Goal: Task Accomplishment & Management: Use online tool/utility

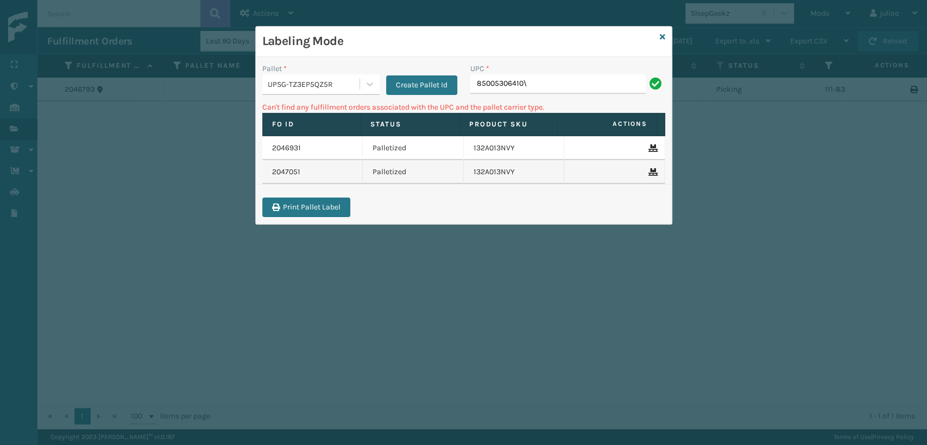
click at [535, 86] on input "85005306410\" at bounding box center [557, 84] width 175 height 20
type input "8"
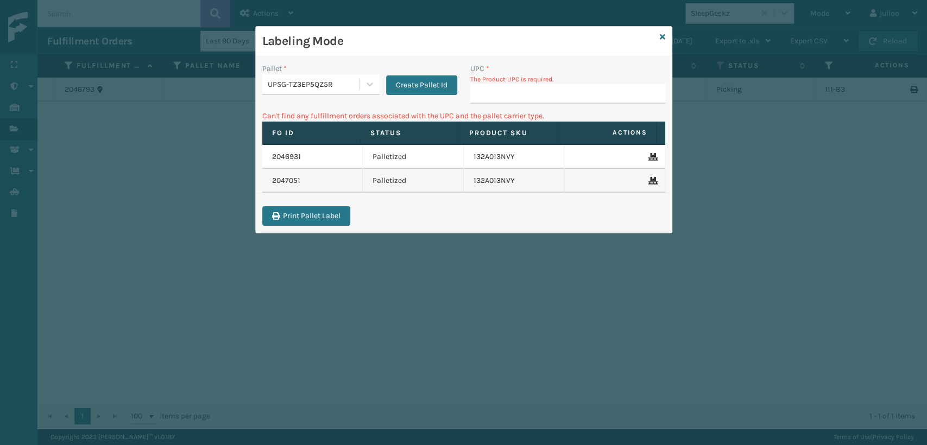
click at [661, 30] on div "Labeling Mode" at bounding box center [464, 42] width 416 height 30
click at [661, 37] on icon at bounding box center [662, 37] width 5 height 8
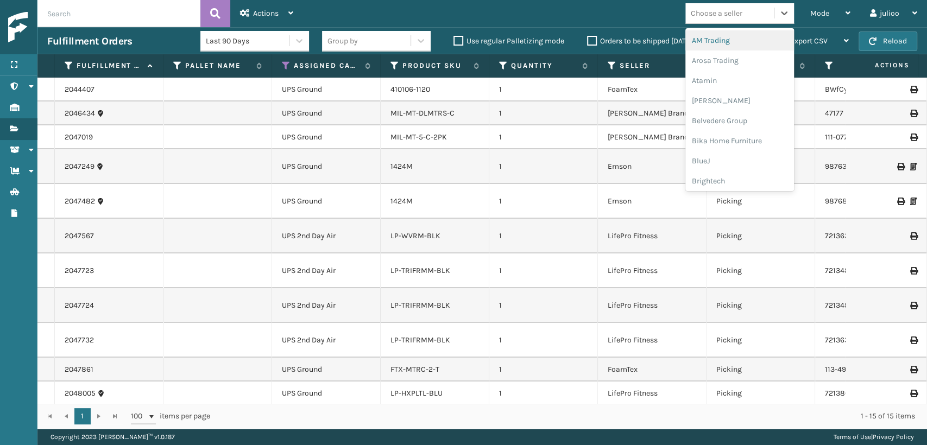
click at [699, 8] on div "Choose a seller" at bounding box center [717, 13] width 52 height 11
type input "PE"
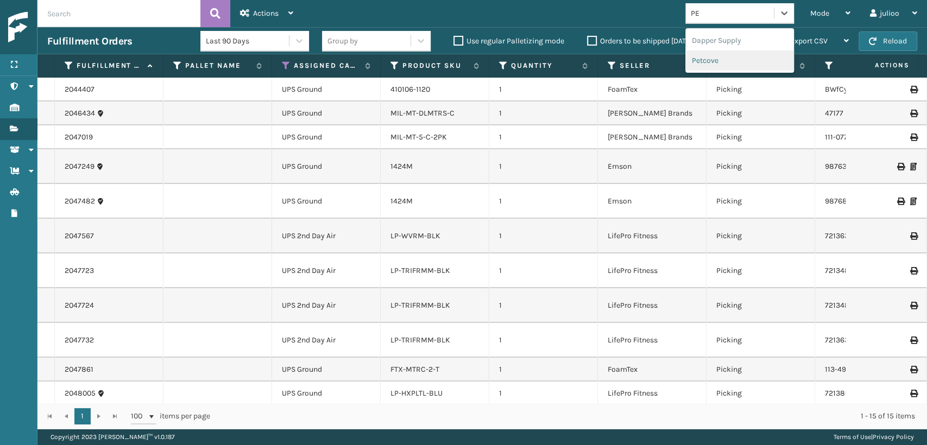
click at [725, 62] on div "Petcove" at bounding box center [740, 61] width 109 height 20
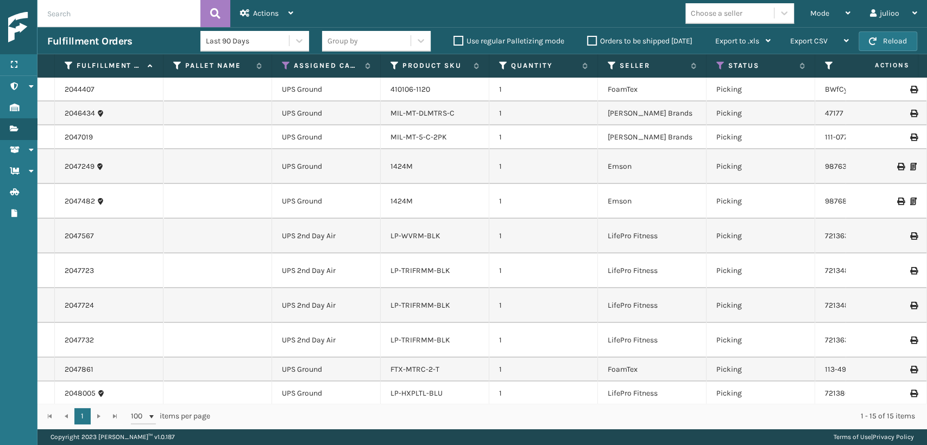
click at [419, 242] on td "LP-WVRM-BLK" at bounding box center [435, 236] width 109 height 35
click at [407, 240] on link "LP-WVRM-BLK" at bounding box center [416, 235] width 50 height 9
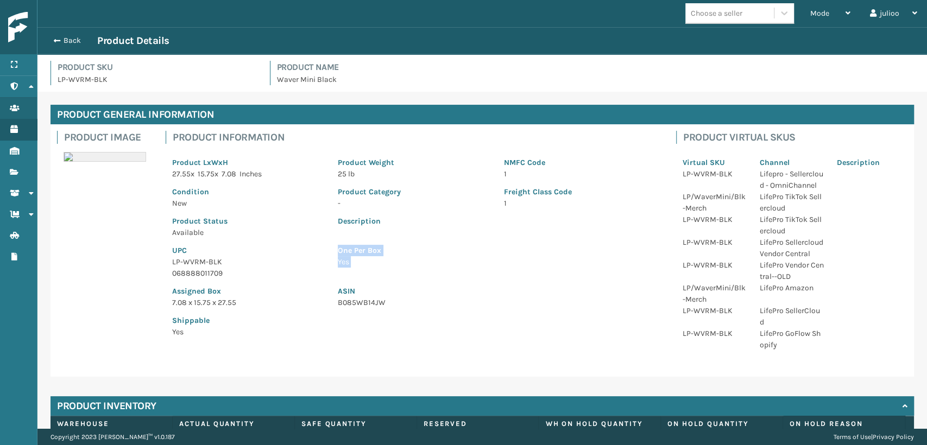
drag, startPoint x: 196, startPoint y: 272, endPoint x: 112, endPoint y: 281, distance: 83.6
click at [113, 281] on div "Product Image Product Information Product LxWxH 27.55 x 15.75 x 7.08 Inches Pro…" at bounding box center [483, 250] width 864 height 253
click at [215, 270] on p "068888011709" at bounding box center [248, 273] width 153 height 11
drag, startPoint x: 219, startPoint y: 272, endPoint x: 151, endPoint y: 272, distance: 68.4
click at [152, 272] on div "Product Image Product Information Product LxWxH 27.55 x 15.75 x 7.08 Inches Pro…" at bounding box center [483, 250] width 864 height 253
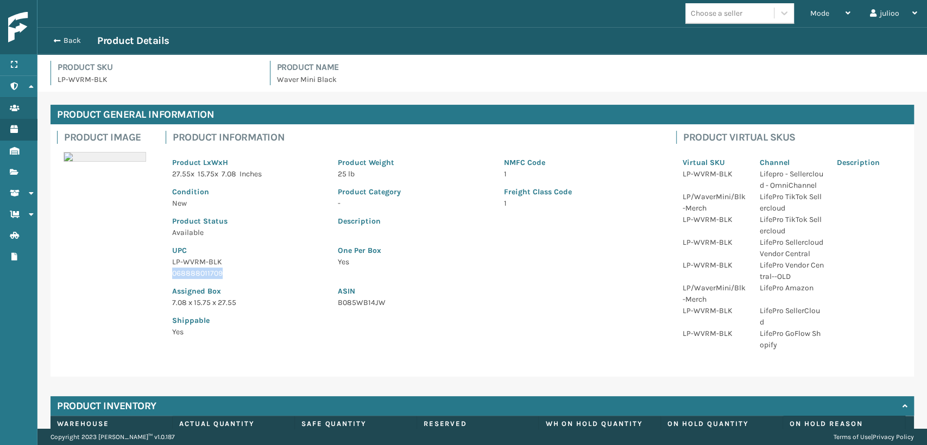
copy p "068888011709"
click at [56, 41] on span "button" at bounding box center [55, 41] width 7 height 8
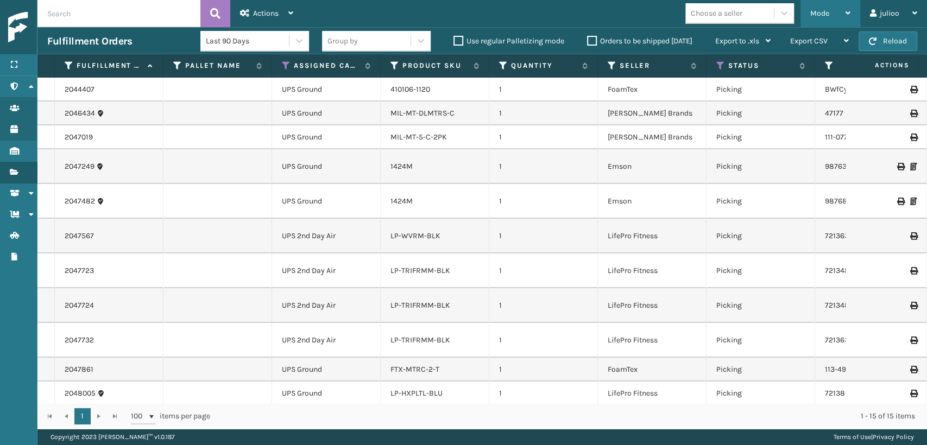
click at [817, 15] on span "Mode" at bounding box center [819, 13] width 19 height 9
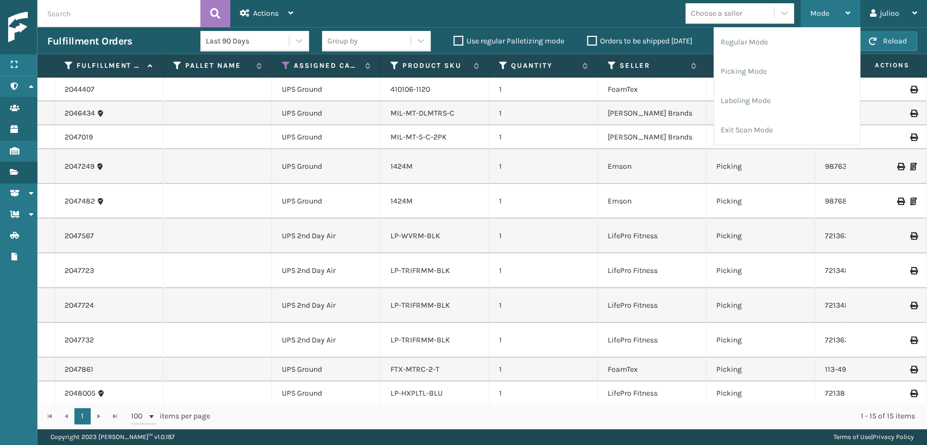
click at [820, 14] on span "Mode" at bounding box center [819, 13] width 19 height 9
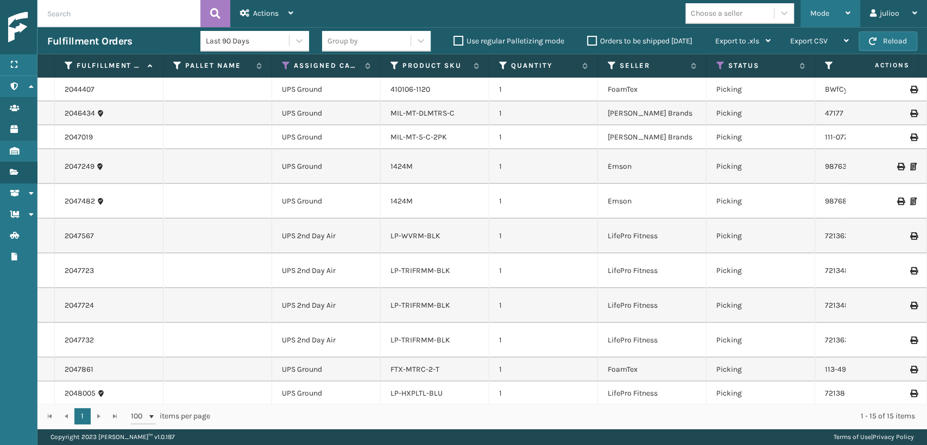
click at [805, 11] on div "Mode Regular Mode Picking Mode Labeling Mode Exit Scan Mode" at bounding box center [831, 13] width 60 height 27
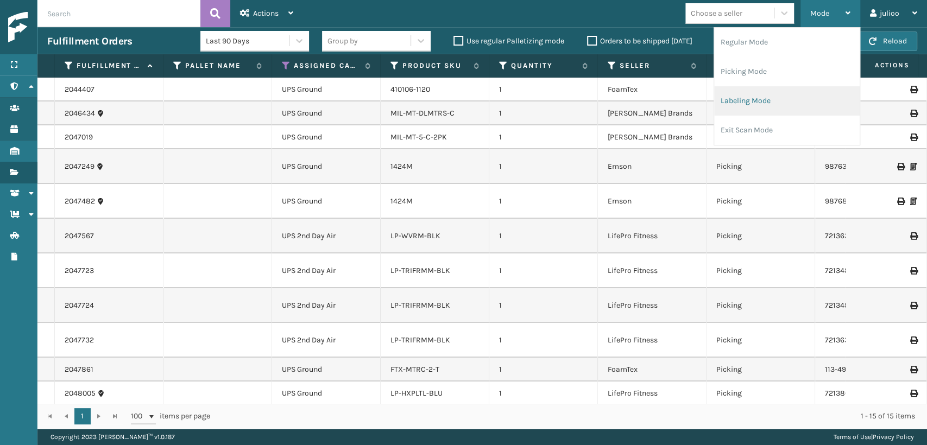
click at [746, 104] on li "Labeling Mode" at bounding box center [787, 100] width 146 height 29
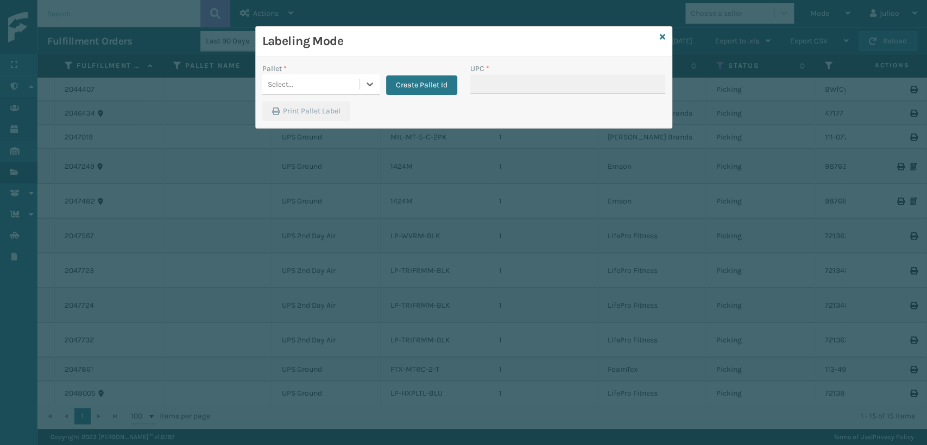
click at [334, 84] on div "Select..." at bounding box center [310, 85] width 97 height 18
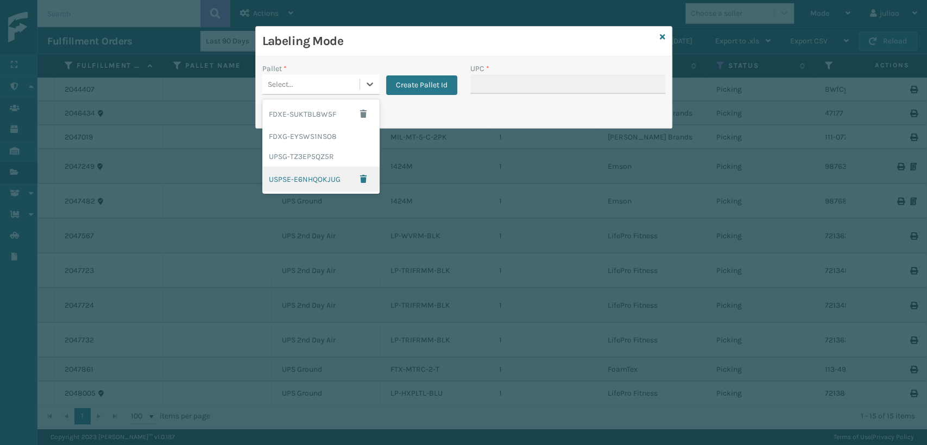
click at [294, 180] on div "USPSE-E6NHQOKJUG" at bounding box center [320, 179] width 117 height 25
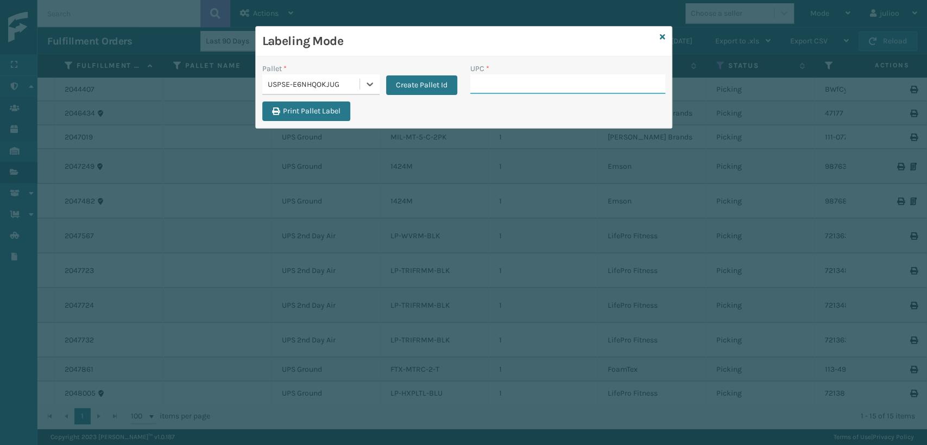
click at [564, 83] on input "UPC *" at bounding box center [567, 84] width 195 height 20
click at [415, 86] on button "Create Pallet Id" at bounding box center [421, 86] width 71 height 20
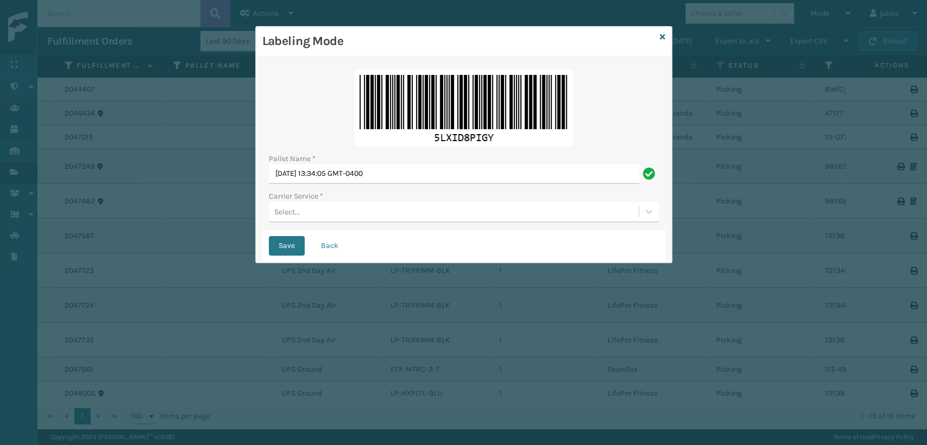
drag, startPoint x: 312, startPoint y: 198, endPoint x: 313, endPoint y: 211, distance: 13.7
click at [312, 198] on label "Carrier Service *" at bounding box center [296, 196] width 54 height 11
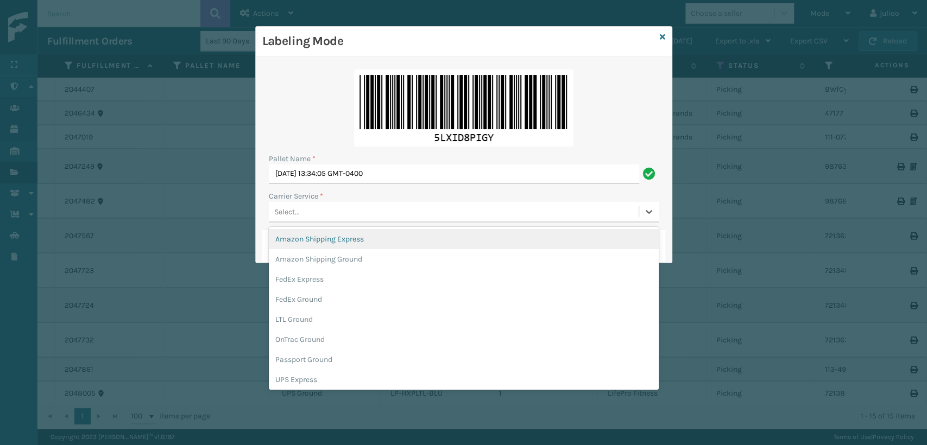
drag, startPoint x: 313, startPoint y: 211, endPoint x: 312, endPoint y: 222, distance: 10.9
click at [313, 211] on div "Select..." at bounding box center [454, 212] width 370 height 18
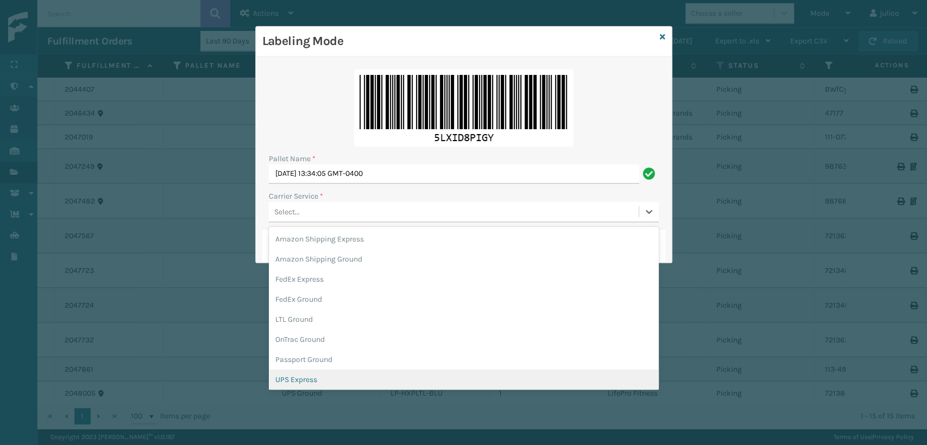
click at [307, 382] on div "UPS Express" at bounding box center [464, 380] width 390 height 20
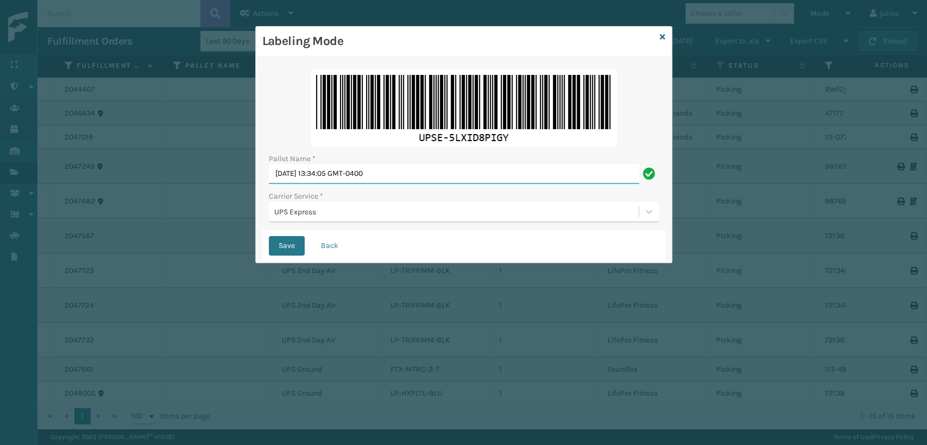
drag, startPoint x: 460, startPoint y: 168, endPoint x: 123, endPoint y: 199, distance: 337.7
click at [123, 198] on div "Labeling Mode Pallet Name * [DATE] 13:34:05 GMT-0400 Carrier Service * UPS Expr…" at bounding box center [463, 222] width 927 height 445
type input "EXPRESS"
click at [291, 249] on button "Save" at bounding box center [287, 246] width 36 height 20
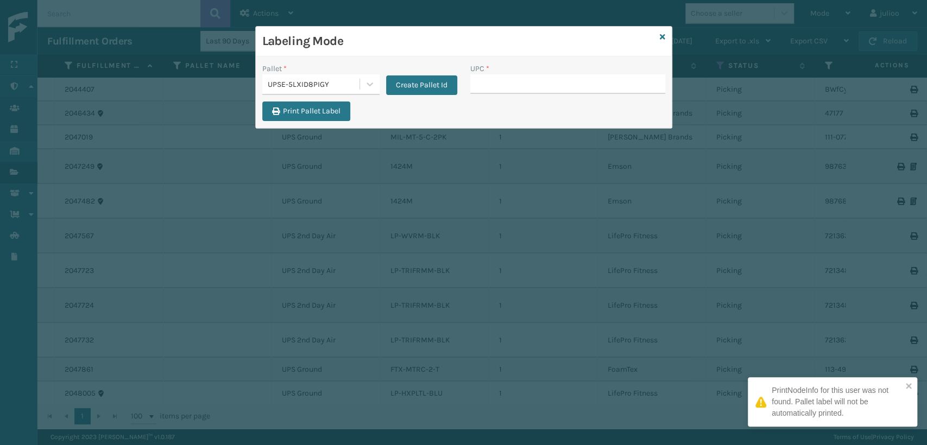
click at [504, 84] on input "UPC *" at bounding box center [567, 84] width 195 height 20
type input "06888801170906888"
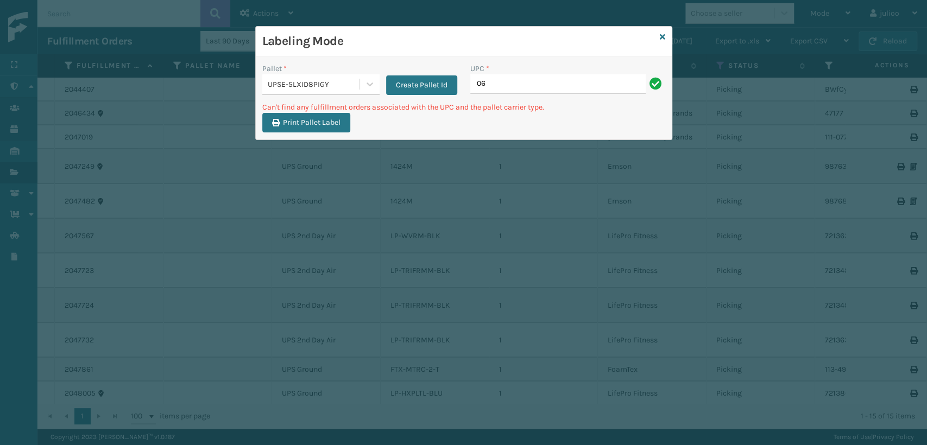
type input "0"
type input "068888011709"
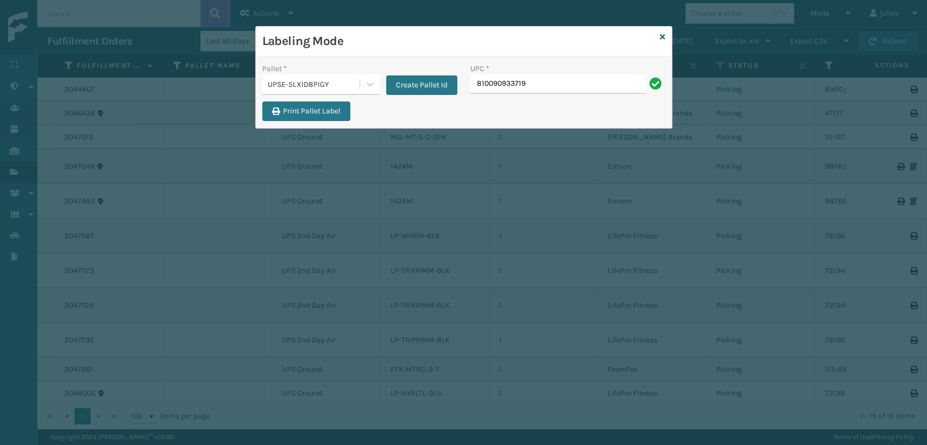
type input "810090933719"
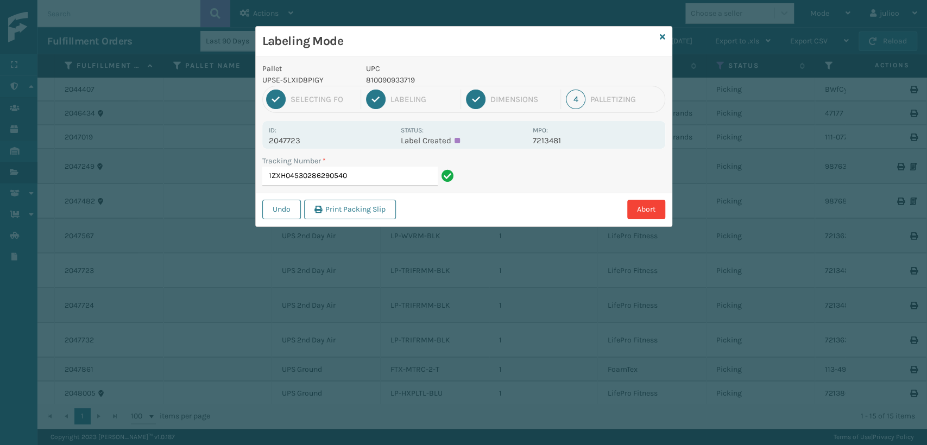
drag, startPoint x: 382, startPoint y: 177, endPoint x: 373, endPoint y: 190, distance: 15.2
click at [373, 190] on div "Tracking Number * 1ZXH04530286290540" at bounding box center [360, 173] width 208 height 37
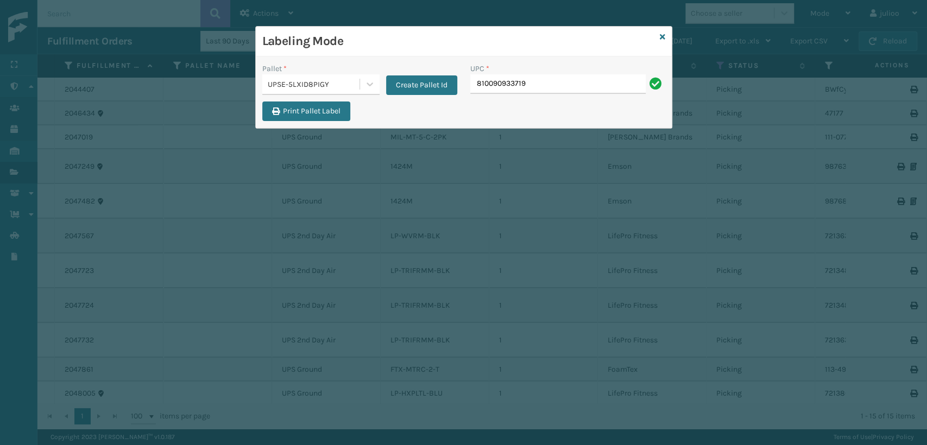
drag, startPoint x: 529, startPoint y: 84, endPoint x: 114, endPoint y: 108, distance: 415.7
click at [114, 108] on div "Labeling Mode Pallet * UPSE-5LXID8PIGY Create Pallet Id UPC * 810090933719 Prin…" at bounding box center [463, 222] width 927 height 445
type input "810090933719"
type input "8500530641"
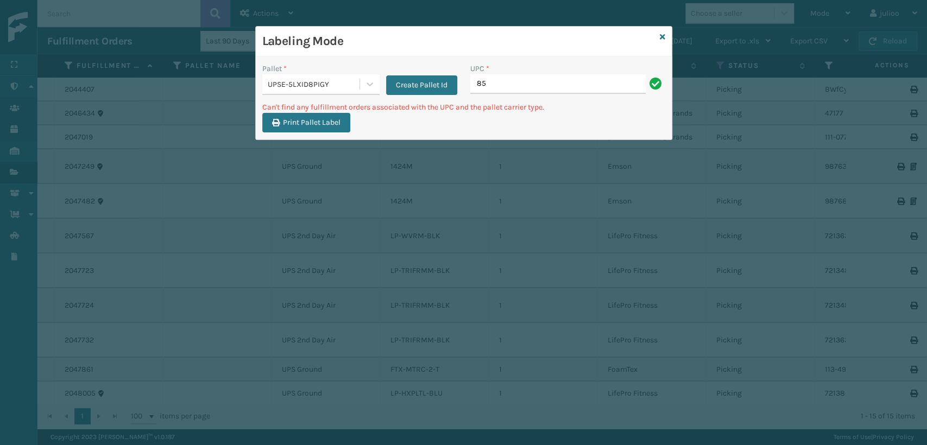
type input "8"
click at [665, 37] on div "Labeling Mode" at bounding box center [464, 42] width 416 height 30
drag, startPoint x: 552, startPoint y: 92, endPoint x: 573, endPoint y: 55, distance: 42.1
click at [570, 58] on div "Pallet * UPSE-5LXID8PIGY Create Pallet Id UPC * 1ZXH04530286290540 Can't find a…" at bounding box center [464, 97] width 416 height 83
click at [665, 36] on div "Labeling Mode" at bounding box center [464, 42] width 416 height 30
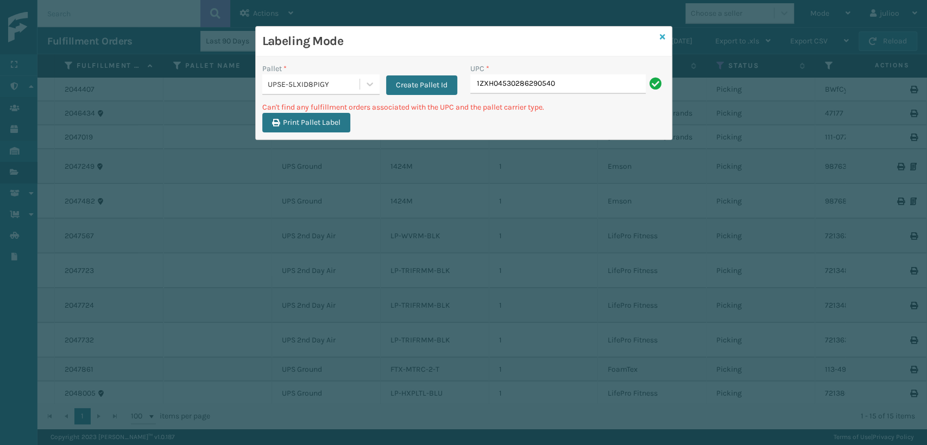
click at [660, 36] on icon at bounding box center [662, 37] width 5 height 8
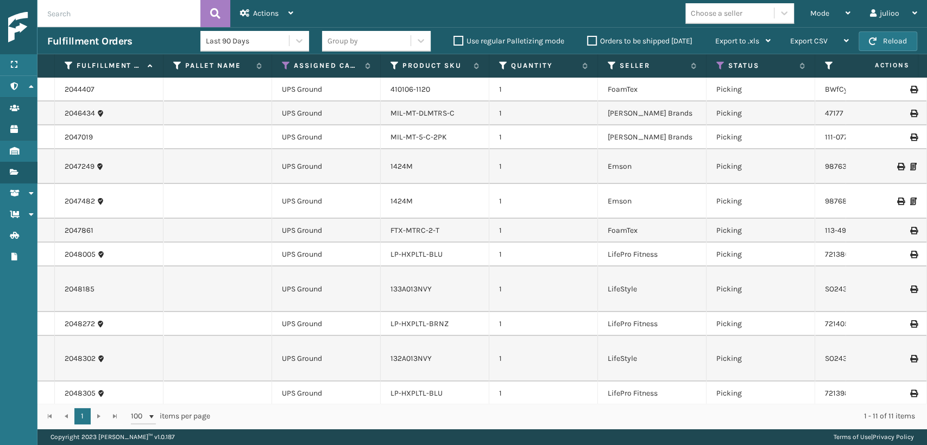
click at [279, 62] on th "Assigned Carrier Service" at bounding box center [326, 65] width 109 height 23
click at [282, 65] on th "Assigned Carrier Service" at bounding box center [326, 65] width 109 height 23
click at [286, 65] on icon at bounding box center [286, 66] width 9 height 10
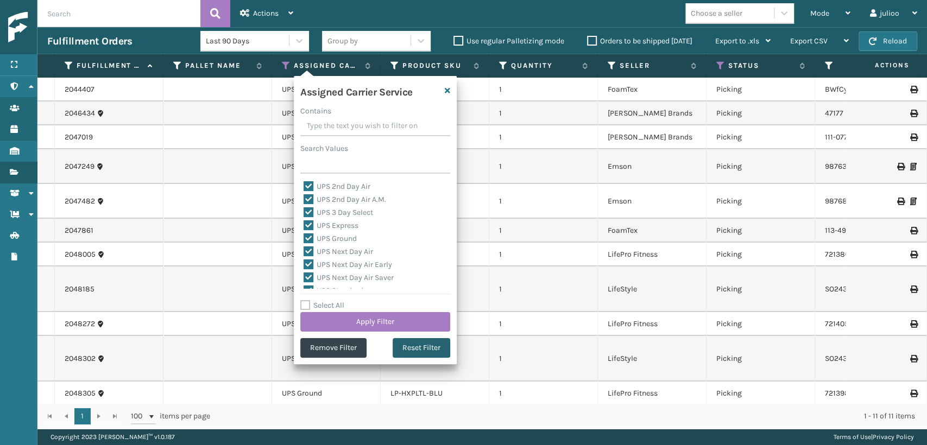
click at [422, 353] on button "Reset Filter" at bounding box center [422, 348] width 58 height 20
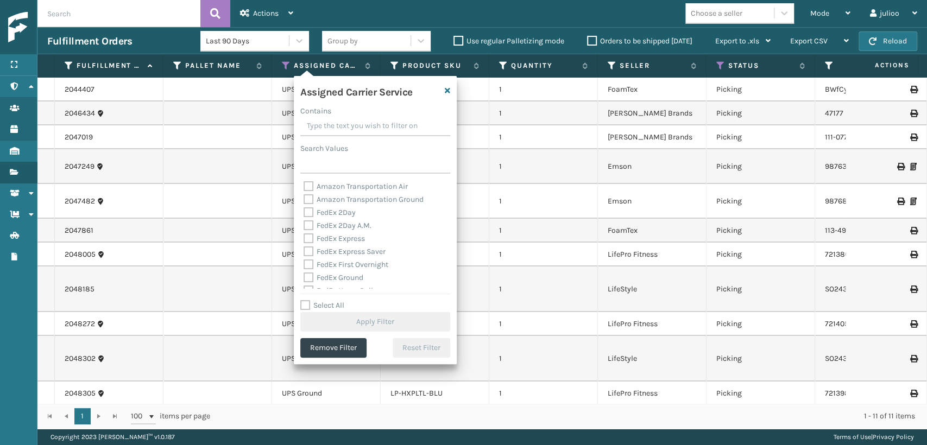
click at [307, 187] on label "Amazon Transportation Air" at bounding box center [356, 186] width 104 height 9
click at [304, 187] on input "Amazon Transportation Air" at bounding box center [304, 183] width 1 height 7
checkbox input "true"
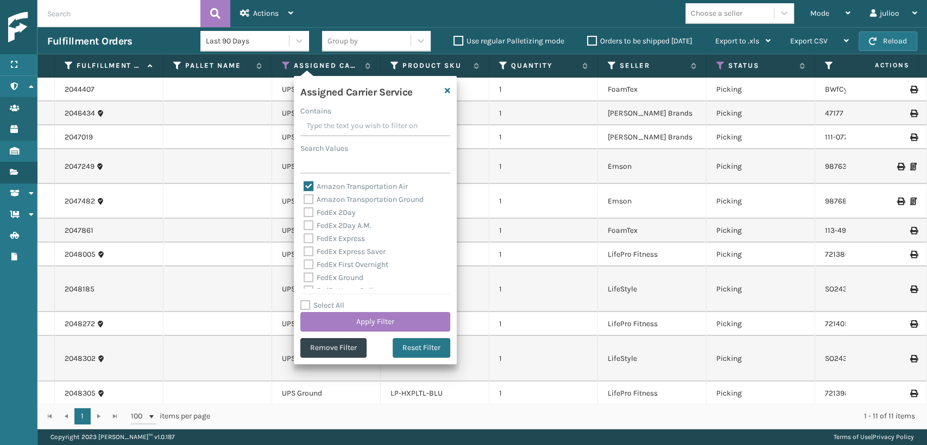
click at [307, 202] on label "Amazon Transportation Ground" at bounding box center [364, 199] width 120 height 9
click at [304, 200] on input "Amazon Transportation Ground" at bounding box center [304, 196] width 1 height 7
checkbox input "true"
click at [362, 318] on button "Apply Filter" at bounding box center [375, 322] width 150 height 20
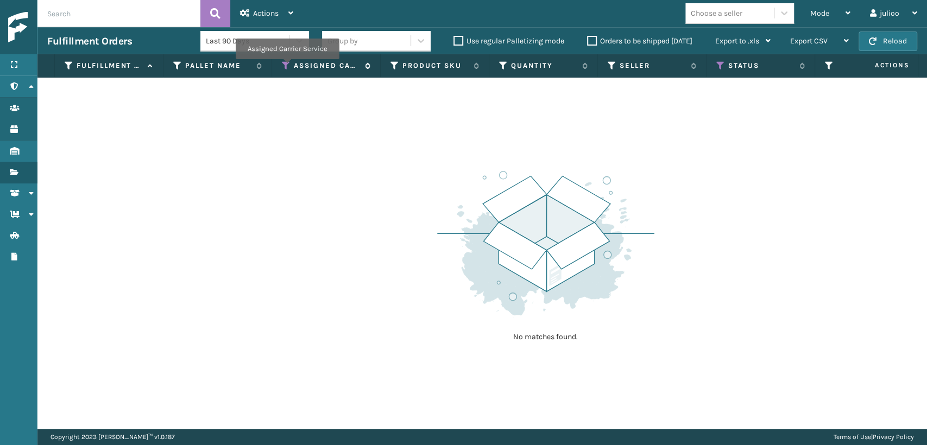
click at [287, 67] on icon at bounding box center [286, 66] width 9 height 10
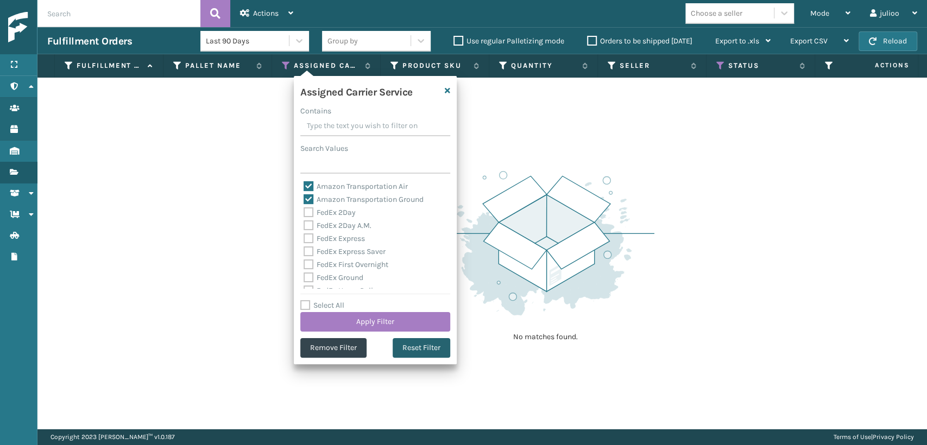
click at [422, 343] on button "Reset Filter" at bounding box center [422, 348] width 58 height 20
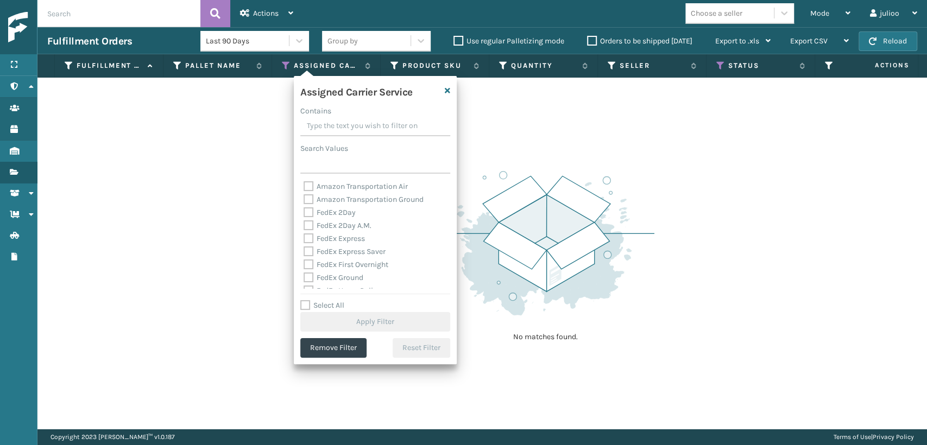
click at [304, 214] on label "FedEx 2Day" at bounding box center [330, 212] width 52 height 9
click at [304, 213] on input "FedEx 2Day" at bounding box center [304, 209] width 1 height 7
checkbox input "true"
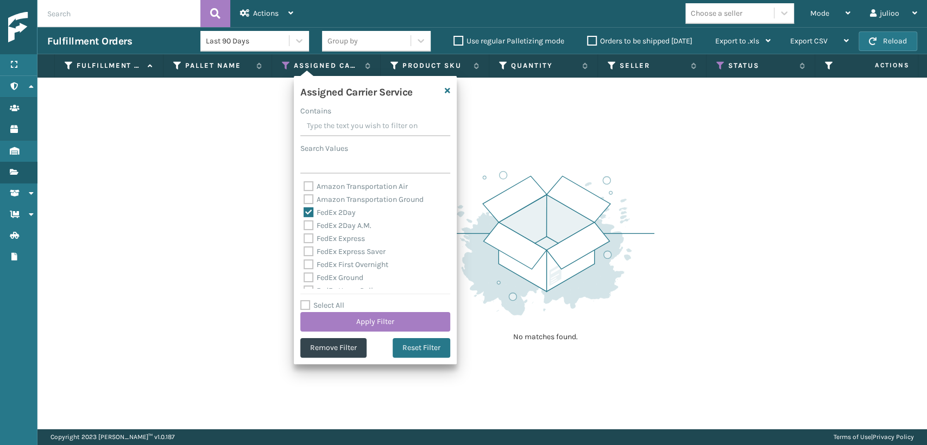
click at [304, 235] on label "FedEx Express" at bounding box center [334, 238] width 61 height 9
click at [304, 235] on input "FedEx Express" at bounding box center [304, 235] width 1 height 7
checkbox input "true"
click at [310, 226] on label "FedEx 2Day A.M." at bounding box center [338, 225] width 68 height 9
click at [304, 226] on input "FedEx 2Day A.M." at bounding box center [304, 222] width 1 height 7
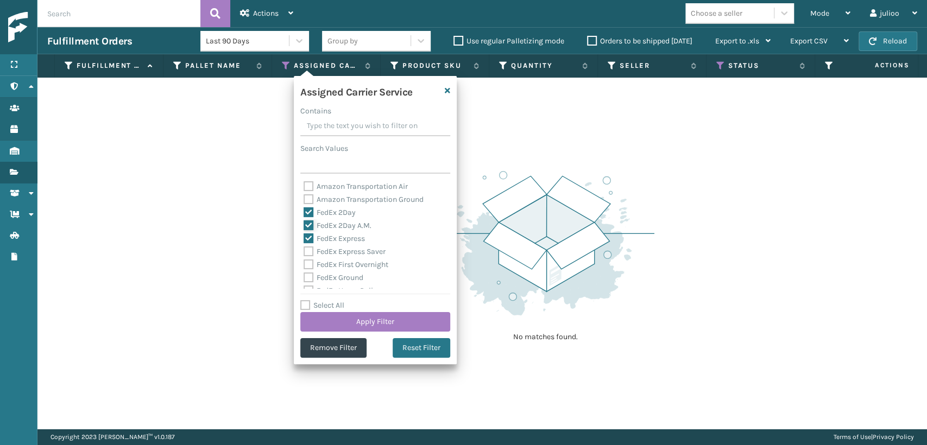
checkbox input "true"
click at [307, 253] on label "FedEx Express Saver" at bounding box center [345, 251] width 82 height 9
click at [304, 253] on input "FedEx Express Saver" at bounding box center [304, 249] width 1 height 7
checkbox input "true"
click at [309, 265] on label "FedEx First Overnight" at bounding box center [346, 264] width 85 height 9
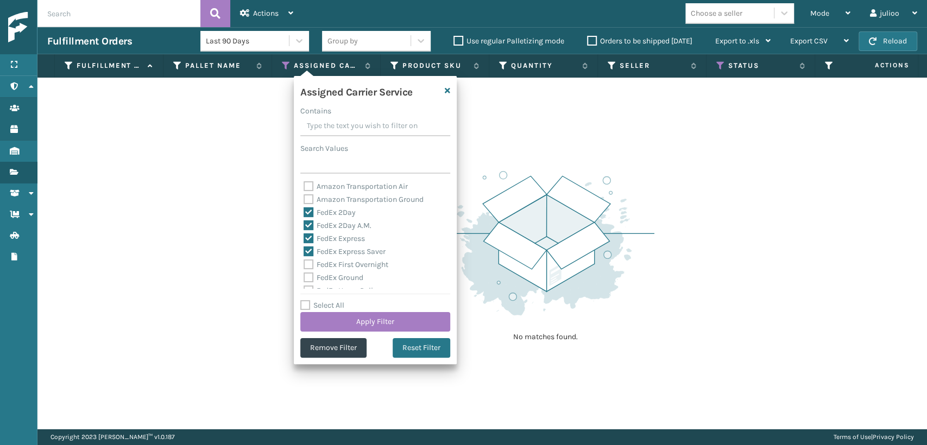
click at [304, 265] on input "FedEx First Overnight" at bounding box center [304, 262] width 1 height 7
checkbox input "true"
click at [309, 277] on label "FedEx Ground" at bounding box center [334, 277] width 60 height 9
click at [304, 277] on input "FedEx Ground" at bounding box center [304, 275] width 1 height 7
checkbox input "true"
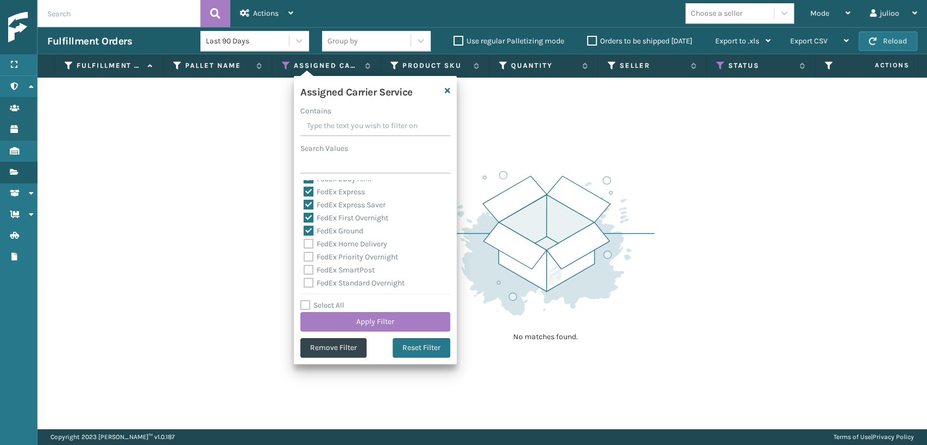
scroll to position [60, 0]
click at [311, 236] on div "FedEx Home Delivery" at bounding box center [375, 230] width 143 height 13
drag, startPoint x: 309, startPoint y: 244, endPoint x: 309, endPoint y: 234, distance: 10.9
click at [308, 241] on label "FedEx Priority Overnight" at bounding box center [351, 243] width 95 height 9
click at [304, 241] on input "FedEx Priority Overnight" at bounding box center [304, 240] width 1 height 7
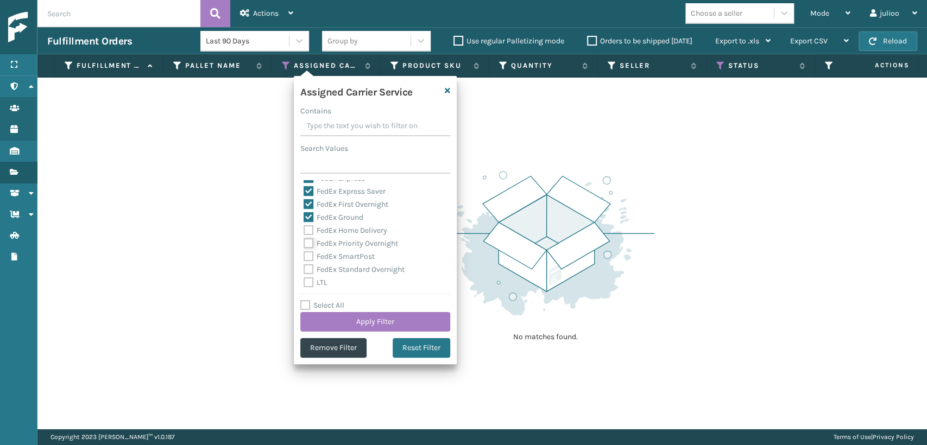
checkbox input "true"
drag, startPoint x: 309, startPoint y: 232, endPoint x: 310, endPoint y: 244, distance: 12.0
click at [309, 234] on label "FedEx Home Delivery" at bounding box center [346, 230] width 84 height 9
click at [309, 252] on div "Amazon Transportation Air Amazon Transportation Ground FedEx 2Day FedEx 2Day A.…" at bounding box center [375, 234] width 150 height 109
drag, startPoint x: 307, startPoint y: 265, endPoint x: 307, endPoint y: 254, distance: 10.3
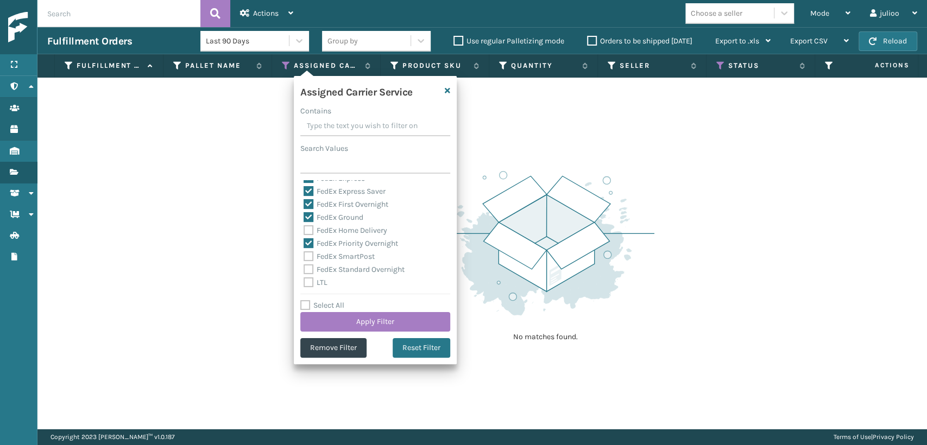
click at [307, 256] on div "Amazon Transportation Air Amazon Transportation Ground FedEx 2Day FedEx 2Day A.…" at bounding box center [375, 234] width 150 height 109
click at [307, 227] on label "FedEx Home Delivery" at bounding box center [346, 230] width 84 height 9
click at [304, 227] on input "FedEx Home Delivery" at bounding box center [304, 227] width 1 height 7
checkbox input "true"
click at [306, 256] on label "FedEx SmartPost" at bounding box center [339, 256] width 71 height 9
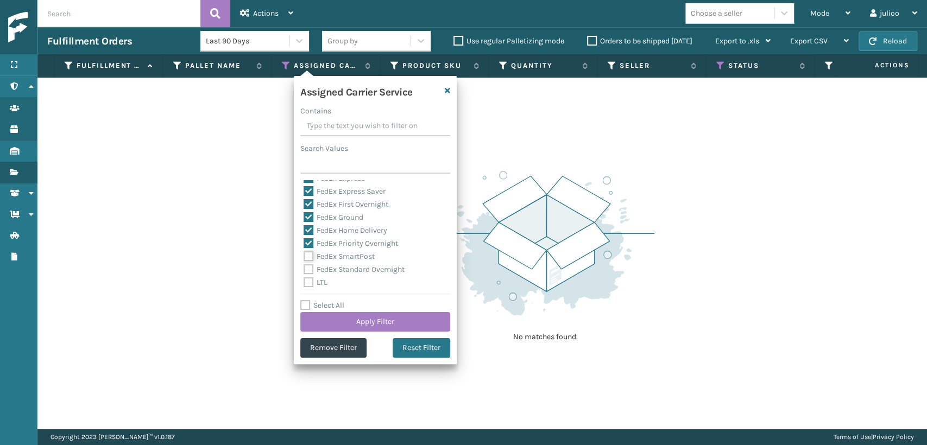
click at [304, 256] on input "FedEx SmartPost" at bounding box center [304, 253] width 1 height 7
checkbox input "true"
click at [316, 271] on label "FedEx Standard Overnight" at bounding box center [354, 269] width 101 height 9
click at [304, 271] on input "FedEx Standard Overnight" at bounding box center [304, 266] width 1 height 7
checkbox input "true"
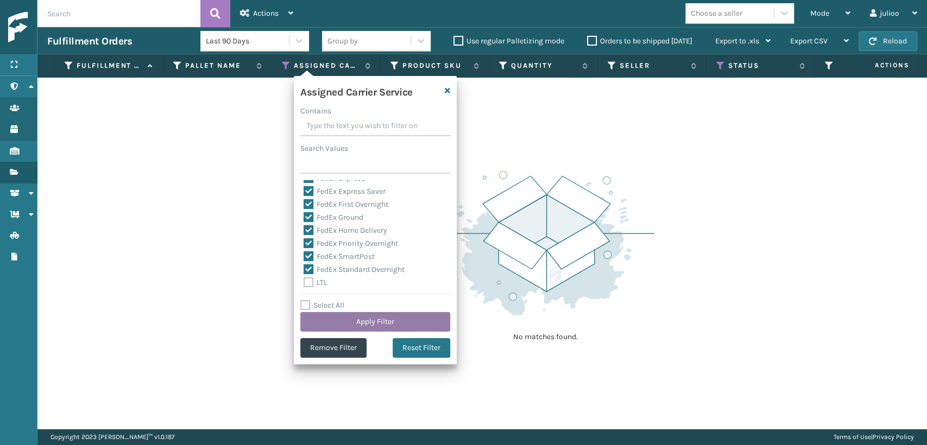
click at [337, 323] on button "Apply Filter" at bounding box center [375, 322] width 150 height 20
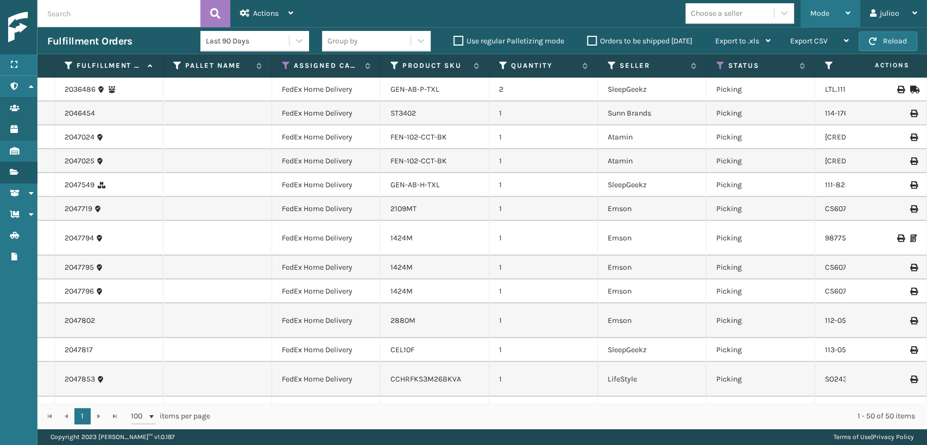
click at [821, 14] on span "Mode" at bounding box center [819, 13] width 19 height 9
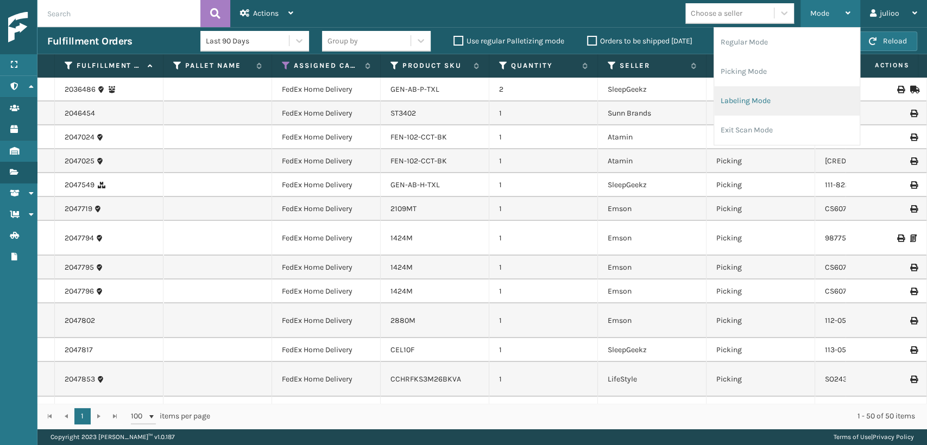
click at [716, 102] on li "Labeling Mode" at bounding box center [787, 100] width 146 height 29
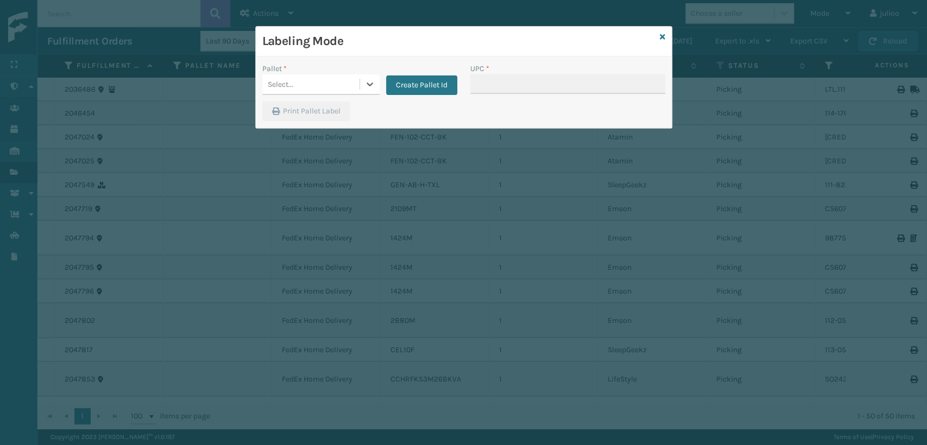
click at [293, 89] on div "Select..." at bounding box center [310, 85] width 97 height 18
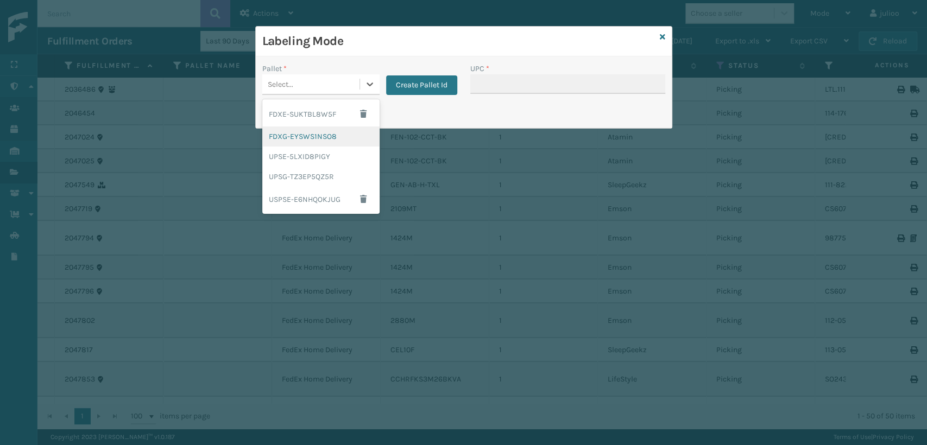
click at [288, 142] on div "FDXG-EYSWS1NSO8" at bounding box center [320, 137] width 117 height 20
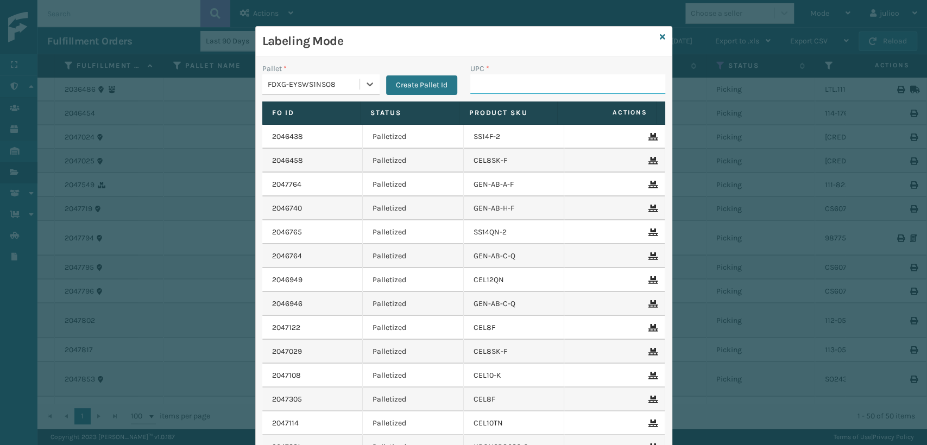
click at [491, 83] on input "UPC *" at bounding box center [567, 84] width 195 height 20
type input "0803130640"
type input "CCHRFKS3M26BKVA"
type input "8409855125455"
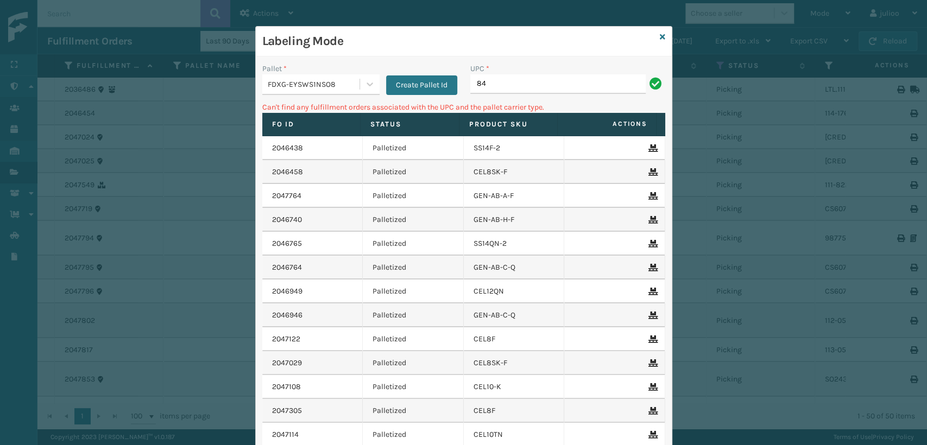
type input "8"
type input "840985125455"
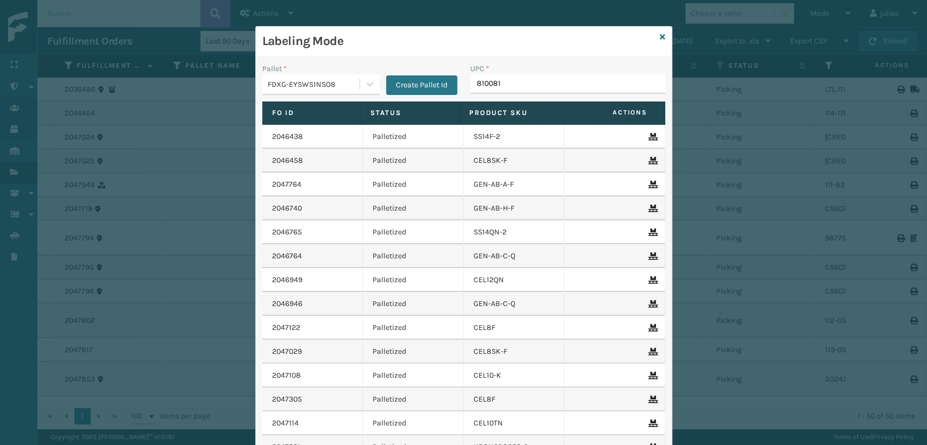
type input "8100819"
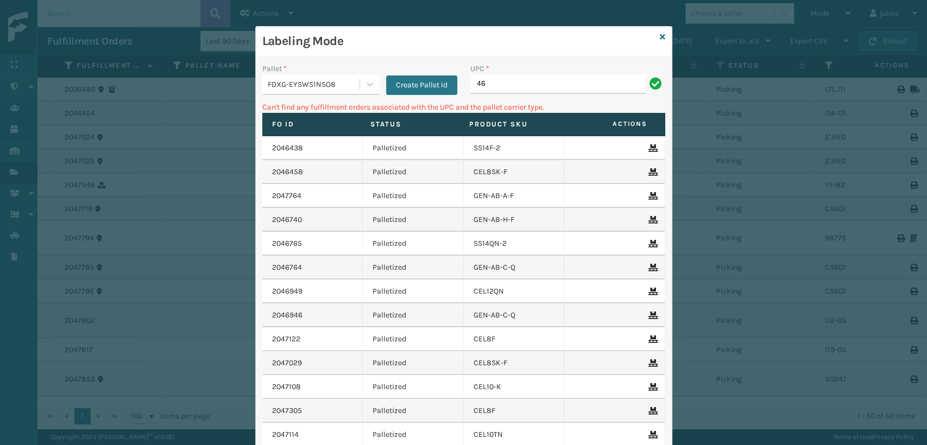
type input "4"
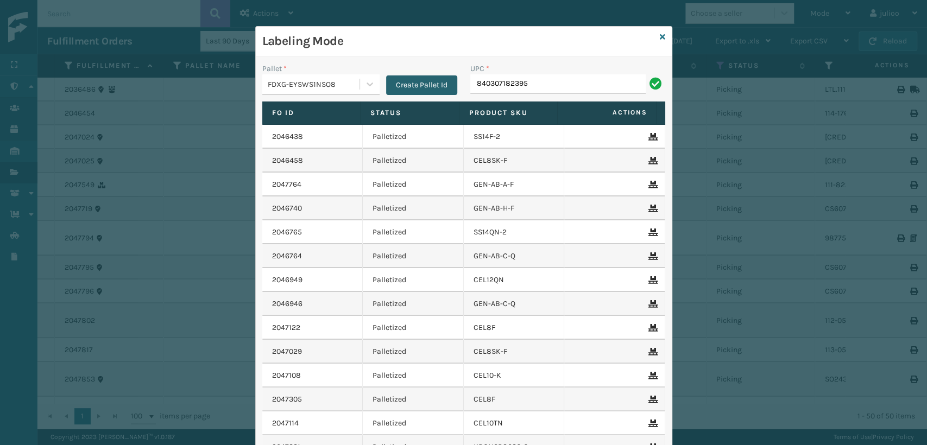
drag, startPoint x: 490, startPoint y: 85, endPoint x: 445, endPoint y: 90, distance: 44.8
click at [445, 90] on div "Pallet * FDXG-EYSWS1NSO8 Create Pallet Id UPC * 840307182395" at bounding box center [464, 82] width 416 height 39
type input "840307182395"
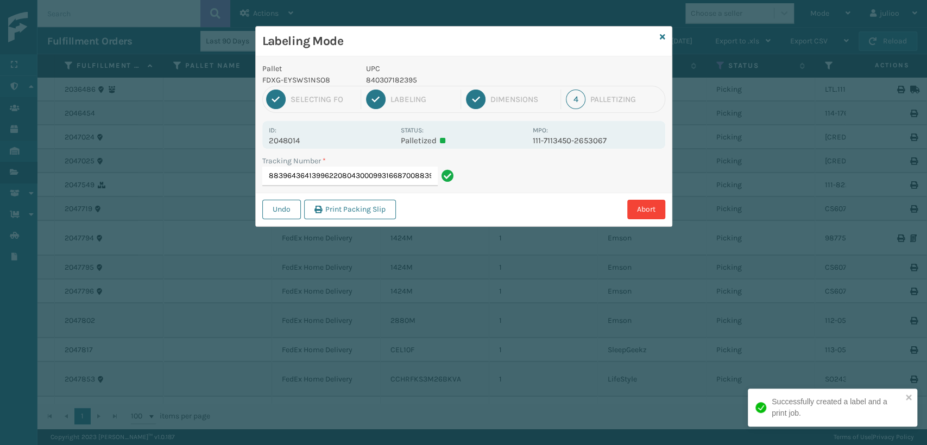
type input "8839643641399622080430009931668700883964364139"
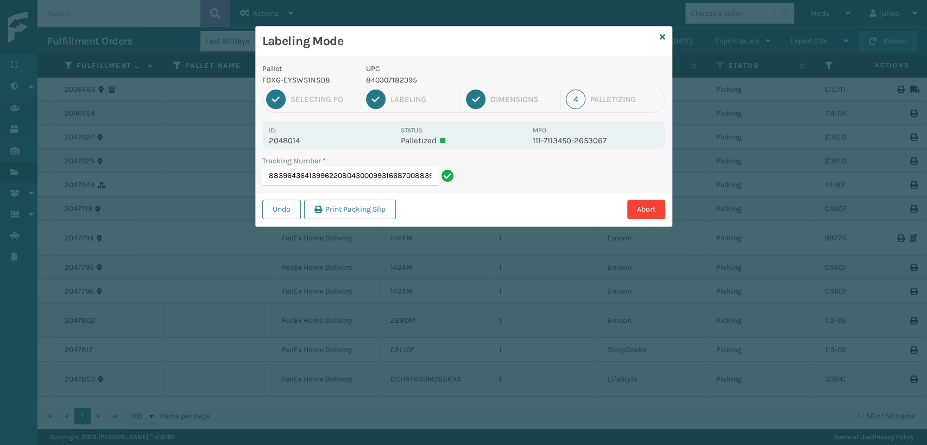
scroll to position [0, 35]
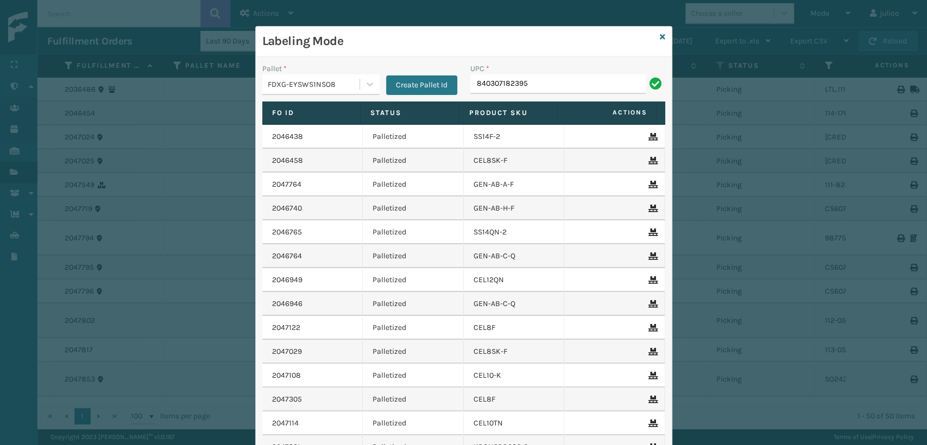
type input "840307182395"
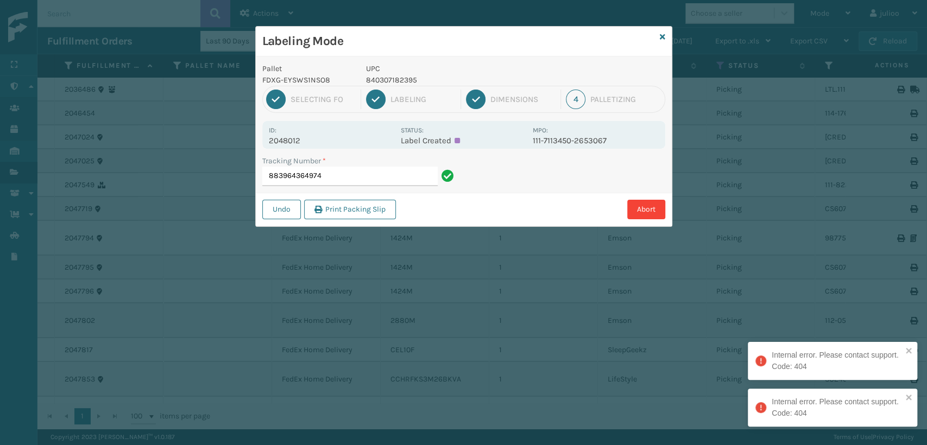
scroll to position [0, 0]
type input "883964364974"
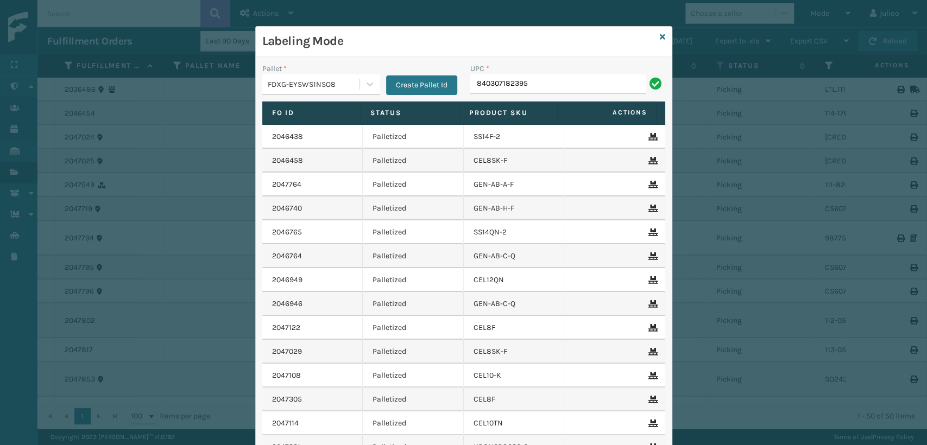
type input "840307182395"
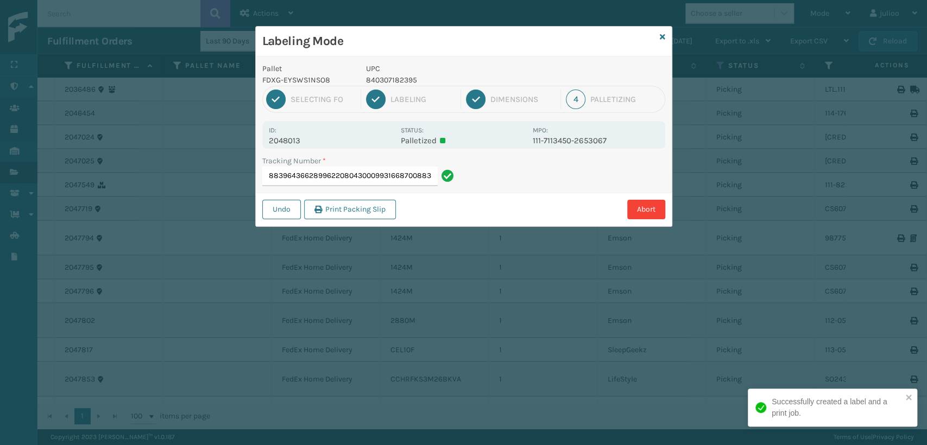
type input "8839643662899622080430009931668700883964366289"
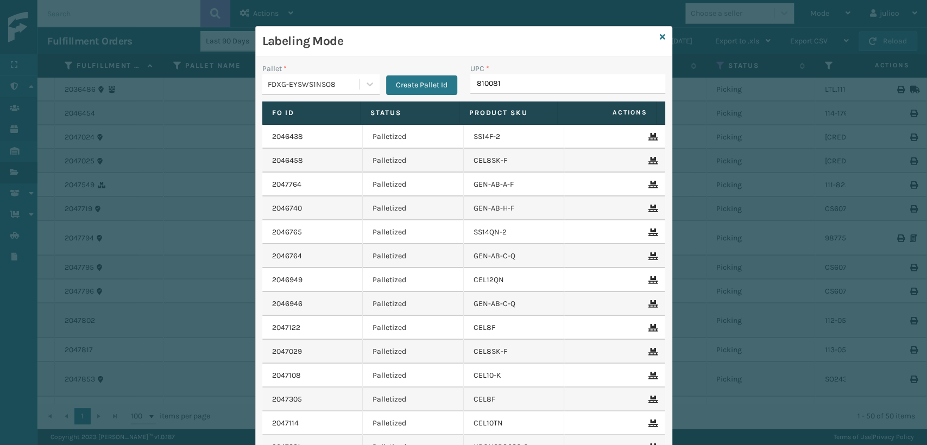
type input "8100819"
click at [660, 33] on icon at bounding box center [662, 37] width 5 height 8
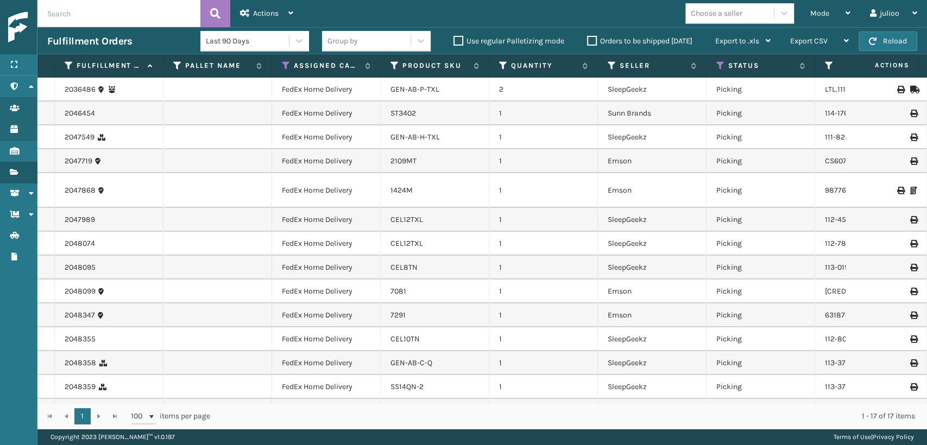
click at [90, 10] on input "text" at bounding box center [118, 13] width 163 height 27
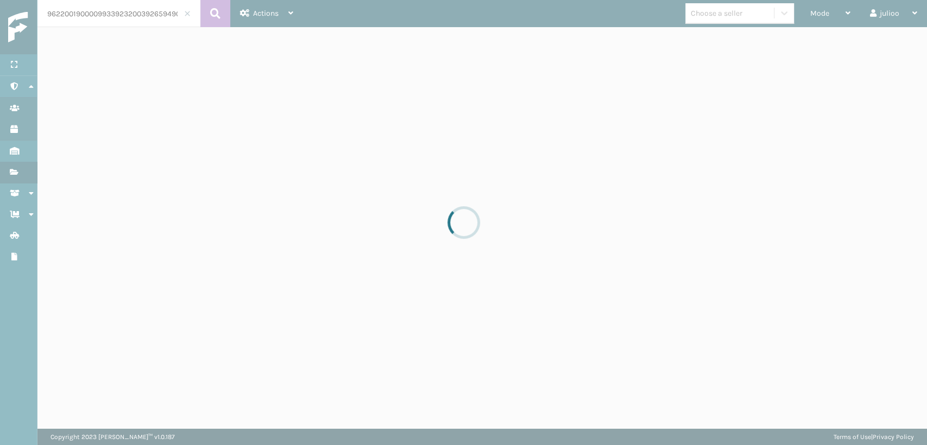
scroll to position [0, 17]
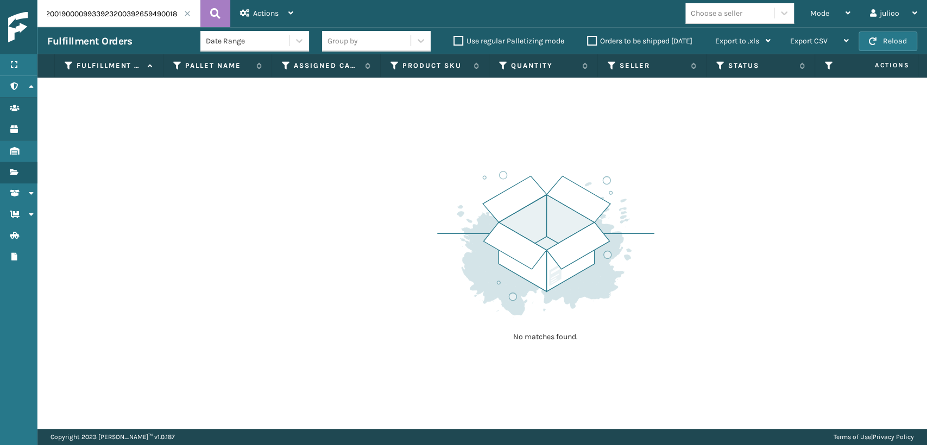
drag, startPoint x: 105, startPoint y: 14, endPoint x: 76, endPoint y: 13, distance: 29.4
click at [76, 13] on input "9622001900009933923200392659490018" at bounding box center [118, 13] width 163 height 27
type input "3200392659490018"
click at [218, 13] on icon at bounding box center [215, 13] width 10 height 16
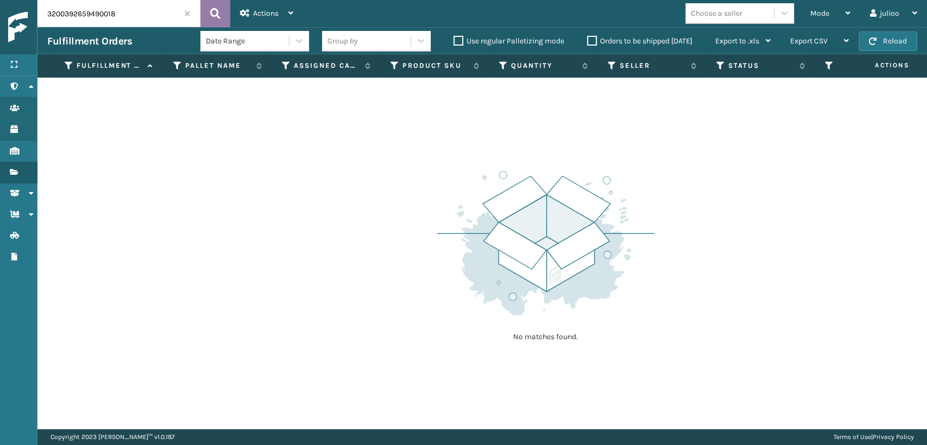
drag, startPoint x: 218, startPoint y: 12, endPoint x: 260, endPoint y: 10, distance: 42.4
click at [219, 12] on icon at bounding box center [215, 13] width 10 height 16
click at [715, 62] on th "Status" at bounding box center [761, 65] width 109 height 23
click at [716, 64] on icon at bounding box center [720, 66] width 9 height 10
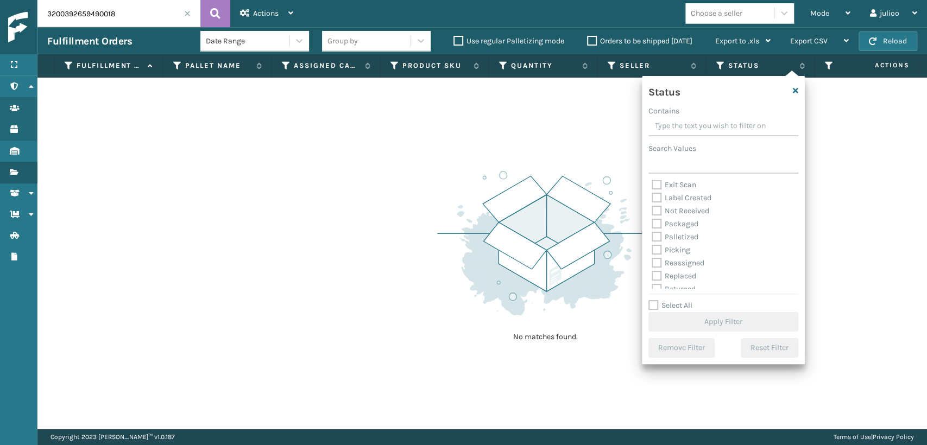
scroll to position [60, 0]
click at [656, 219] on label "Palletized" at bounding box center [675, 217] width 47 height 9
click at [652, 218] on input "Palletized" at bounding box center [652, 214] width 1 height 7
checkbox input "true"
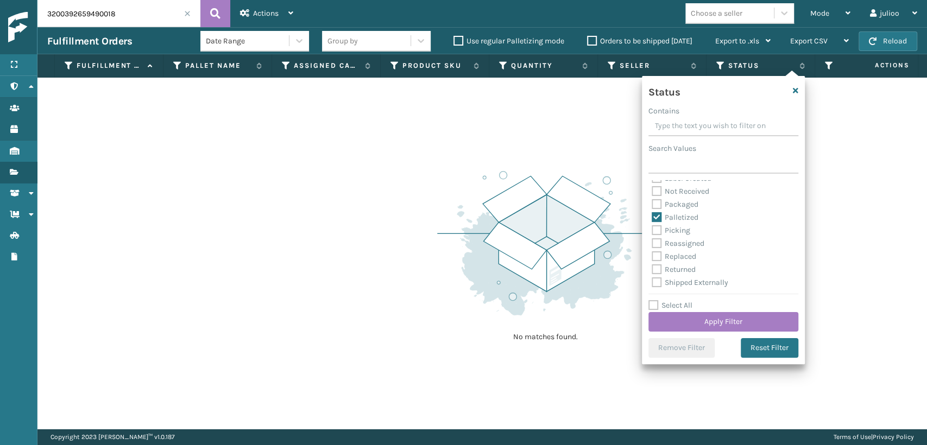
click at [676, 293] on div "Status Contains Search Values Assigned Canceled Entered Exit Scan Label Created…" at bounding box center [723, 220] width 163 height 288
click at [682, 322] on button "Apply Filter" at bounding box center [724, 322] width 150 height 20
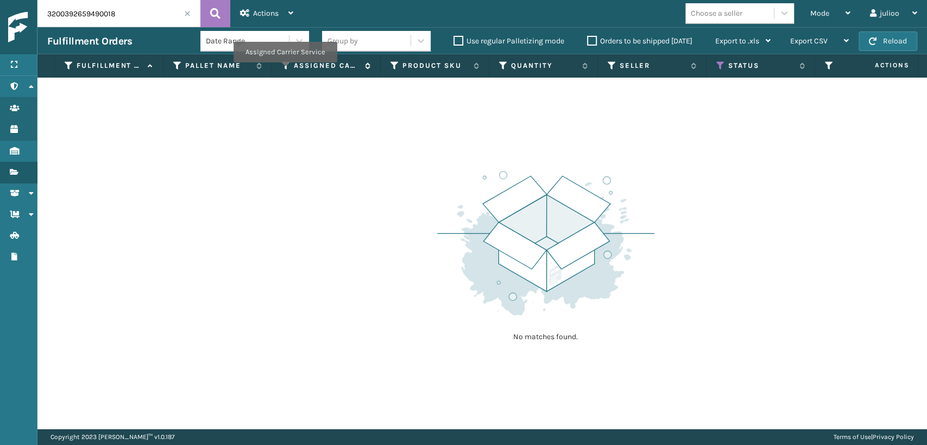
click at [285, 68] on icon at bounding box center [286, 66] width 9 height 10
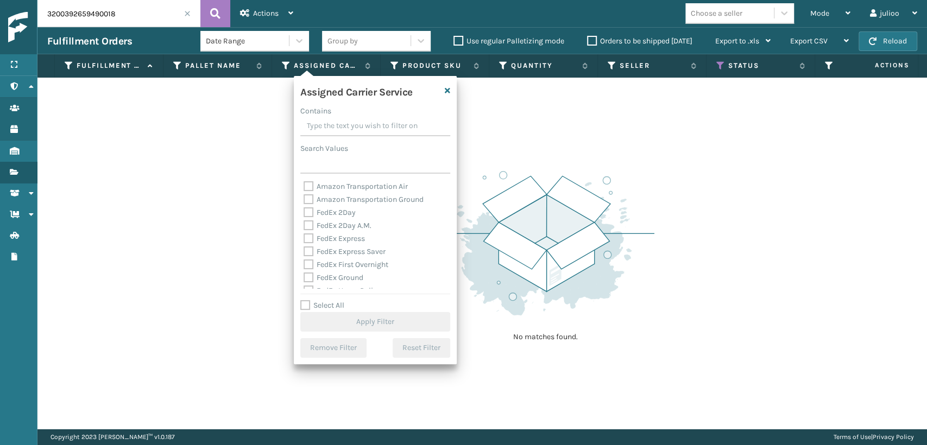
click at [313, 229] on label "FedEx 2Day A.M." at bounding box center [338, 225] width 68 height 9
click at [304, 227] on input "FedEx 2Day A.M." at bounding box center [304, 222] width 1 height 7
checkbox input "true"
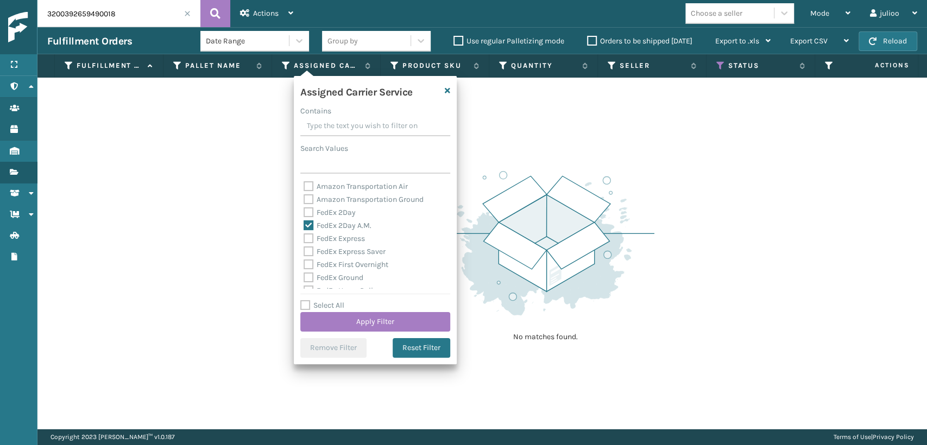
click at [315, 216] on label "FedEx 2Day" at bounding box center [330, 212] width 52 height 9
click at [304, 213] on input "FedEx 2Day" at bounding box center [304, 209] width 1 height 7
checkbox input "true"
click at [311, 241] on label "FedEx Express" at bounding box center [334, 238] width 61 height 9
click at [304, 240] on input "FedEx Express" at bounding box center [304, 235] width 1 height 7
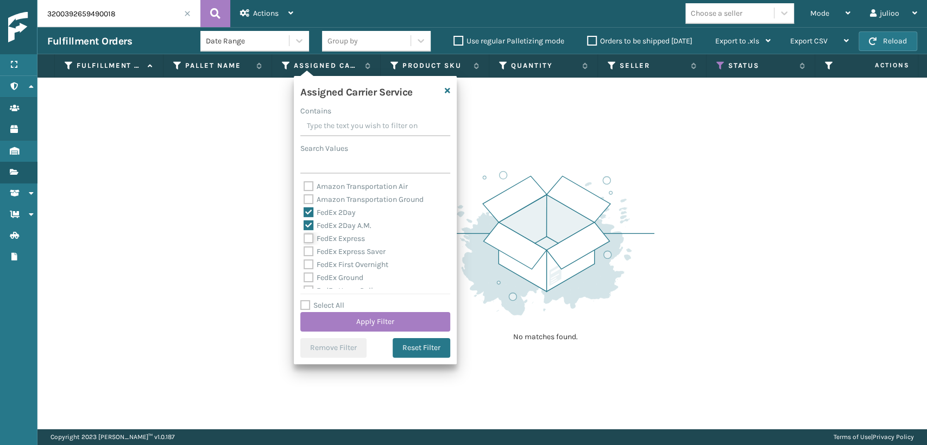
checkbox input "true"
click at [307, 257] on div "FedEx Express Saver" at bounding box center [375, 252] width 143 height 13
click at [310, 269] on label "FedEx First Overnight" at bounding box center [346, 264] width 85 height 9
click at [304, 266] on input "FedEx First Overnight" at bounding box center [304, 262] width 1 height 7
checkbox input "true"
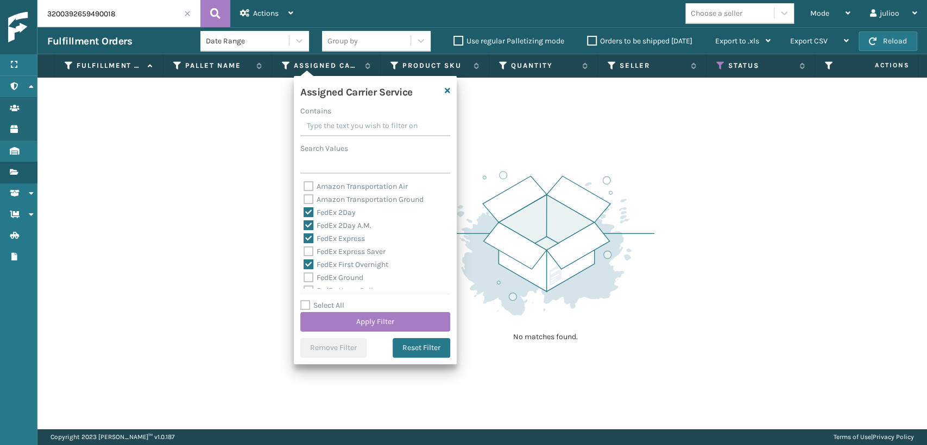
click at [309, 250] on label "FedEx Express Saver" at bounding box center [345, 251] width 82 height 9
click at [304, 250] on input "FedEx Express Saver" at bounding box center [304, 249] width 1 height 7
checkbox input "true"
click at [309, 280] on label "FedEx Ground" at bounding box center [334, 277] width 60 height 9
click at [304, 279] on input "FedEx Ground" at bounding box center [304, 275] width 1 height 7
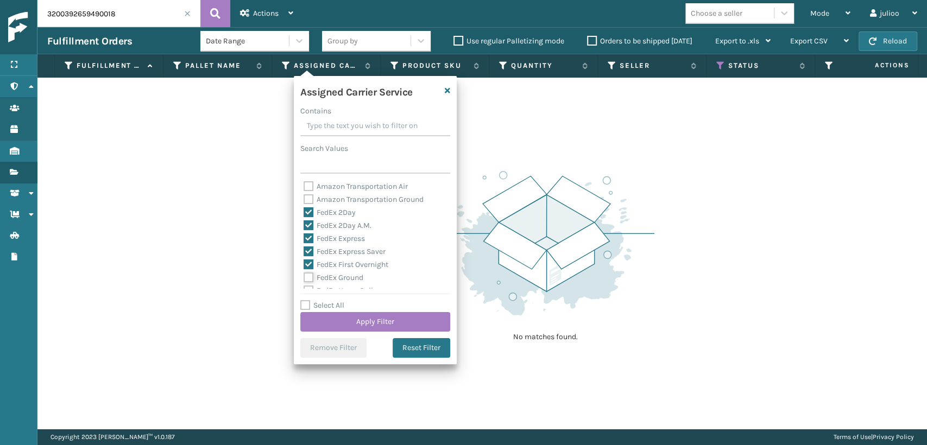
checkbox input "true"
click at [310, 257] on label "FedEx SmartPost" at bounding box center [339, 256] width 71 height 9
click at [304, 257] on input "FedEx SmartPost" at bounding box center [304, 253] width 1 height 7
checkbox input "true"
click at [309, 248] on label "FedEx Priority Overnight" at bounding box center [351, 243] width 95 height 9
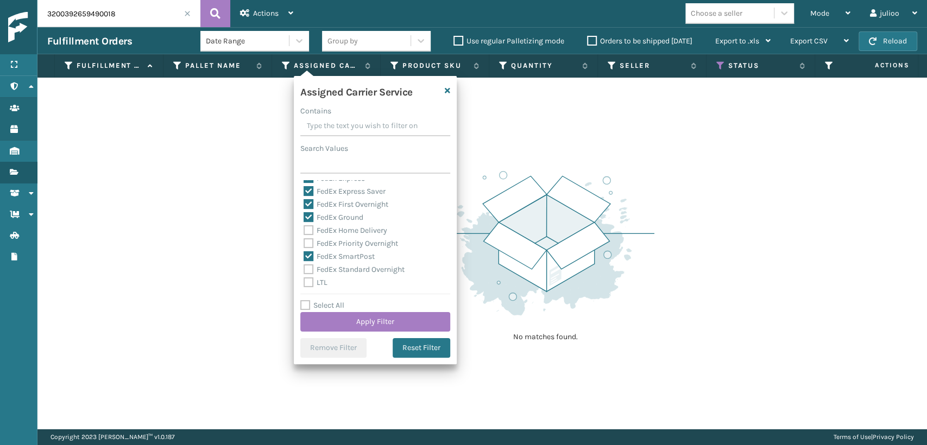
click at [304, 244] on input "FedEx Priority Overnight" at bounding box center [304, 240] width 1 height 7
checkbox input "true"
click at [309, 231] on label "FedEx Home Delivery" at bounding box center [346, 230] width 84 height 9
click at [304, 231] on input "FedEx Home Delivery" at bounding box center [304, 227] width 1 height 7
checkbox input "true"
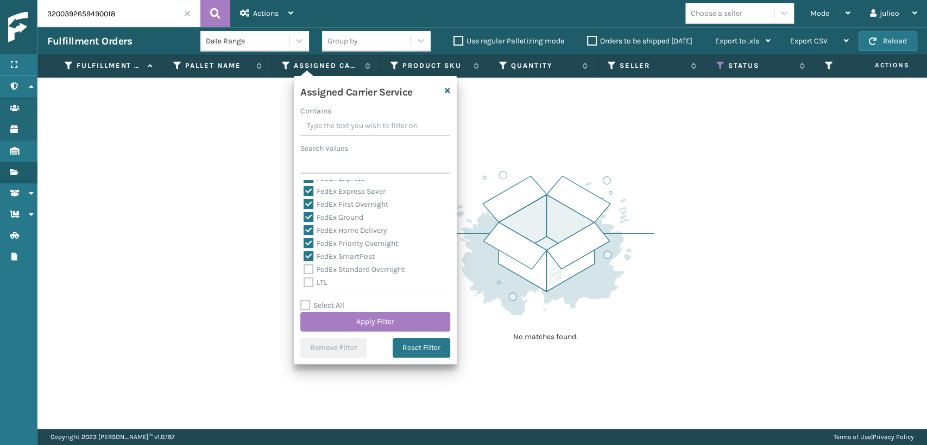
click at [309, 272] on label "FedEx Standard Overnight" at bounding box center [354, 269] width 101 height 9
click at [304, 271] on input "FedEx Standard Overnight" at bounding box center [304, 266] width 1 height 7
checkbox input "true"
click at [381, 323] on button "Apply Filter" at bounding box center [375, 322] width 150 height 20
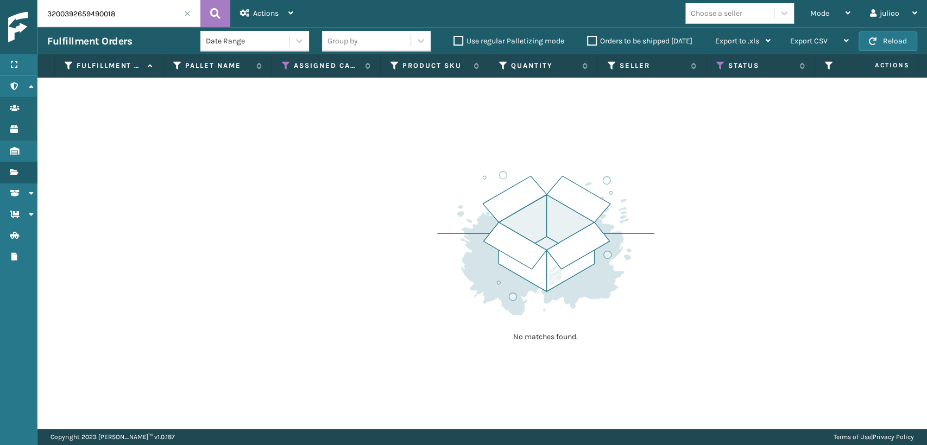
click at [715, 65] on th "Status" at bounding box center [761, 65] width 109 height 23
click at [715, 67] on th "Status" at bounding box center [761, 65] width 109 height 23
click at [726, 62] on div "Status" at bounding box center [760, 66] width 89 height 10
click at [186, 12] on span at bounding box center [187, 13] width 7 height 7
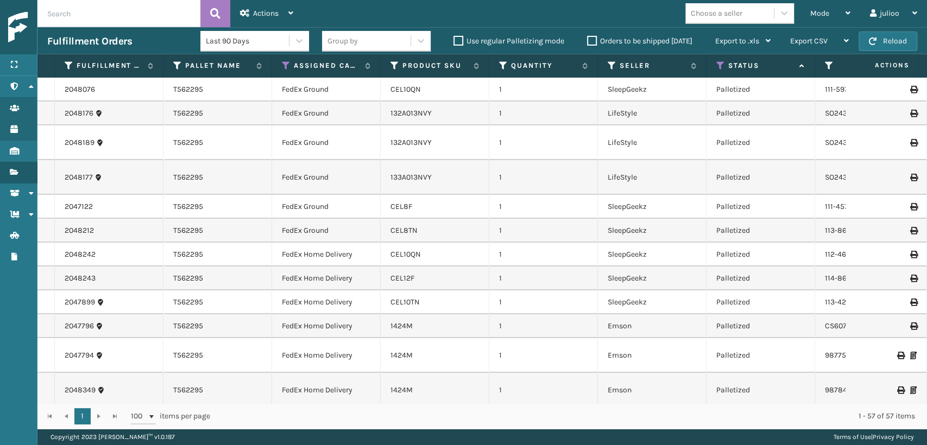
click at [144, 9] on input "text" at bounding box center [118, 13] width 163 height 27
type input "392659490018"
click at [207, 10] on button at bounding box center [215, 13] width 30 height 27
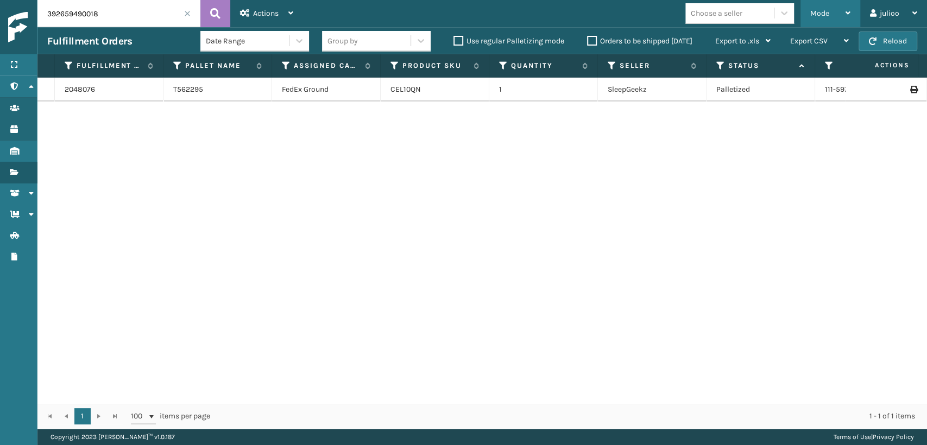
click at [830, 17] on div "Mode" at bounding box center [830, 13] width 40 height 27
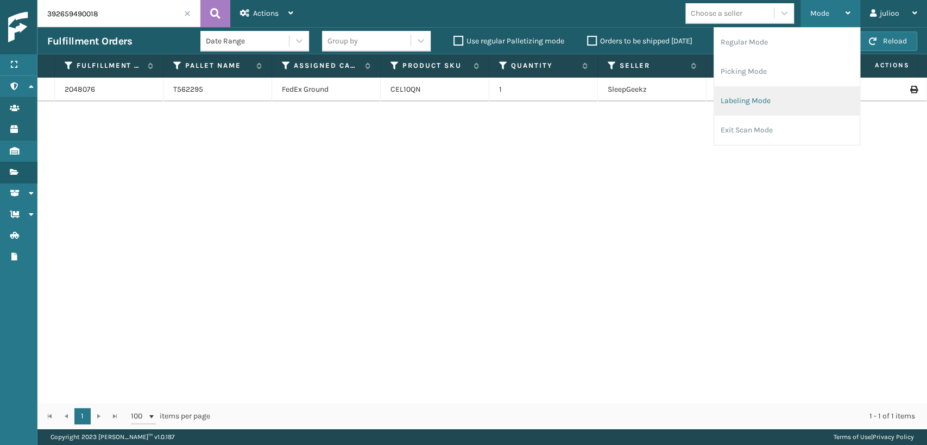
click at [739, 105] on li "Labeling Mode" at bounding box center [787, 100] width 146 height 29
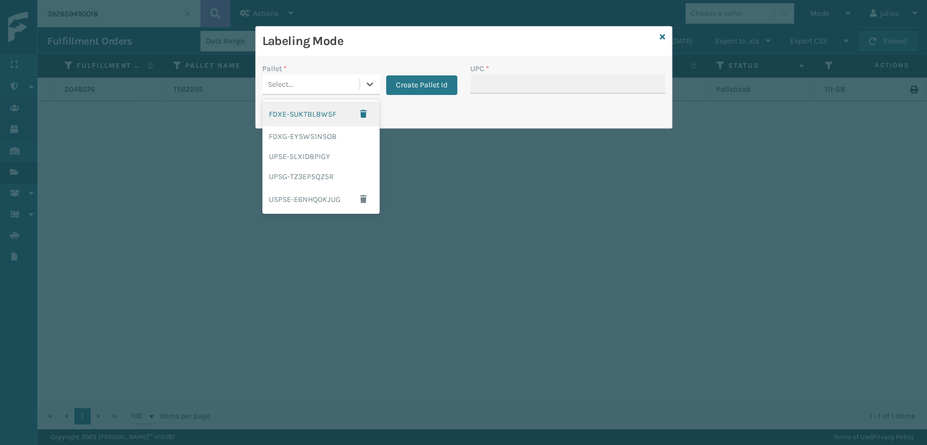
click at [358, 79] on div "Select..." at bounding box center [310, 85] width 97 height 18
click at [309, 140] on div "FDXG-EYSWS1NSO8" at bounding box center [320, 137] width 117 height 20
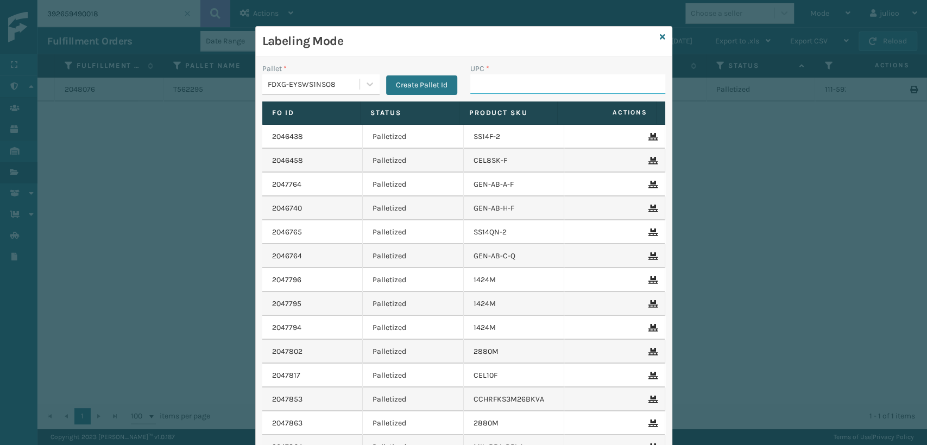
click at [481, 83] on input "UPC *" at bounding box center [567, 84] width 195 height 20
type input "8100819"
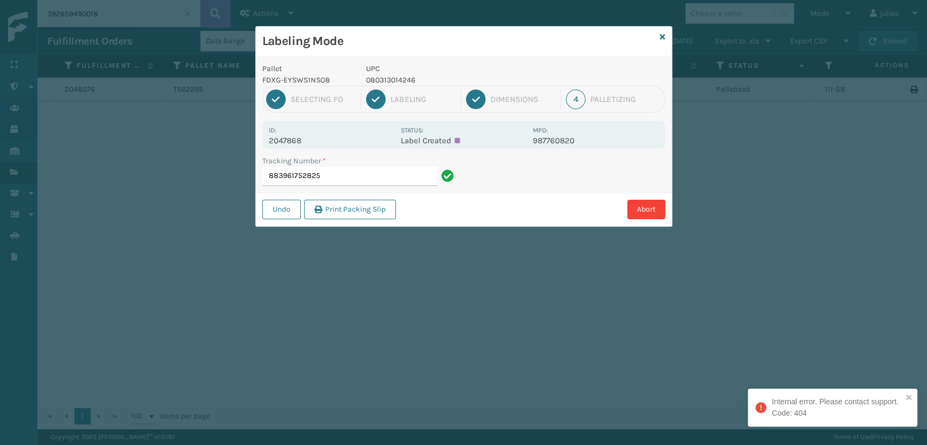
type input "883961752825"
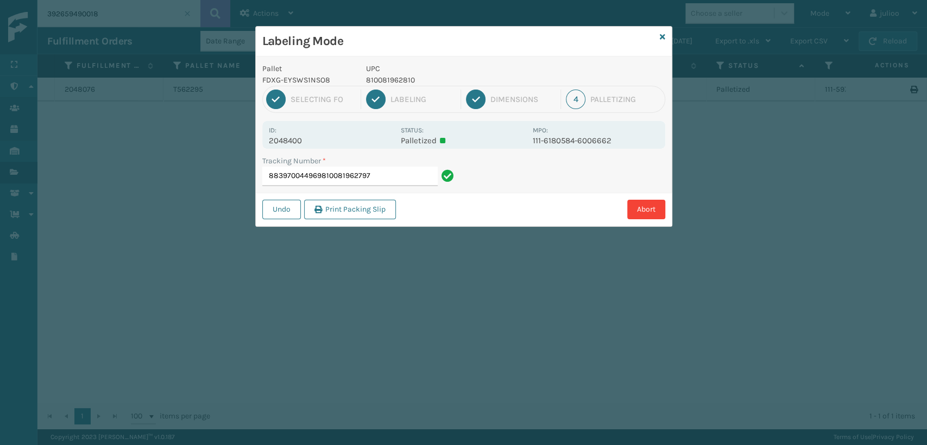
type input "883970044969810081962797"
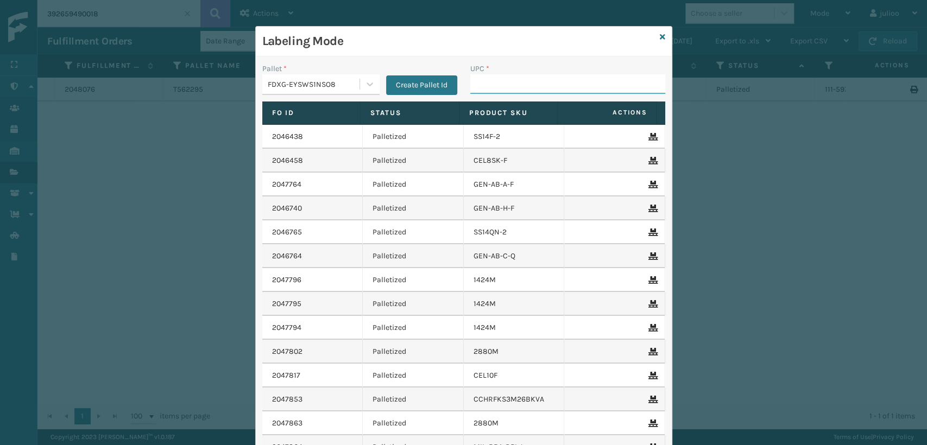
drag, startPoint x: 684, startPoint y: 116, endPoint x: 675, endPoint y: 72, distance: 44.4
click at [684, 115] on div "Labeling Mode Pallet * FDXG-EYSWS1NSO8 Create Pallet Id UPC * Fo Id Status Prod…" at bounding box center [463, 222] width 927 height 445
click at [660, 36] on icon at bounding box center [662, 37] width 5 height 8
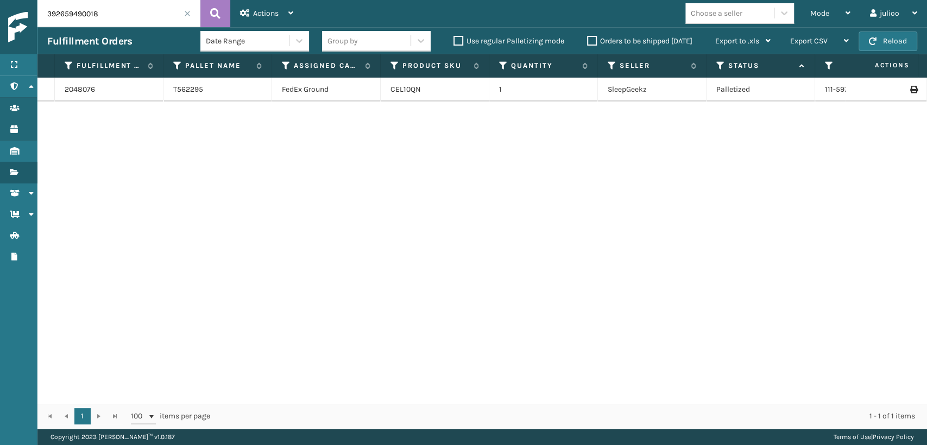
click at [186, 14] on span at bounding box center [187, 13] width 7 height 7
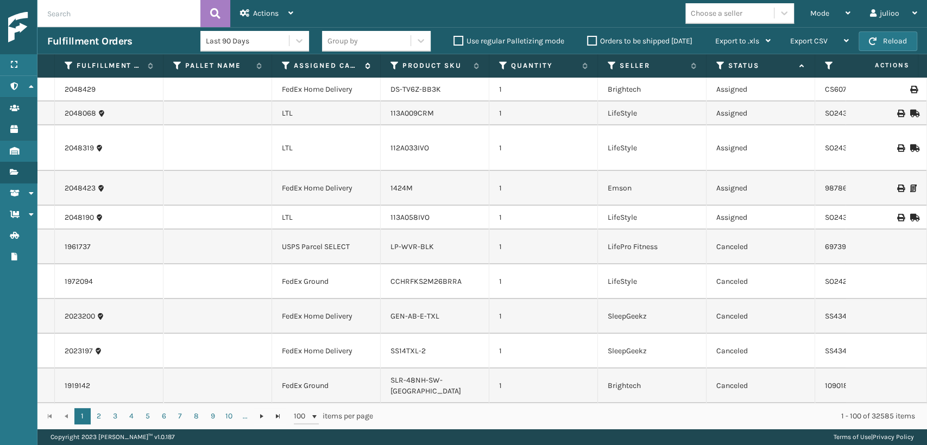
click at [293, 64] on div "Assigned Carrier Service" at bounding box center [326, 66] width 89 height 10
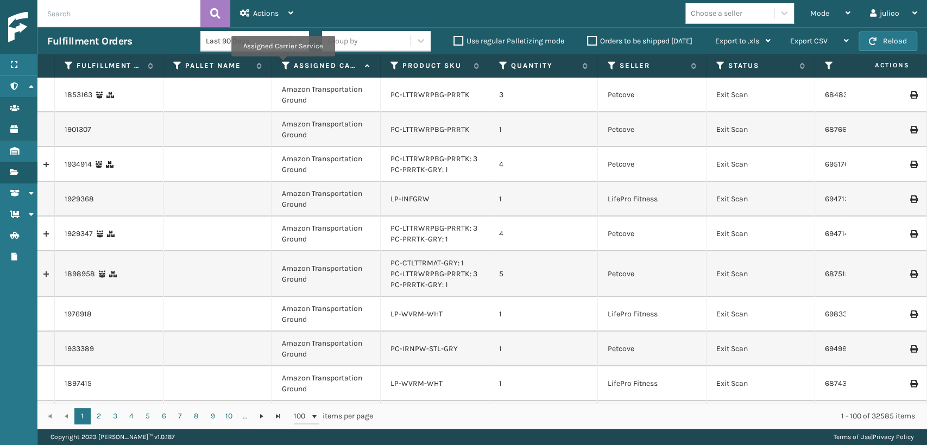
click at [282, 64] on icon at bounding box center [286, 66] width 9 height 10
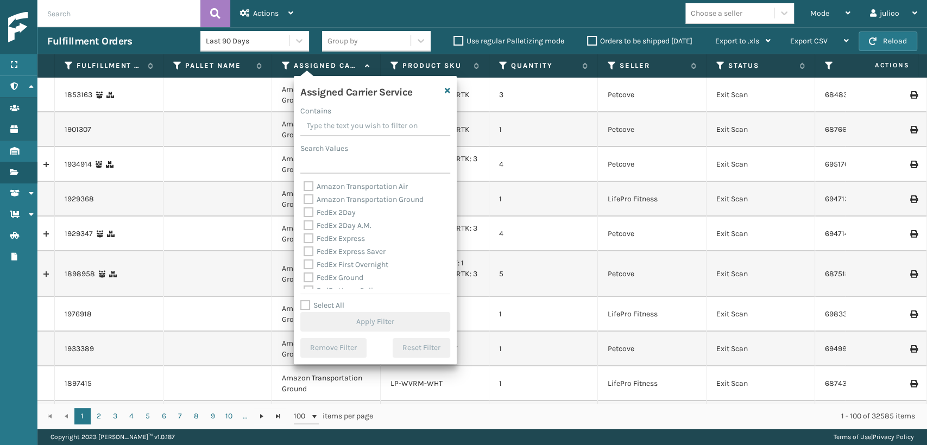
click at [301, 229] on div "Amazon Transportation Air Amazon Transportation Ground FedEx 2Day FedEx 2Day A.…" at bounding box center [375, 234] width 150 height 109
click at [307, 224] on label "FedEx 2Day A.M." at bounding box center [338, 225] width 68 height 9
click at [304, 224] on input "FedEx 2Day A.M." at bounding box center [304, 222] width 1 height 7
checkbox input "true"
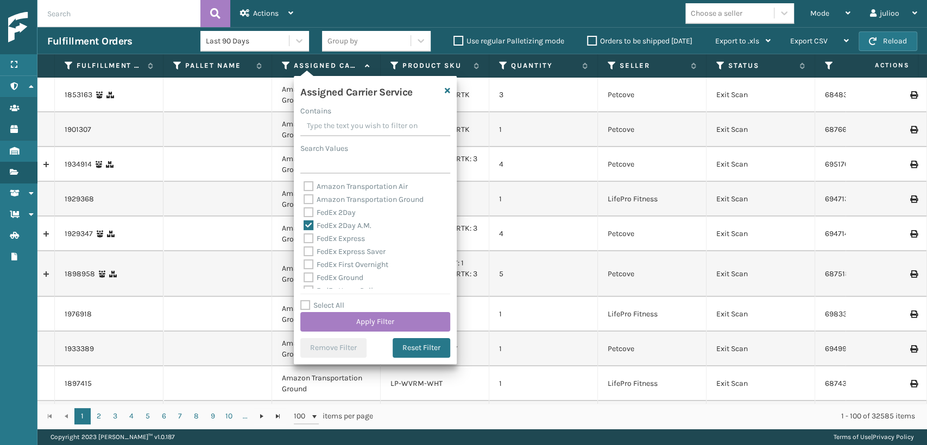
click at [309, 213] on label "FedEx 2Day" at bounding box center [330, 212] width 52 height 9
click at [304, 213] on input "FedEx 2Day" at bounding box center [304, 209] width 1 height 7
checkbox input "true"
click at [309, 236] on div "Amazon Transportation Air Amazon Transportation Ground FedEx 2Day FedEx 2Day A.…" at bounding box center [375, 234] width 150 height 109
click at [309, 237] on label "FedEx Express" at bounding box center [334, 238] width 61 height 9
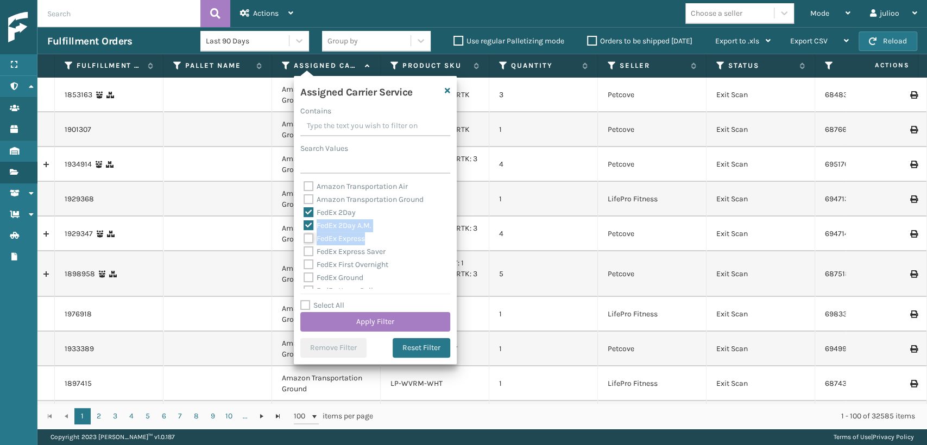
click at [304, 237] on input "FedEx Express" at bounding box center [304, 235] width 1 height 7
checkbox input "true"
click at [308, 250] on label "FedEx Express Saver" at bounding box center [345, 251] width 82 height 9
click at [304, 250] on input "FedEx Express Saver" at bounding box center [304, 249] width 1 height 7
checkbox input "true"
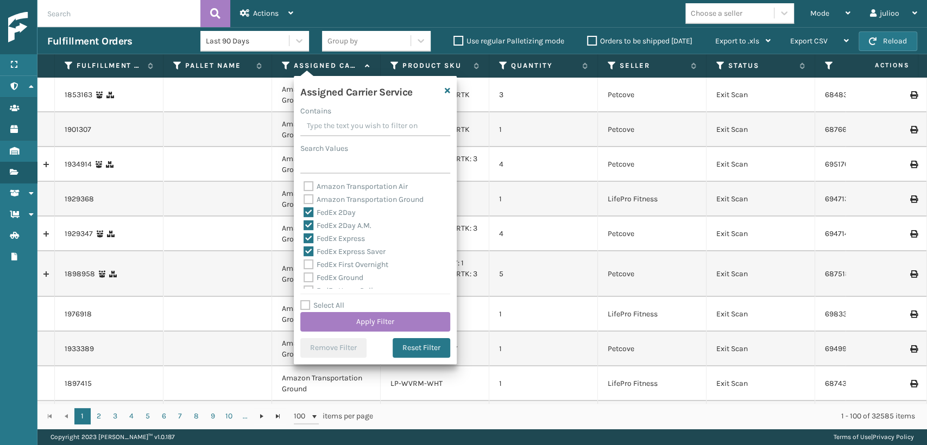
drag, startPoint x: 309, startPoint y: 269, endPoint x: 309, endPoint y: 278, distance: 8.7
click at [309, 271] on div "Amazon Transportation Air Amazon Transportation Ground FedEx 2Day FedEx 2Day A.…" at bounding box center [375, 234] width 150 height 109
click at [309, 279] on label "FedEx Ground" at bounding box center [334, 277] width 60 height 9
click at [304, 279] on input "FedEx Ground" at bounding box center [304, 275] width 1 height 7
checkbox input "true"
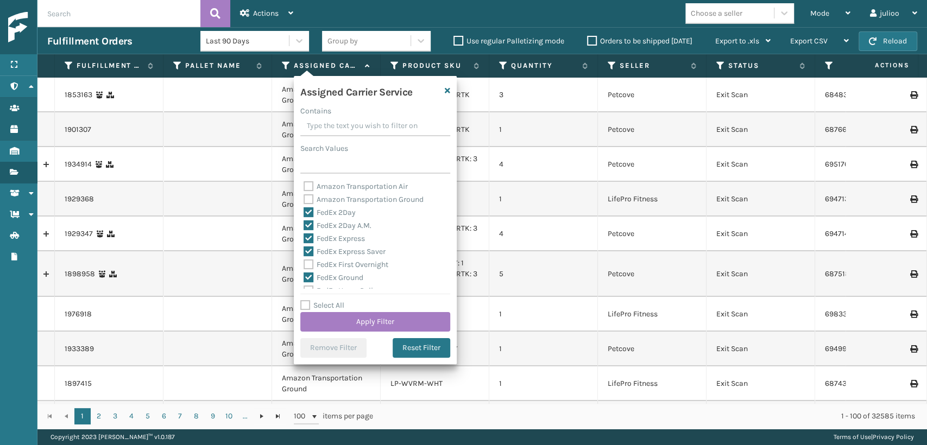
drag, startPoint x: 309, startPoint y: 265, endPoint x: 312, endPoint y: 275, distance: 10.3
click at [309, 266] on label "FedEx First Overnight" at bounding box center [346, 264] width 85 height 9
click at [304, 266] on input "FedEx First Overnight" at bounding box center [304, 262] width 1 height 7
checkbox input "true"
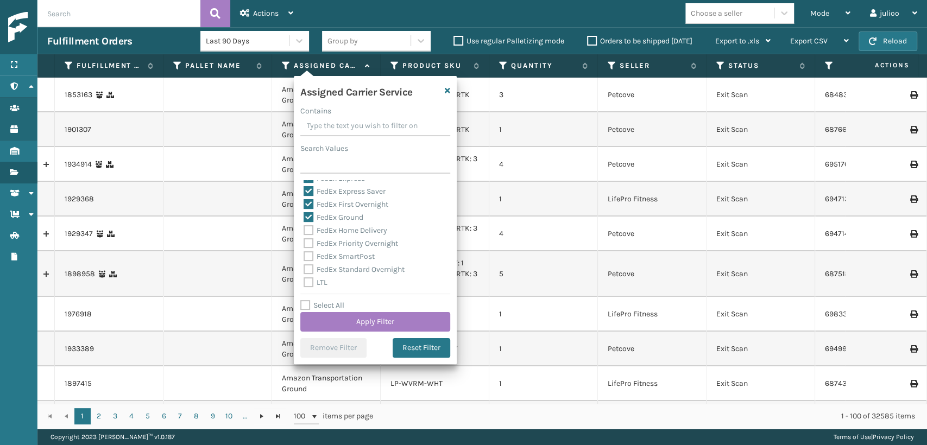
click at [308, 232] on label "FedEx Home Delivery" at bounding box center [346, 230] width 84 height 9
click at [304, 231] on input "FedEx Home Delivery" at bounding box center [304, 227] width 1 height 7
checkbox input "true"
click at [307, 244] on label "FedEx Priority Overnight" at bounding box center [351, 243] width 95 height 9
click at [304, 244] on input "FedEx Priority Overnight" at bounding box center [304, 240] width 1 height 7
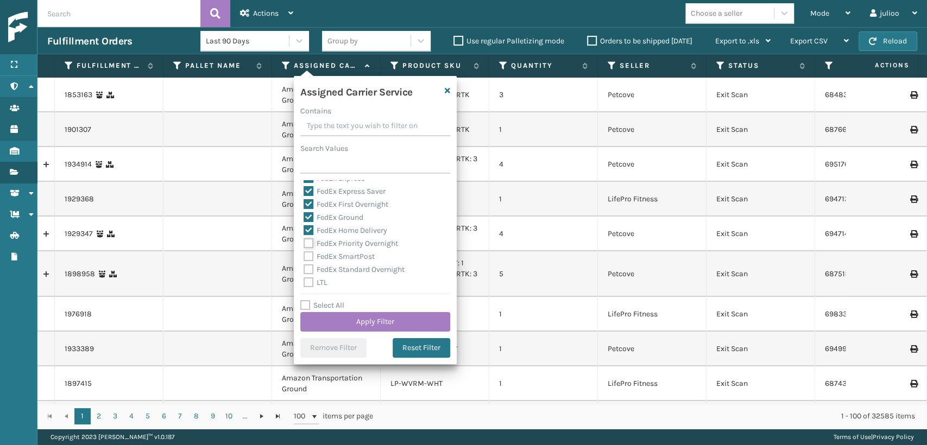
checkbox input "true"
click at [308, 256] on label "FedEx SmartPost" at bounding box center [339, 256] width 71 height 9
click at [304, 256] on input "FedEx SmartPost" at bounding box center [304, 253] width 1 height 7
checkbox input "true"
click at [306, 271] on label "FedEx Standard Overnight" at bounding box center [354, 269] width 101 height 9
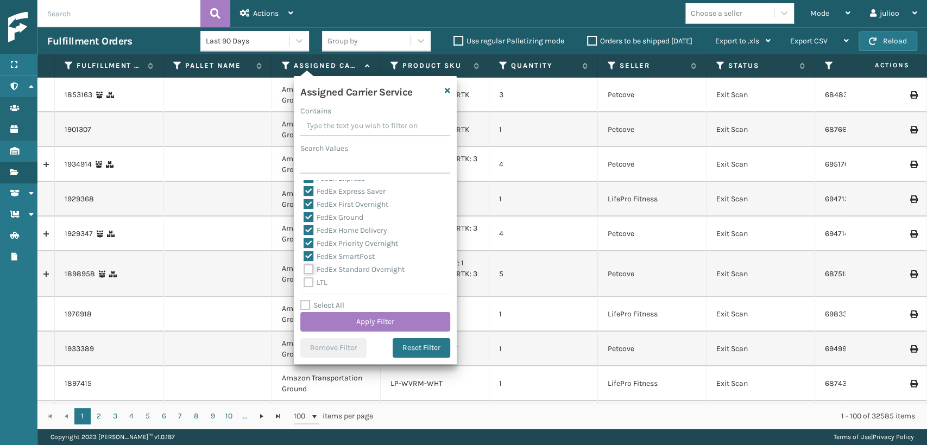
click at [304, 271] on input "FedEx Standard Overnight" at bounding box center [304, 266] width 1 height 7
checkbox input "true"
click at [330, 318] on button "Apply Filter" at bounding box center [375, 322] width 150 height 20
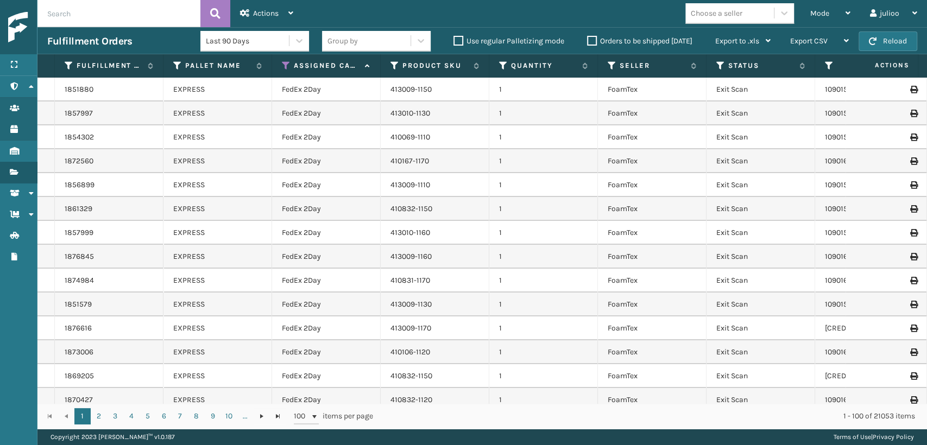
click at [712, 66] on th "Status" at bounding box center [761, 65] width 109 height 23
click at [720, 62] on icon at bounding box center [720, 66] width 9 height 10
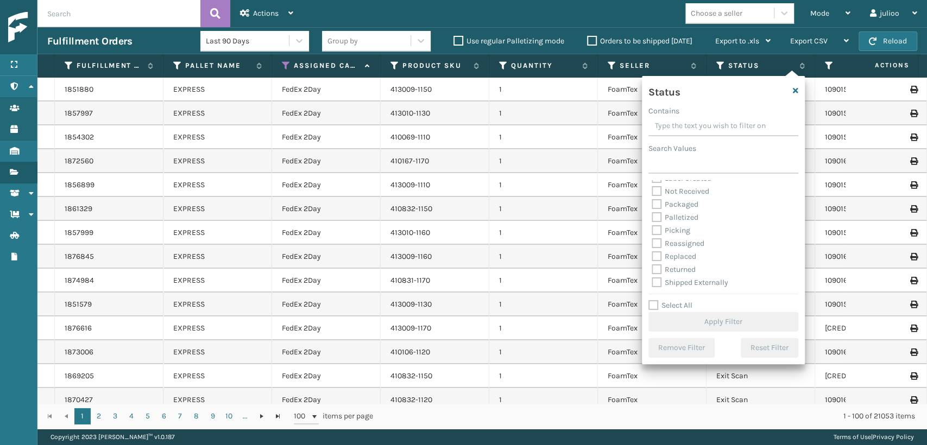
click at [662, 232] on label "Picking" at bounding box center [671, 230] width 39 height 9
click at [652, 231] on input "Picking" at bounding box center [652, 227] width 1 height 7
checkbox input "true"
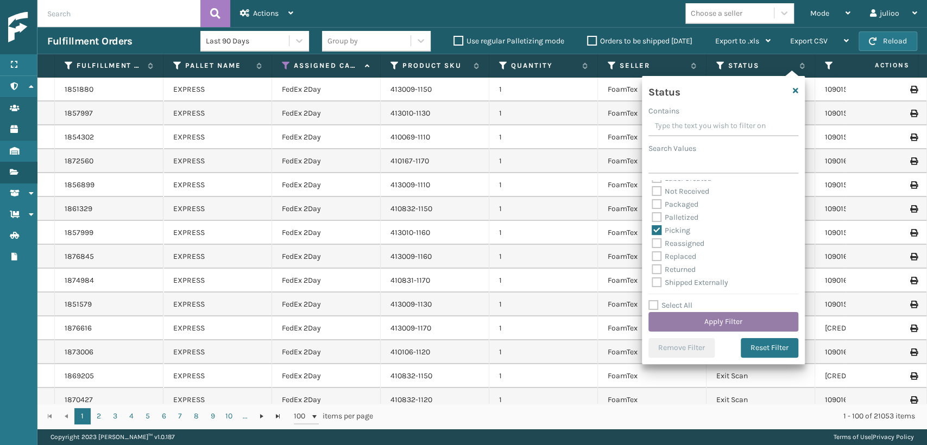
click at [699, 318] on button "Apply Filter" at bounding box center [724, 322] width 150 height 20
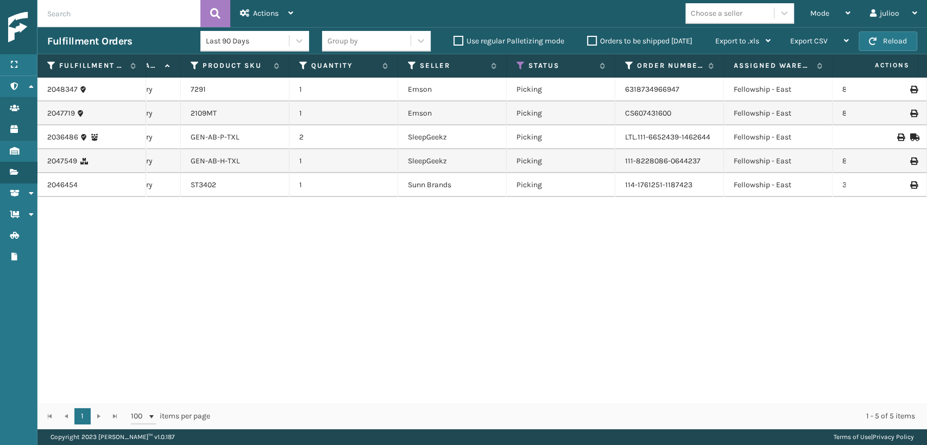
scroll to position [0, 140]
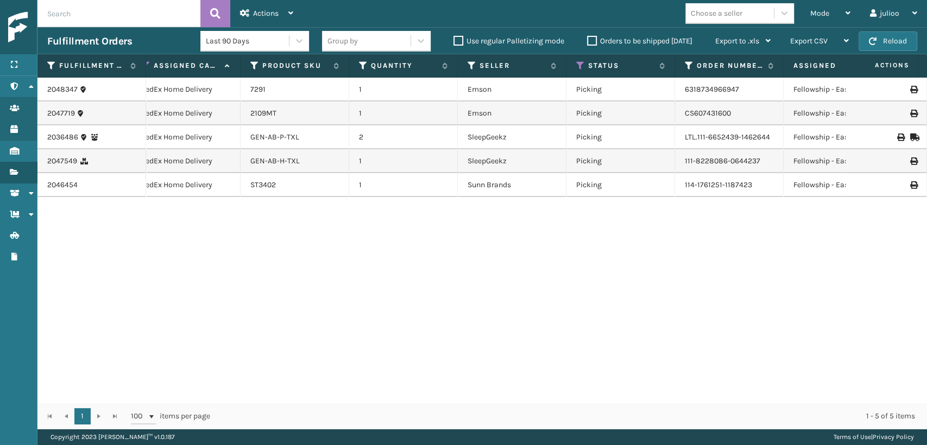
click at [284, 108] on div "2109MT" at bounding box center [294, 113] width 89 height 11
click at [340, 116] on td "2109MT" at bounding box center [295, 114] width 109 height 24
click at [257, 110] on link "2109MT" at bounding box center [263, 113] width 26 height 9
drag, startPoint x: 257, startPoint y: 109, endPoint x: 278, endPoint y: 169, distance: 63.7
click at [273, 123] on td "2109MT" at bounding box center [295, 114] width 109 height 24
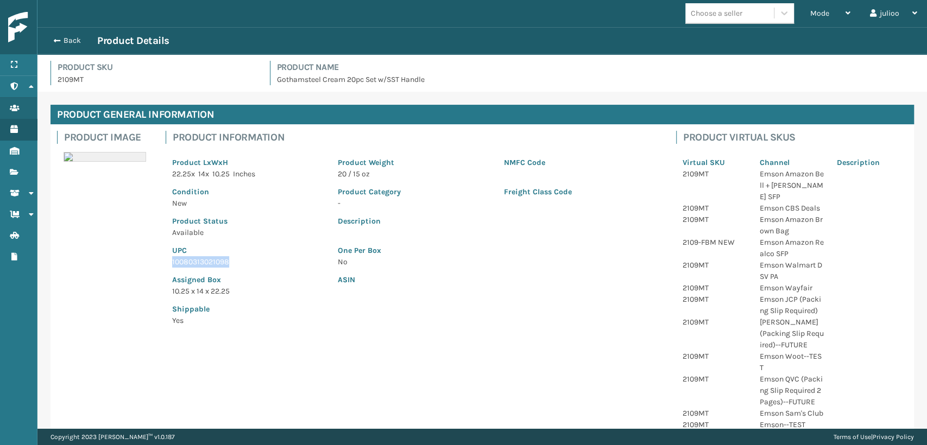
drag, startPoint x: 238, startPoint y: 267, endPoint x: 172, endPoint y: 263, distance: 66.4
click at [172, 263] on p "10080313021098" at bounding box center [248, 261] width 153 height 11
copy p "10080313021098"
click at [54, 34] on div "Back Product Details" at bounding box center [482, 40] width 870 height 13
click at [55, 40] on span "button" at bounding box center [55, 41] width 7 height 8
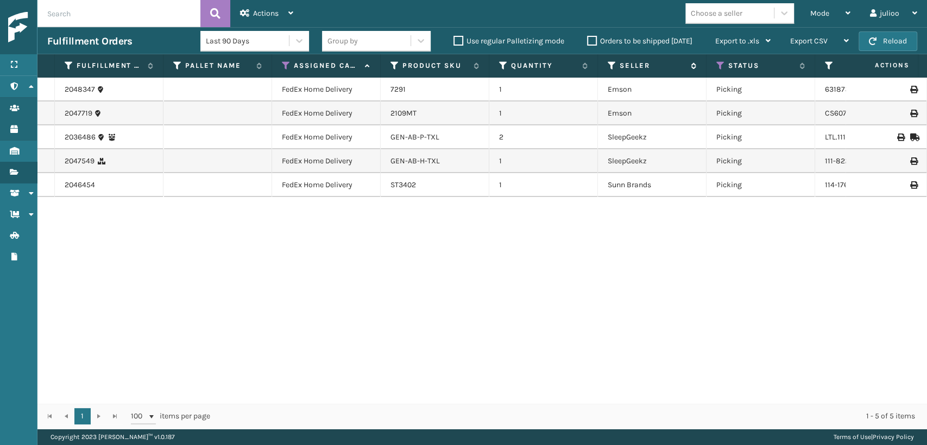
drag, startPoint x: 821, startPoint y: 8, endPoint x: 623, endPoint y: 67, distance: 207.4
click at [819, 9] on div "Mode" at bounding box center [830, 13] width 40 height 27
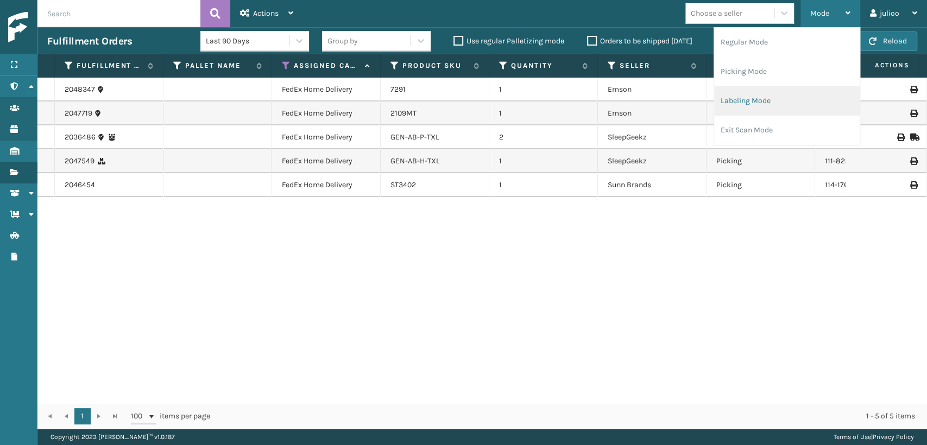
click at [738, 96] on li "Labeling Mode" at bounding box center [787, 100] width 146 height 29
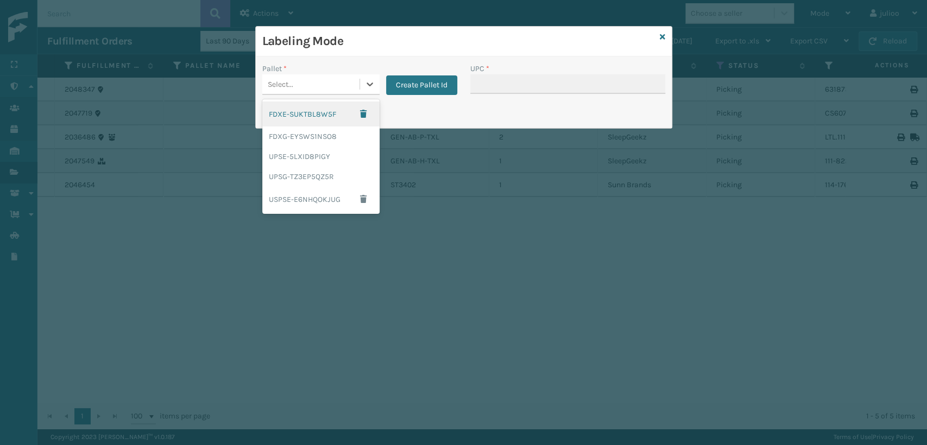
click at [285, 84] on div "Select..." at bounding box center [281, 84] width 26 height 11
click at [292, 139] on div "FDXG-EYSWS1NSO8" at bounding box center [320, 137] width 117 height 20
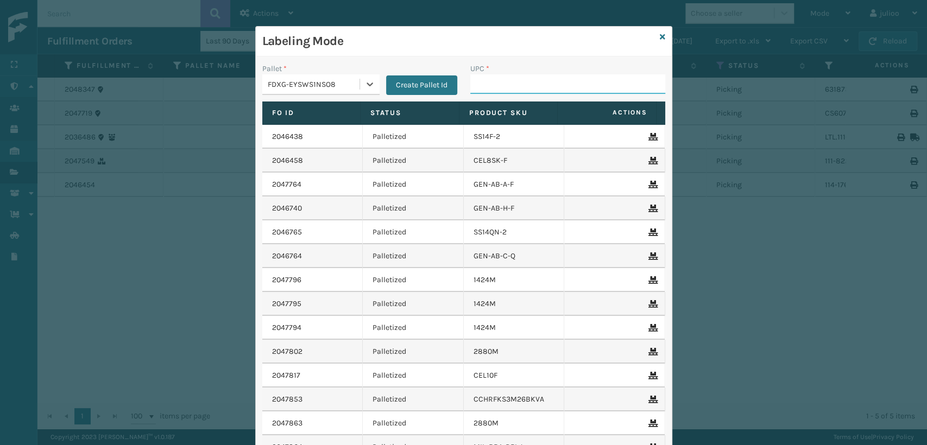
click at [481, 82] on input "UPC *" at bounding box center [567, 84] width 195 height 20
paste input "10080313021098"
type input "10080313021098"
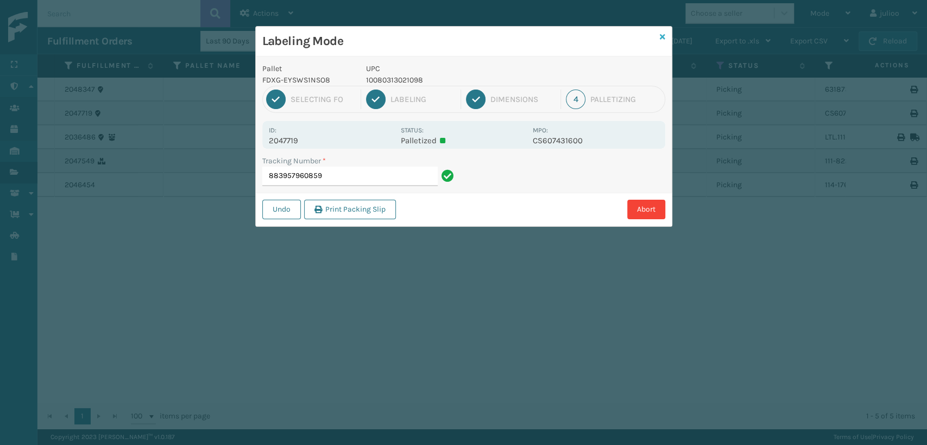
click at [661, 41] on link at bounding box center [662, 37] width 5 height 11
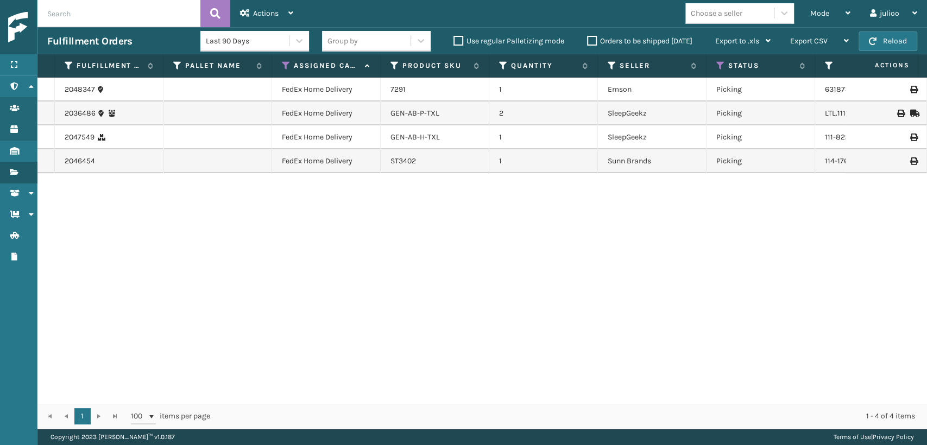
scroll to position [0, 1]
drag, startPoint x: 527, startPoint y: 399, endPoint x: 430, endPoint y: 355, distance: 106.2
click at [430, 351] on div "2048347 FedEx Home Delivery 7291 1 Emson Picking 6318734966947 Fellowship - Eas…" at bounding box center [482, 241] width 890 height 326
drag, startPoint x: 63, startPoint y: 137, endPoint x: 94, endPoint y: 137, distance: 31.0
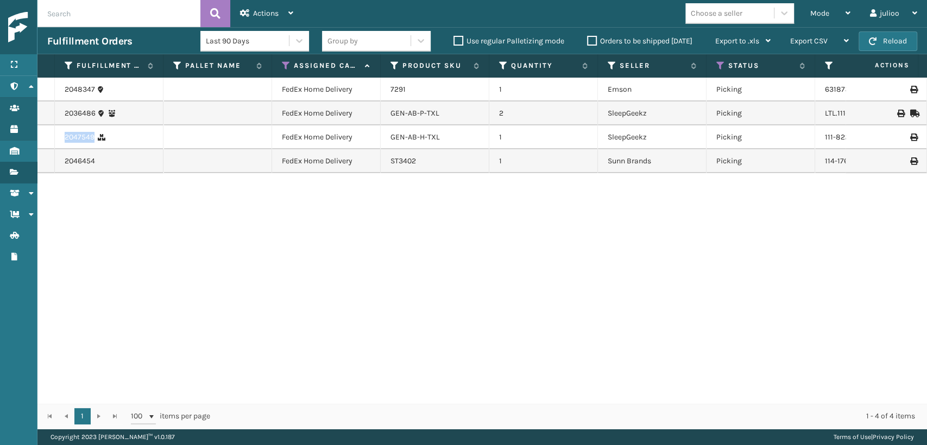
click at [94, 137] on td "2047549" at bounding box center [109, 137] width 109 height 24
copy link "2047549"
drag, startPoint x: 64, startPoint y: 161, endPoint x: 87, endPoint y: 162, distance: 22.9
click at [102, 161] on div "2046454" at bounding box center [109, 161] width 89 height 11
copy link "2046454"
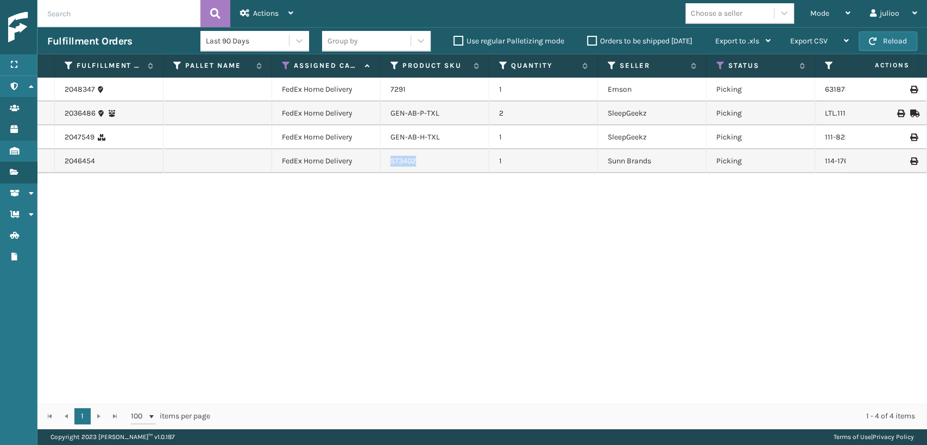
drag, startPoint x: 424, startPoint y: 167, endPoint x: 392, endPoint y: 165, distance: 32.2
click at [392, 165] on td "ST3402" at bounding box center [435, 161] width 109 height 24
click at [808, 17] on div "Mode Regular Mode Picking Mode Labeling Mode Exit Scan Mode" at bounding box center [831, 13] width 60 height 27
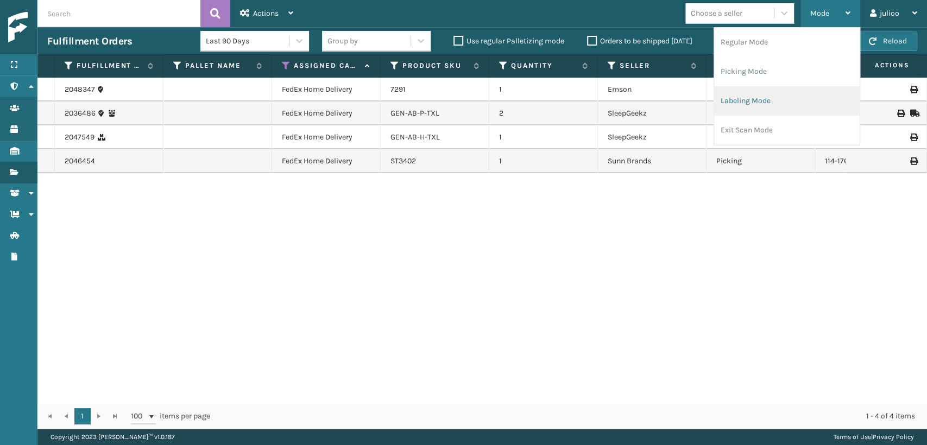
click at [748, 108] on li "Labeling Mode" at bounding box center [787, 100] width 146 height 29
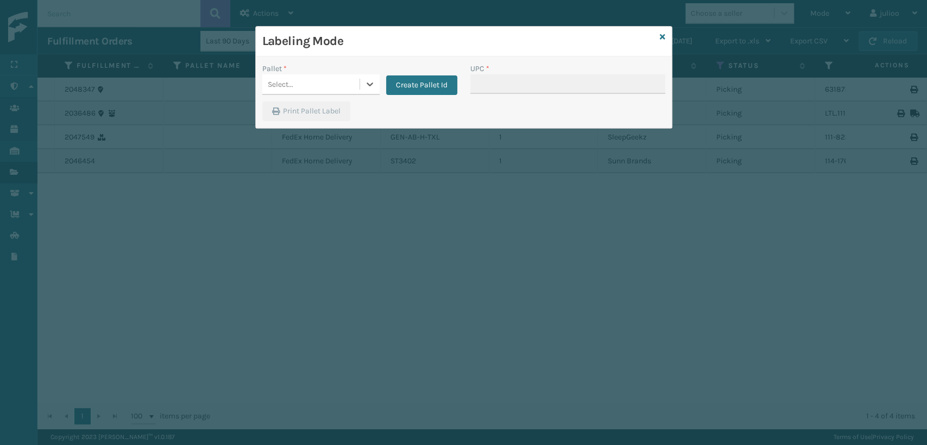
click at [339, 87] on div "Select..." at bounding box center [310, 85] width 97 height 18
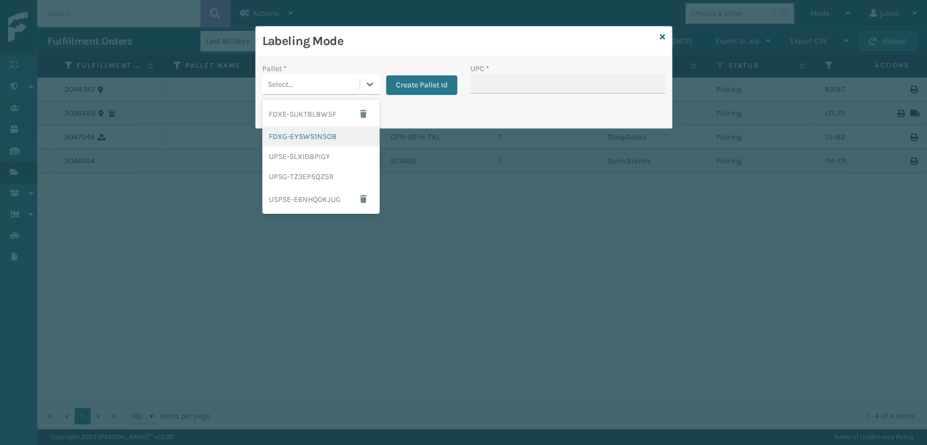
click at [288, 138] on div "FDXG-EYSWS1NSO8" at bounding box center [320, 137] width 117 height 20
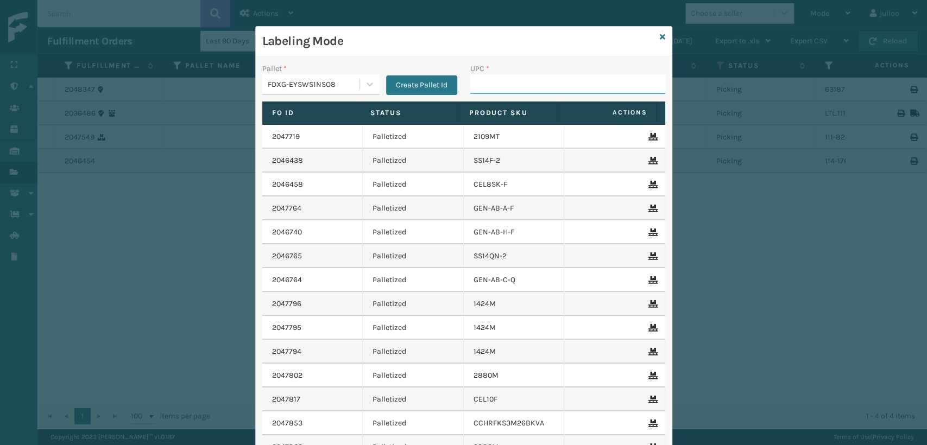
click at [516, 86] on input "UPC *" at bounding box center [567, 84] width 195 height 20
type input "ST3402"
type input "GEN-AB-H-"
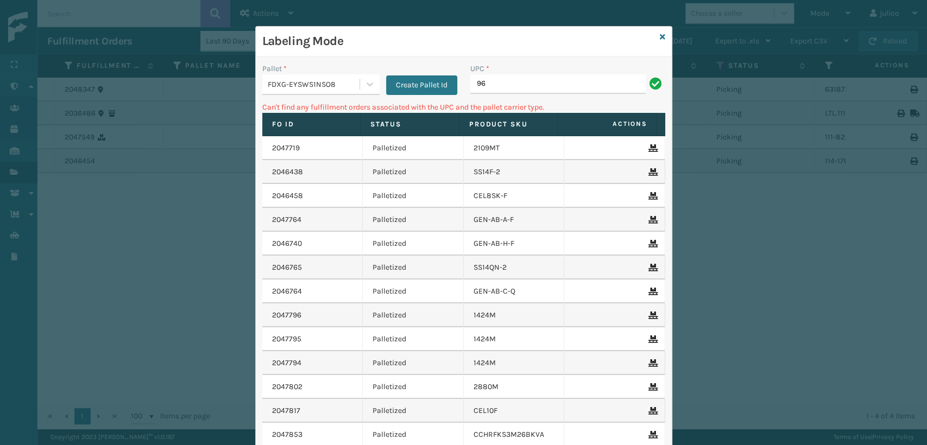
type input "9"
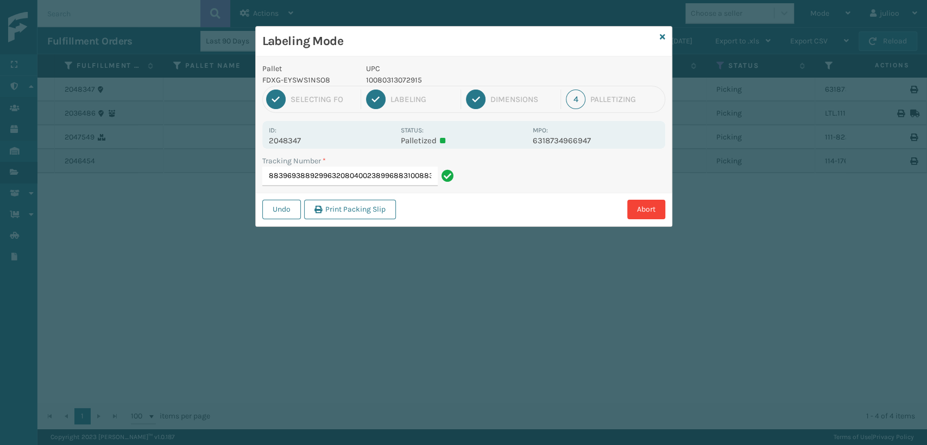
type input "8839693889299632080400238996883100883969388929"
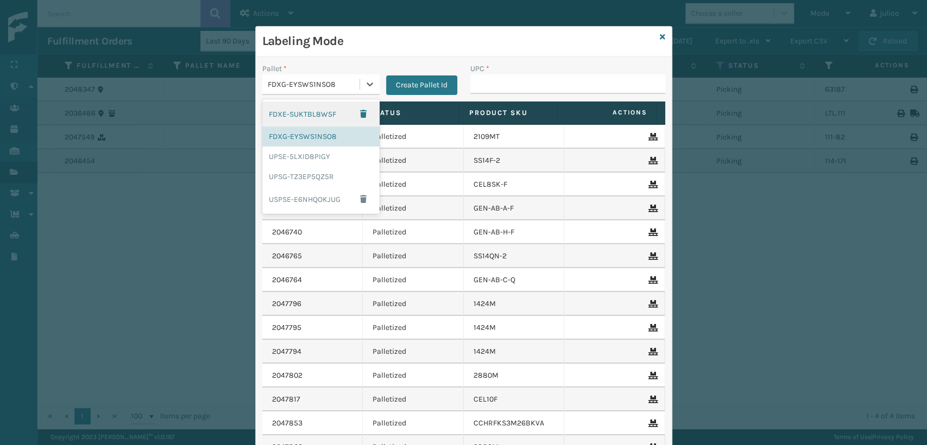
drag, startPoint x: 360, startPoint y: 81, endPoint x: 343, endPoint y: 96, distance: 21.9
click at [364, 82] on icon at bounding box center [369, 84] width 11 height 11
click at [286, 181] on div "UPSG-TZ3EP5QZ5R" at bounding box center [320, 177] width 117 height 20
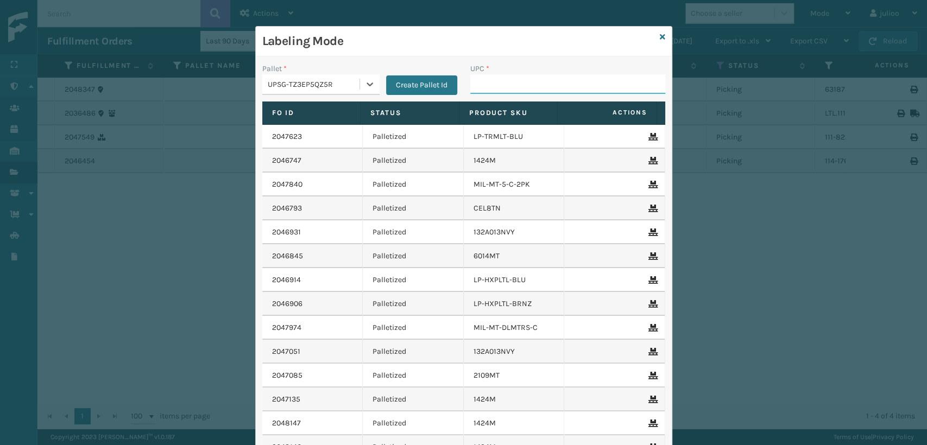
click at [504, 87] on input "UPC *" at bounding box center [567, 84] width 195 height 20
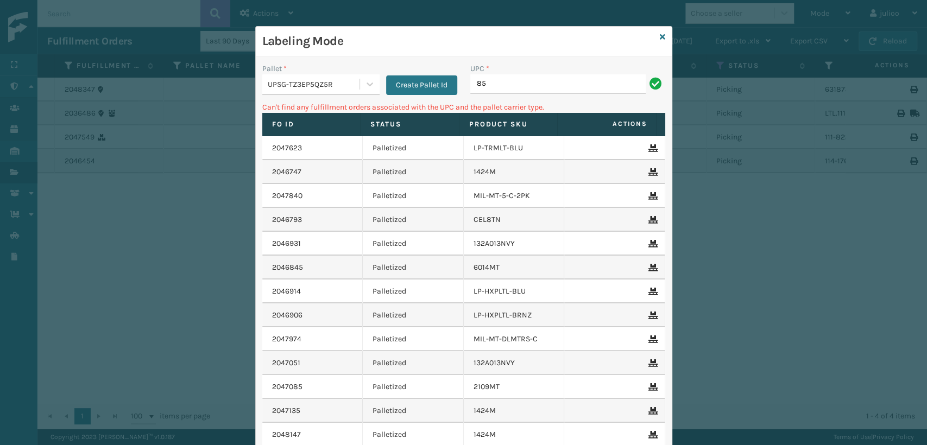
type input "8"
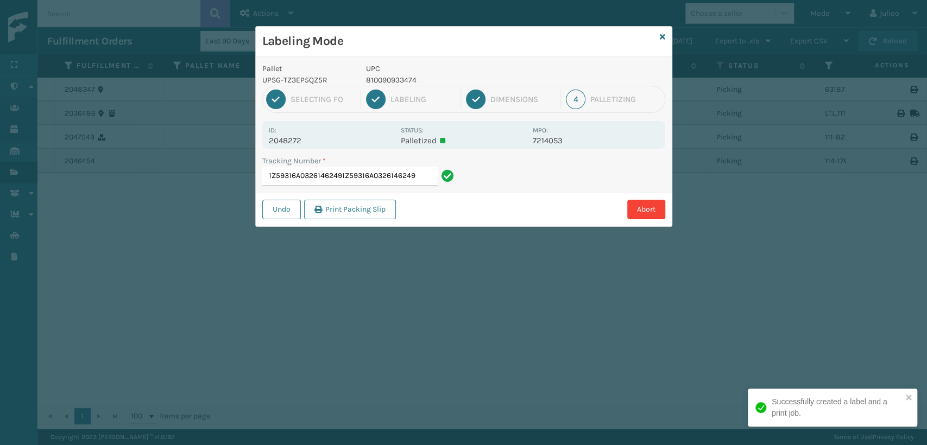
type input "1Z59316A03261462491Z59316A0326146249"
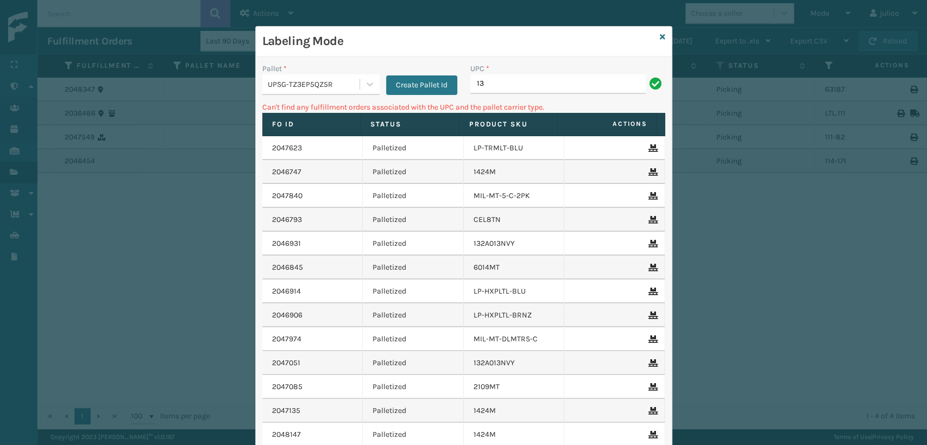
type input "1"
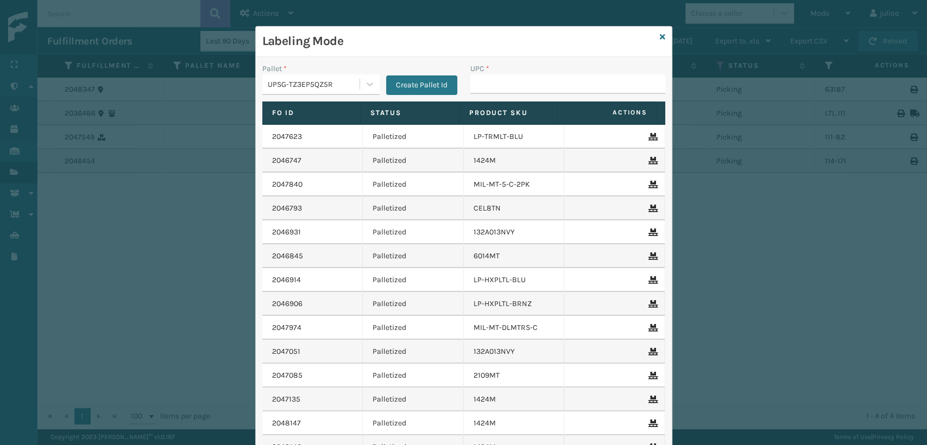
click at [661, 34] on div "Labeling Mode" at bounding box center [464, 42] width 416 height 30
click at [653, 36] on div "Labeling Mode" at bounding box center [464, 42] width 416 height 30
click at [660, 36] on icon at bounding box center [662, 37] width 5 height 8
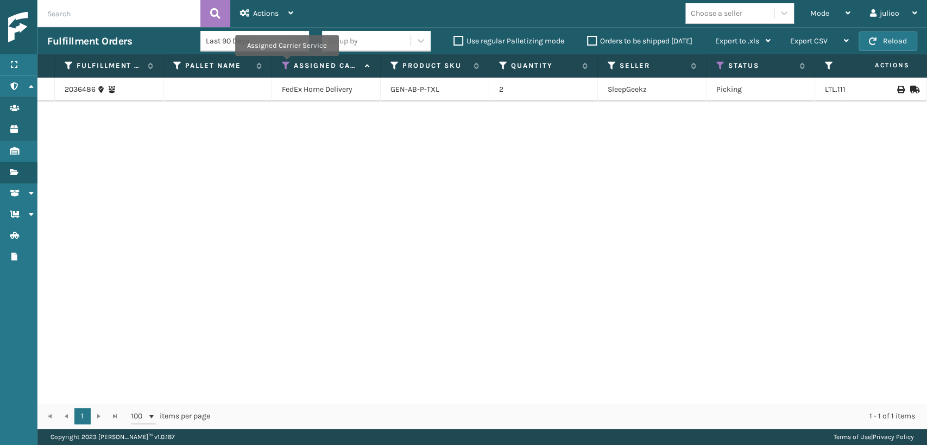
click at [286, 64] on icon at bounding box center [286, 66] width 9 height 10
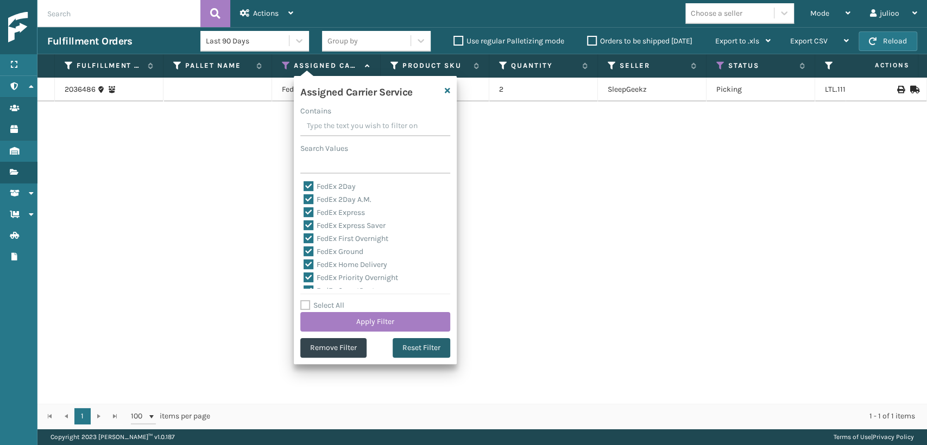
click at [414, 351] on button "Reset Filter" at bounding box center [422, 348] width 58 height 20
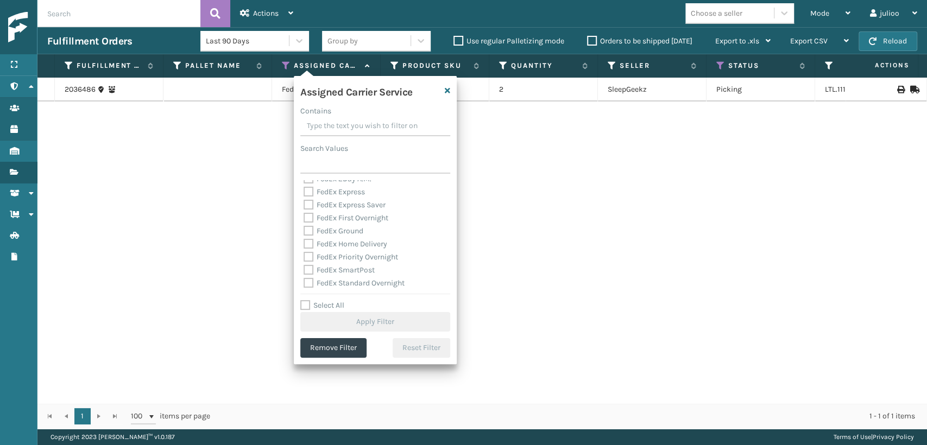
scroll to position [121, 0]
click at [309, 271] on label "UPS 2nd Day Air" at bounding box center [337, 274] width 67 height 9
click at [304, 271] on input "UPS 2nd Day Air" at bounding box center [304, 271] width 1 height 7
checkbox input "true"
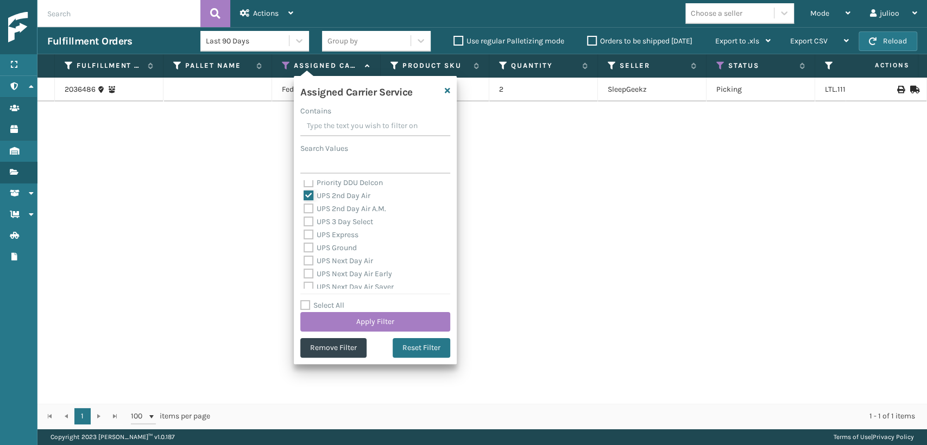
scroll to position [181, 0]
click at [309, 236] on label "UPS 3 Day Select" at bounding box center [339, 240] width 70 height 9
click at [304, 235] on input "UPS 3 Day Select" at bounding box center [304, 237] width 1 height 7
checkbox input "true"
click at [306, 227] on label "UPS 2nd Day Air A.M." at bounding box center [345, 227] width 83 height 9
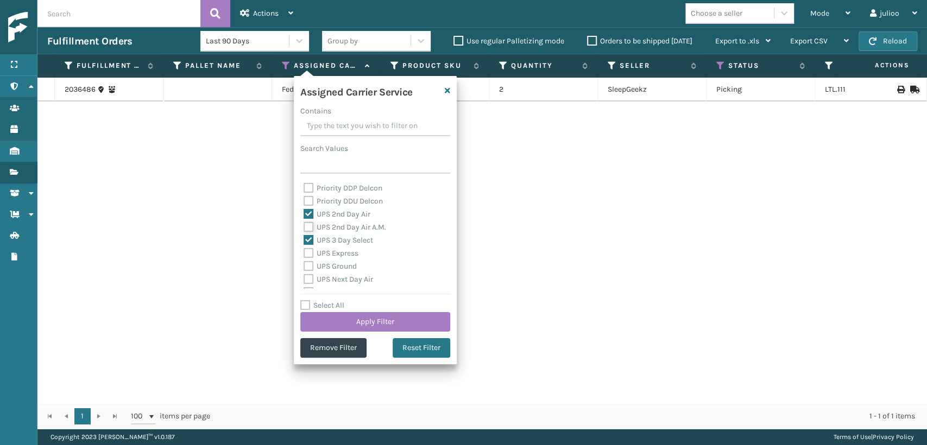
click at [304, 227] on input "UPS 2nd Day Air A.M." at bounding box center [304, 224] width 1 height 7
checkbox input "true"
click at [304, 251] on label "UPS Express" at bounding box center [331, 253] width 55 height 9
click at [304, 251] on input "UPS Express" at bounding box center [304, 250] width 1 height 7
checkbox input "true"
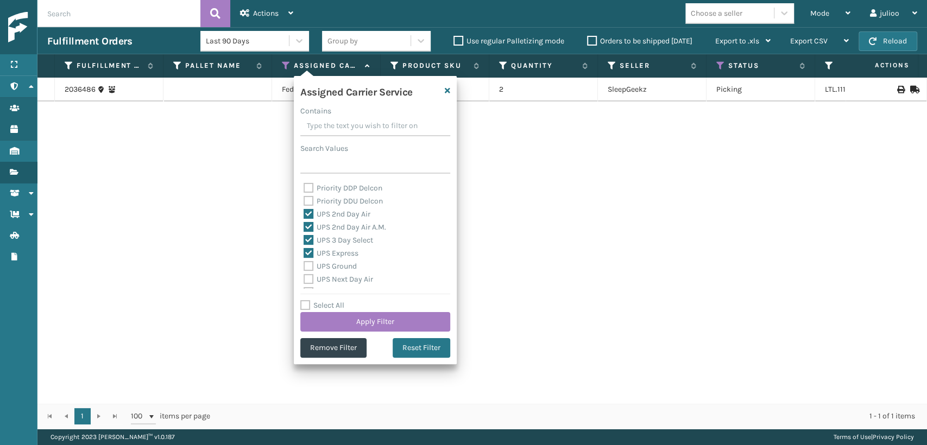
click at [308, 264] on label "UPS Ground" at bounding box center [330, 266] width 53 height 9
click at [304, 264] on input "UPS Ground" at bounding box center [304, 263] width 1 height 7
checkbox input "true"
click at [304, 279] on label "UPS Next Day Air" at bounding box center [339, 279] width 70 height 9
click at [304, 279] on input "UPS Next Day Air" at bounding box center [304, 276] width 1 height 7
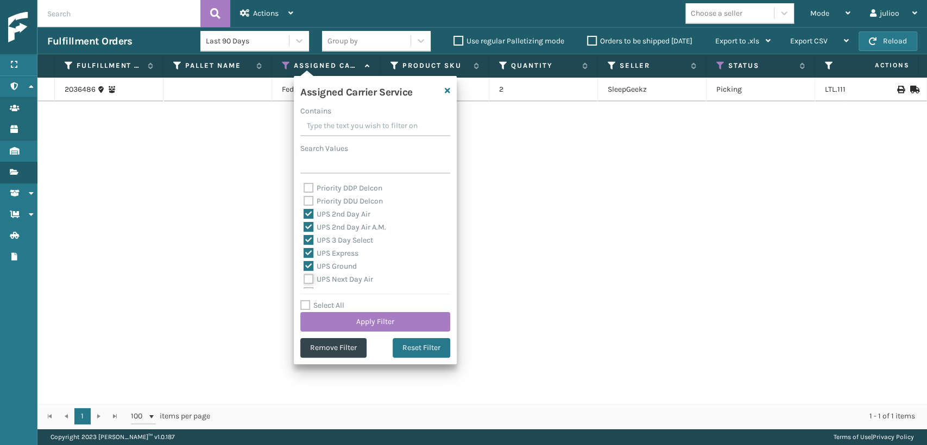
checkbox input "true"
click at [310, 244] on label "UPS Next Day Air Saver" at bounding box center [349, 245] width 90 height 9
click at [304, 244] on input "UPS Next Day Air Saver" at bounding box center [304, 242] width 1 height 7
checkbox input "true"
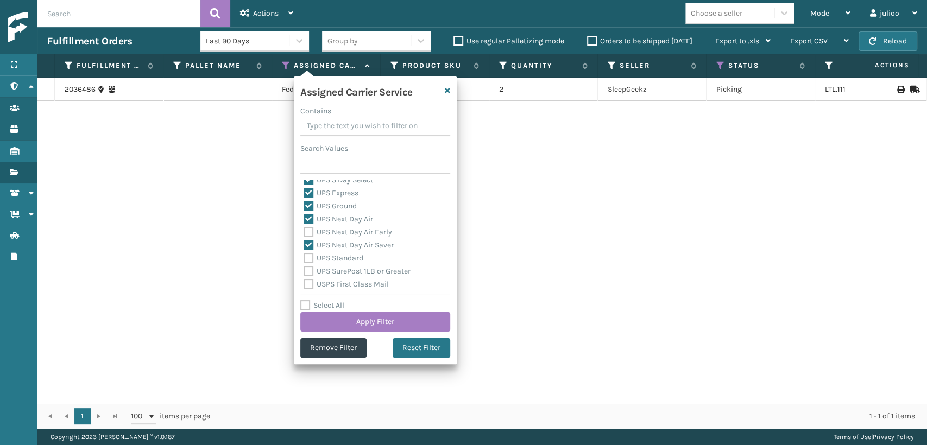
click at [309, 231] on label "UPS Next Day Air Early" at bounding box center [348, 232] width 89 height 9
click at [304, 231] on input "UPS Next Day Air Early" at bounding box center [304, 229] width 1 height 7
checkbox input "true"
click at [309, 263] on div "UPS Standard" at bounding box center [375, 258] width 143 height 13
click at [309, 257] on label "UPS Standard" at bounding box center [334, 258] width 60 height 9
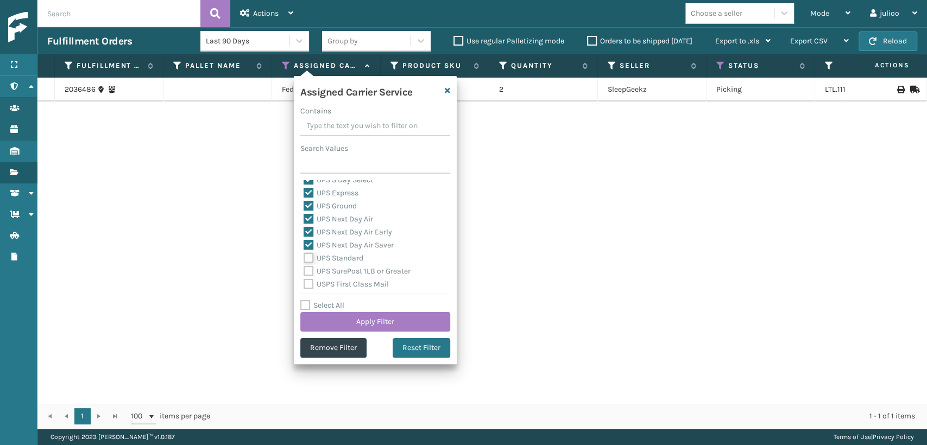
click at [304, 257] on input "UPS Standard" at bounding box center [304, 255] width 1 height 7
checkbox input "true"
click at [312, 273] on label "UPS SurePost 1LB or Greater" at bounding box center [357, 271] width 107 height 9
click at [304, 272] on input "UPS SurePost 1LB or Greater" at bounding box center [304, 268] width 1 height 7
checkbox input "true"
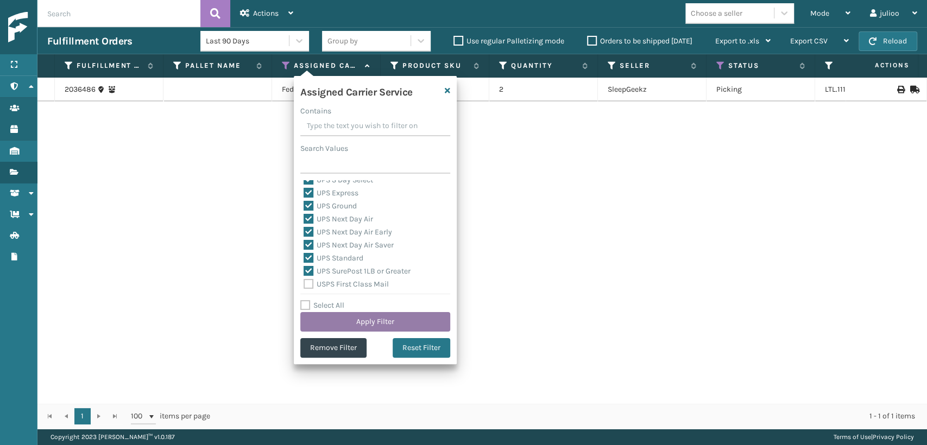
click at [325, 317] on button "Apply Filter" at bounding box center [375, 322] width 150 height 20
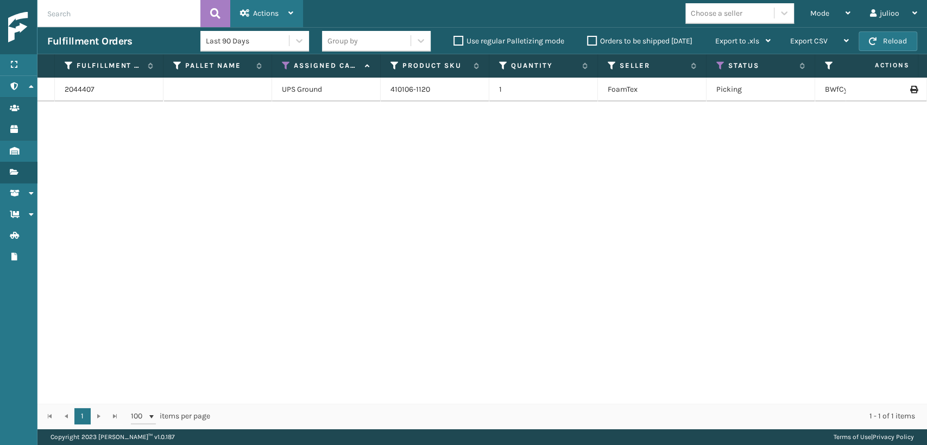
click at [294, 14] on div "Actions Settings Remove All Filters Export Labels Bulk Print Close Out Palletiz…" at bounding box center [266, 13] width 73 height 27
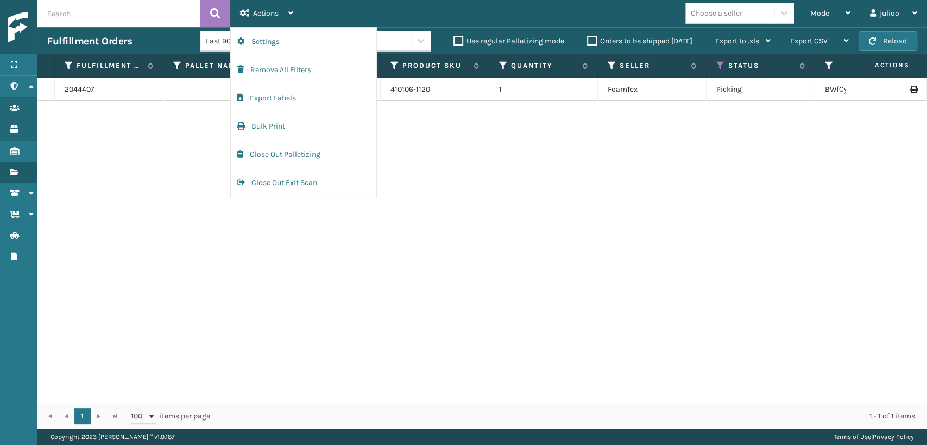
click at [439, 122] on div "2044407 UPS Ground 410106-1120 1 FoamTex Picking BWfCyj4k6 Fellowship - East 1Z…" at bounding box center [482, 241] width 890 height 326
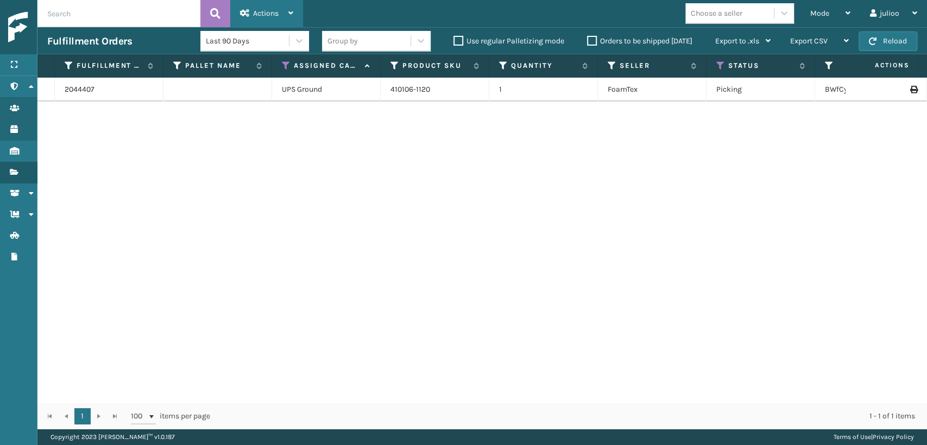
click at [280, 18] on div "Actions" at bounding box center [266, 13] width 53 height 27
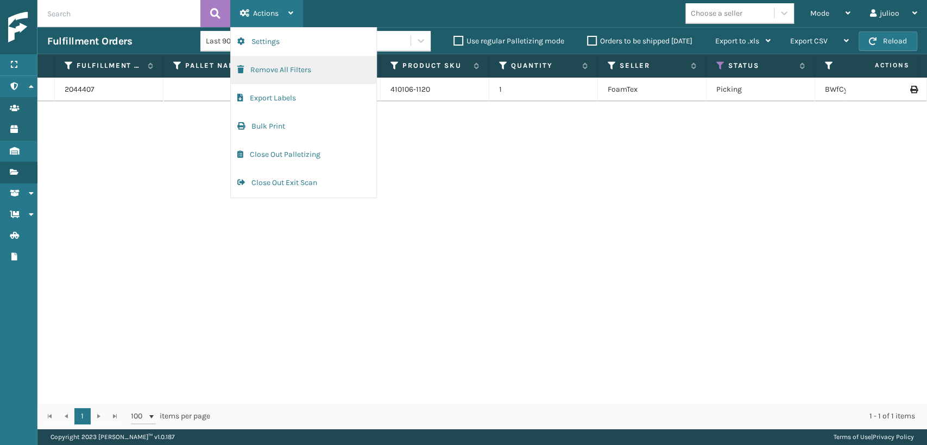
click at [286, 75] on button "Remove All Filters" at bounding box center [304, 70] width 146 height 28
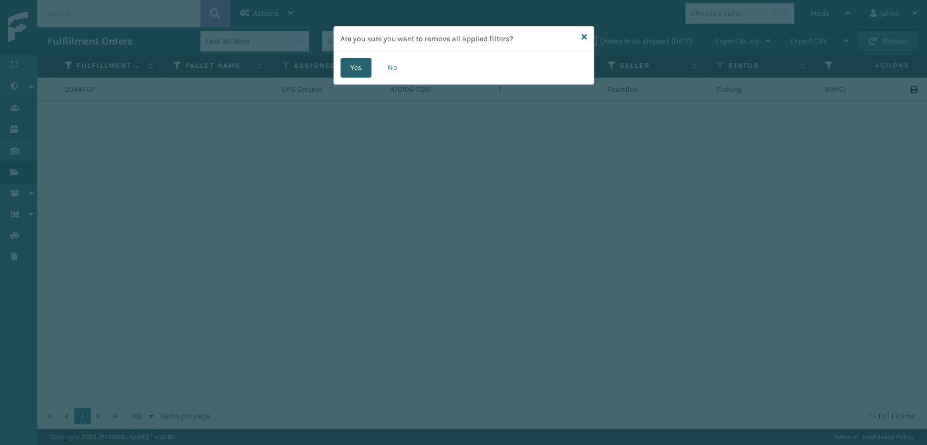
click at [365, 73] on button "Yes" at bounding box center [356, 68] width 31 height 20
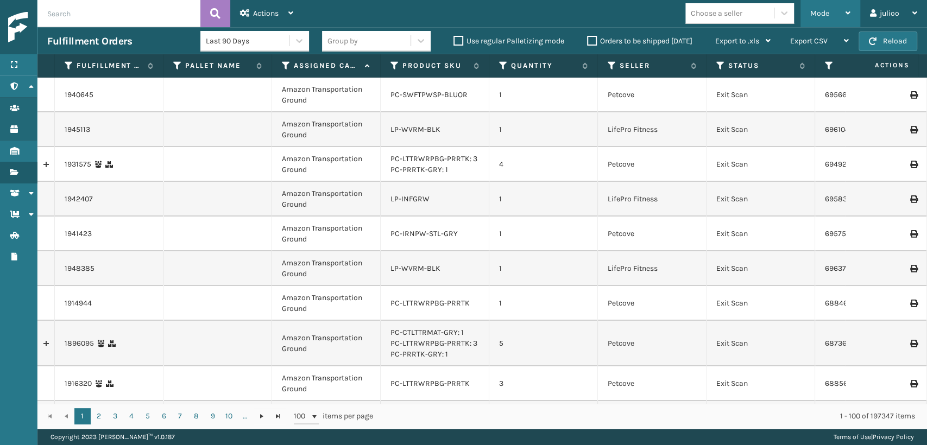
click at [820, 10] on span "Mode" at bounding box center [819, 13] width 19 height 9
click at [673, 93] on td "Petcove" at bounding box center [652, 95] width 109 height 35
click at [725, 71] on th "Status" at bounding box center [761, 65] width 109 height 23
click at [721, 68] on icon at bounding box center [720, 66] width 9 height 10
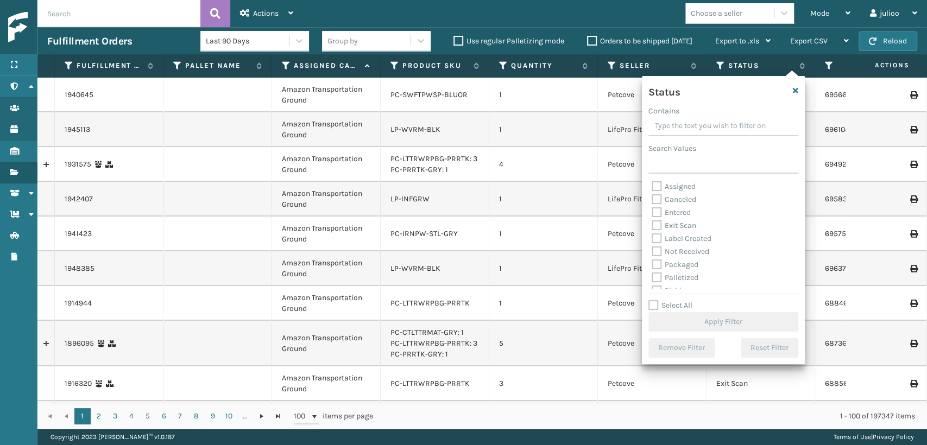
scroll to position [60, 0]
click at [681, 229] on label "Picking" at bounding box center [671, 230] width 39 height 9
click at [652, 229] on input "Picking" at bounding box center [652, 227] width 1 height 7
checkbox input "true"
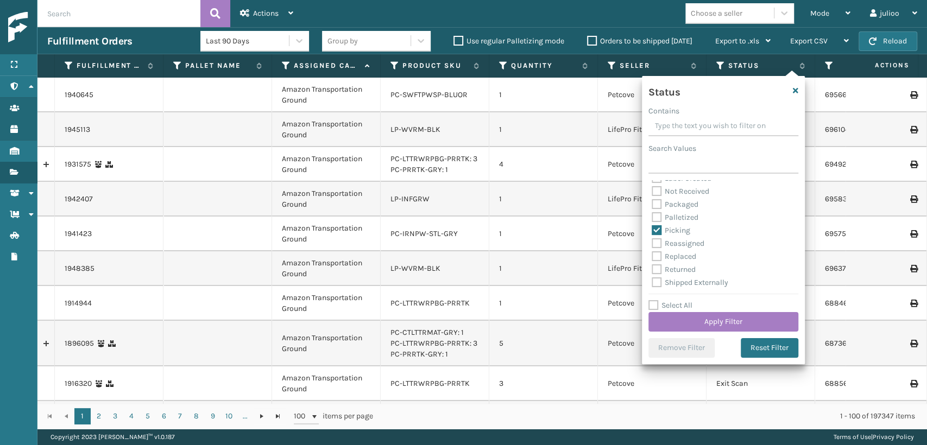
click at [681, 217] on label "Palletized" at bounding box center [675, 217] width 47 height 9
click at [652, 217] on input "Palletized" at bounding box center [652, 214] width 1 height 7
checkbox input "true"
click at [764, 324] on button "Apply Filter" at bounding box center [724, 322] width 150 height 20
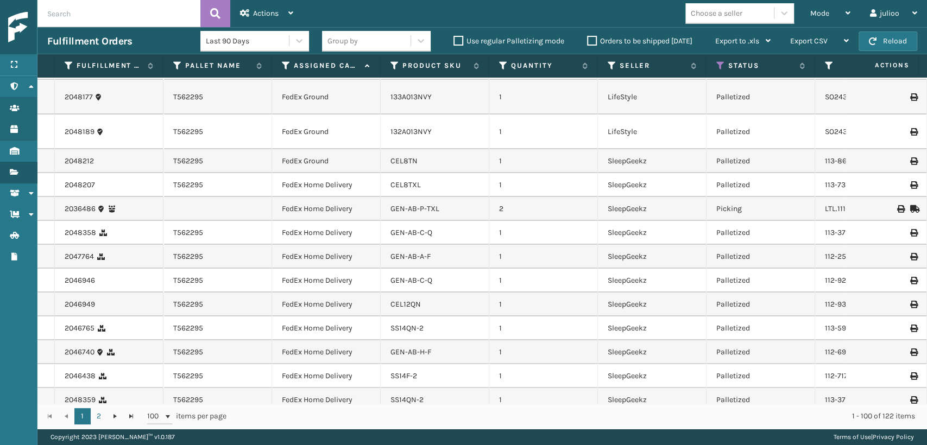
scroll to position [0, 0]
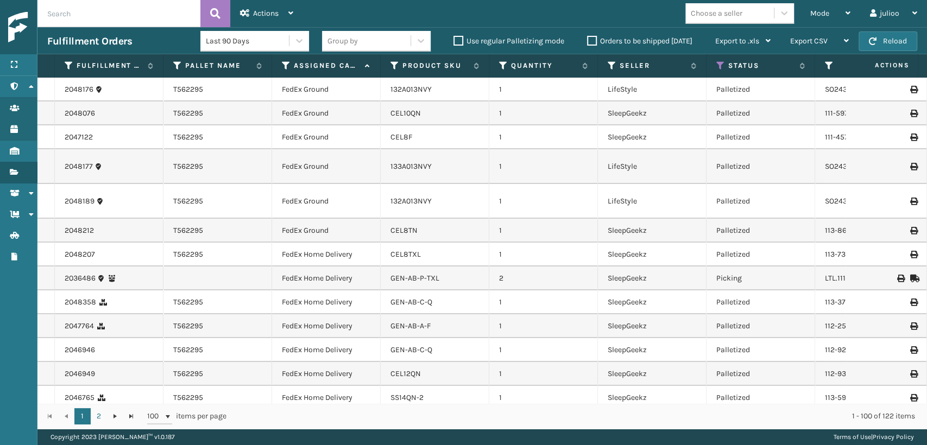
click at [704, 15] on div "Choose a seller" at bounding box center [717, 13] width 52 height 11
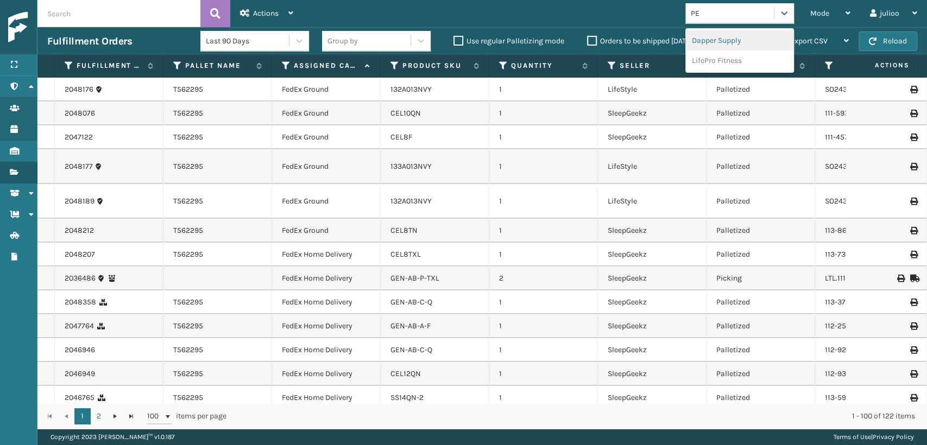
type input "PET"
click at [746, 42] on div "Petcove" at bounding box center [740, 40] width 109 height 20
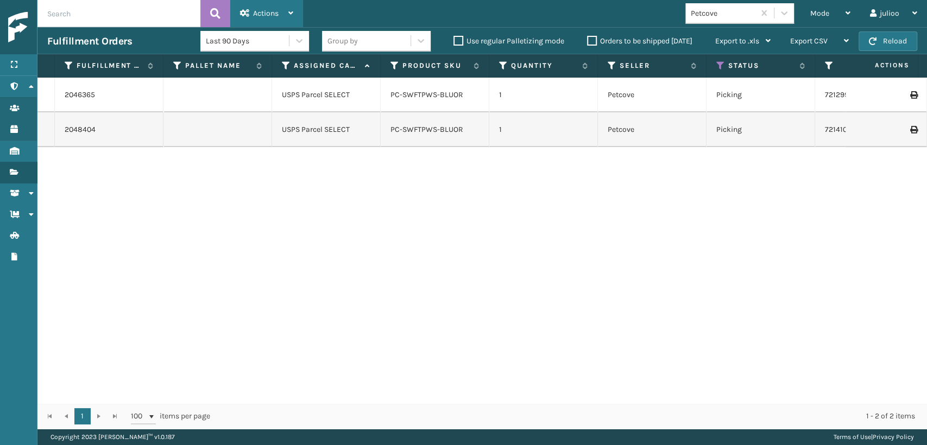
click at [287, 5] on div "Actions" at bounding box center [266, 13] width 53 height 27
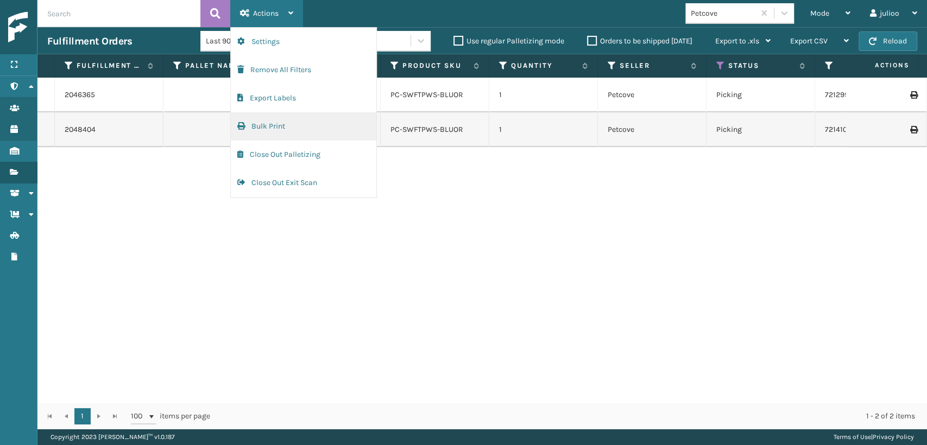
click at [291, 118] on button "Bulk Print" at bounding box center [304, 126] width 146 height 28
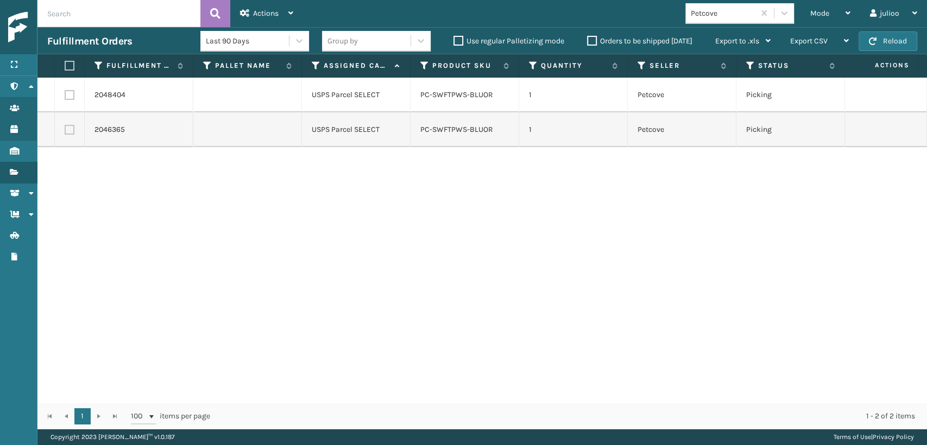
click at [72, 98] on label at bounding box center [70, 95] width 10 height 10
click at [65, 97] on input "checkbox" at bounding box center [65, 93] width 1 height 7
checkbox input "true"
click at [72, 129] on label at bounding box center [70, 130] width 10 height 10
click at [65, 129] on input "checkbox" at bounding box center [65, 128] width 1 height 7
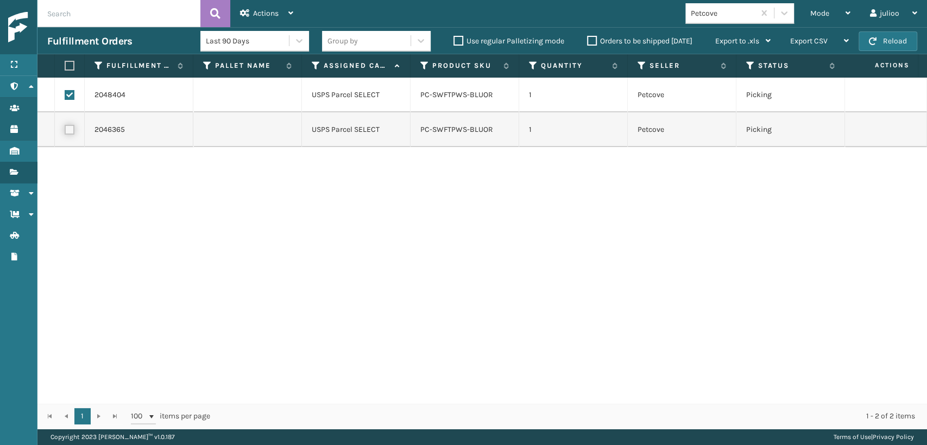
checkbox input "true"
click at [288, 16] on icon at bounding box center [290, 13] width 5 height 8
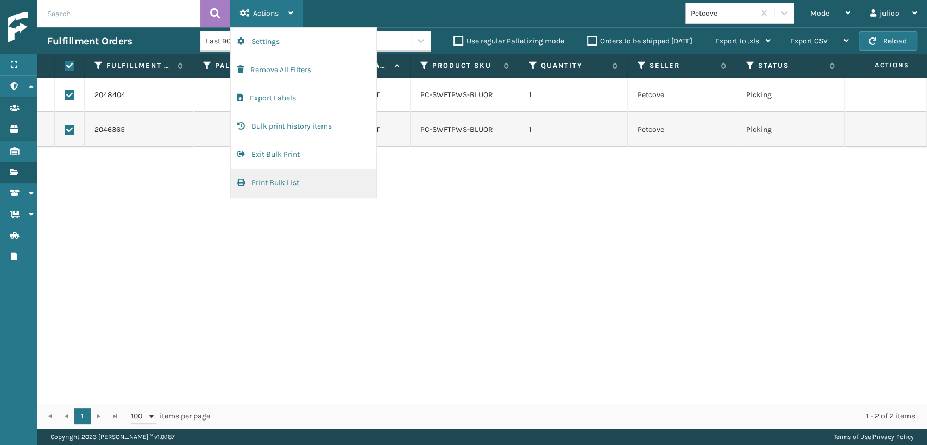
click at [296, 180] on button "Print Bulk List" at bounding box center [304, 183] width 146 height 28
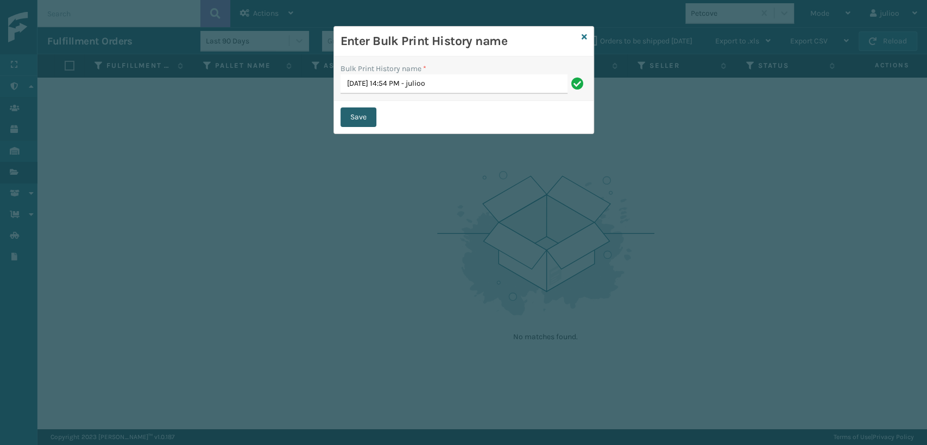
click at [374, 120] on button "Save" at bounding box center [359, 118] width 36 height 20
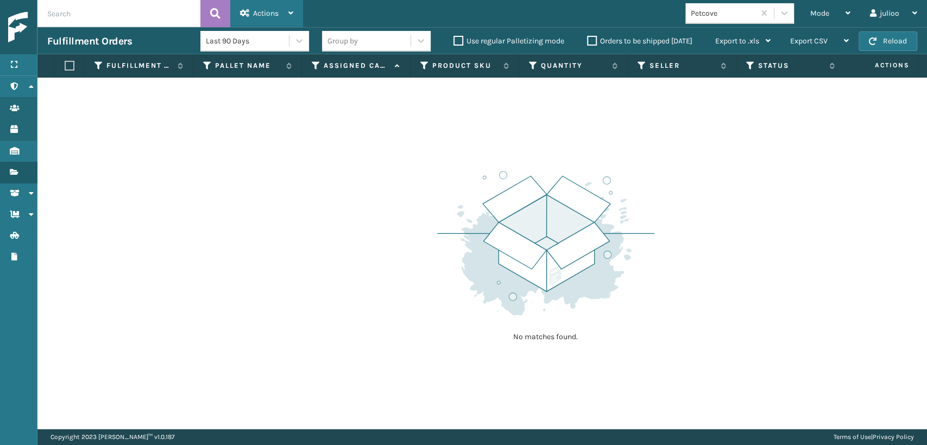
click at [270, 14] on span "Actions" at bounding box center [266, 13] width 26 height 9
click at [144, 195] on div "No matches found." at bounding box center [482, 253] width 890 height 351
click at [255, 15] on span "Actions" at bounding box center [266, 13] width 26 height 9
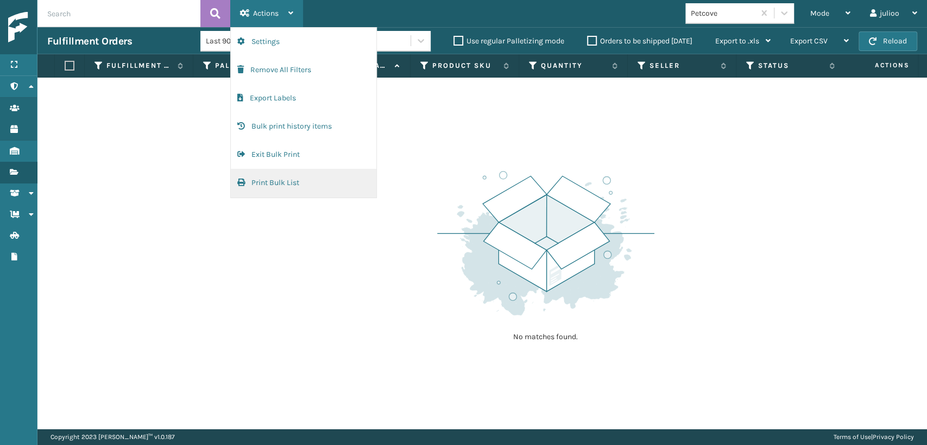
click at [280, 188] on button "Print Bulk List" at bounding box center [304, 183] width 146 height 28
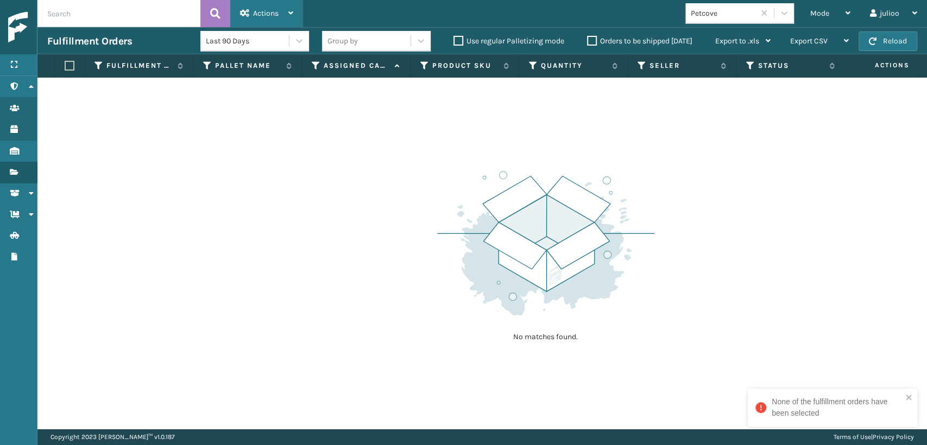
click at [255, 18] on div "Actions" at bounding box center [266, 13] width 53 height 27
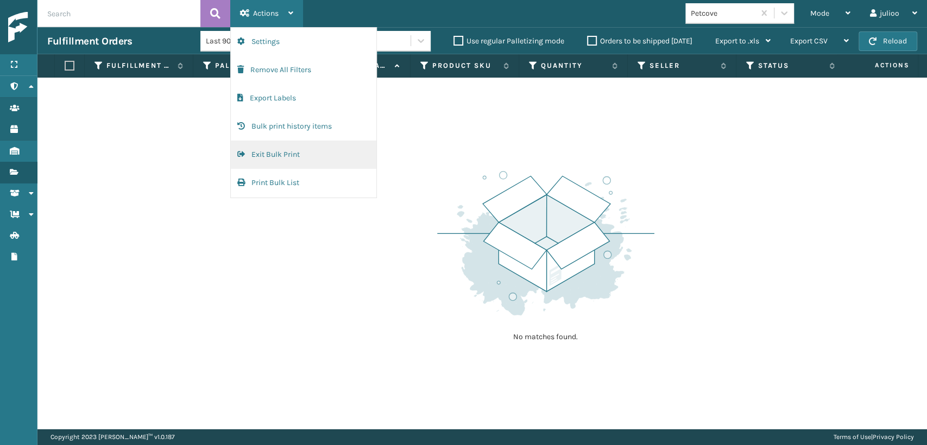
click at [307, 162] on button "Exit Bulk Print" at bounding box center [304, 155] width 146 height 28
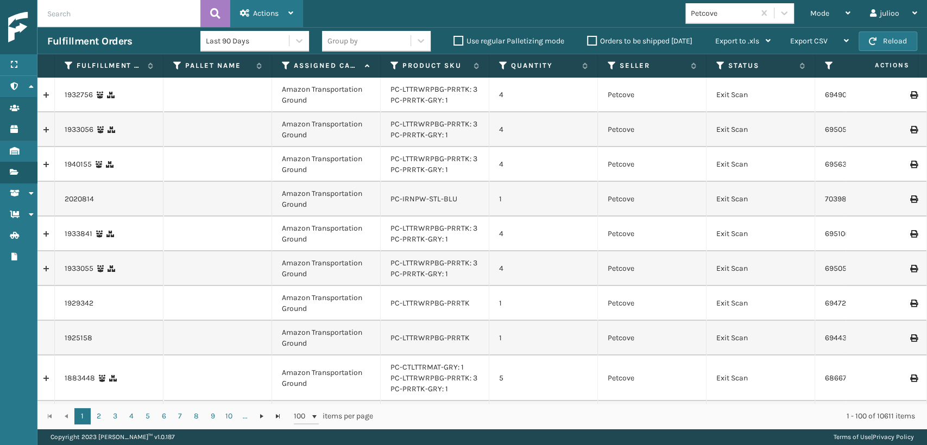
click at [272, 12] on span "Actions" at bounding box center [266, 13] width 26 height 9
click at [826, 7] on div "Mode" at bounding box center [830, 13] width 40 height 27
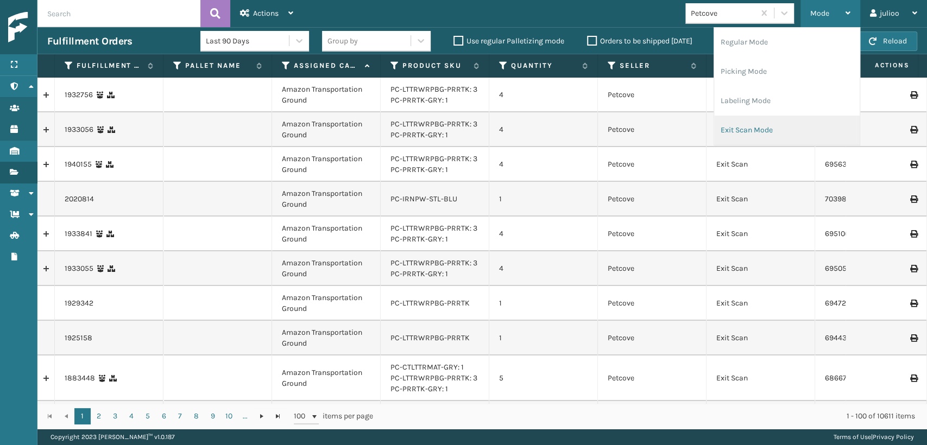
click at [751, 127] on li "Exit Scan Mode" at bounding box center [787, 130] width 146 height 29
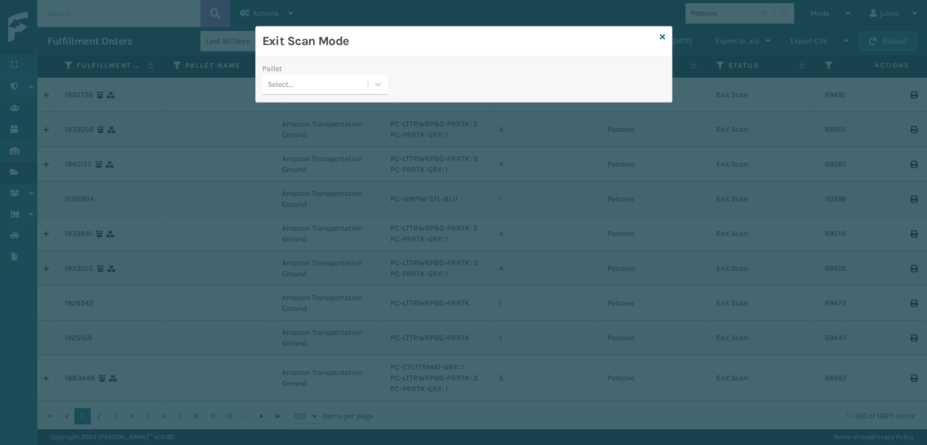
click at [305, 87] on div "Select..." at bounding box center [314, 85] width 105 height 18
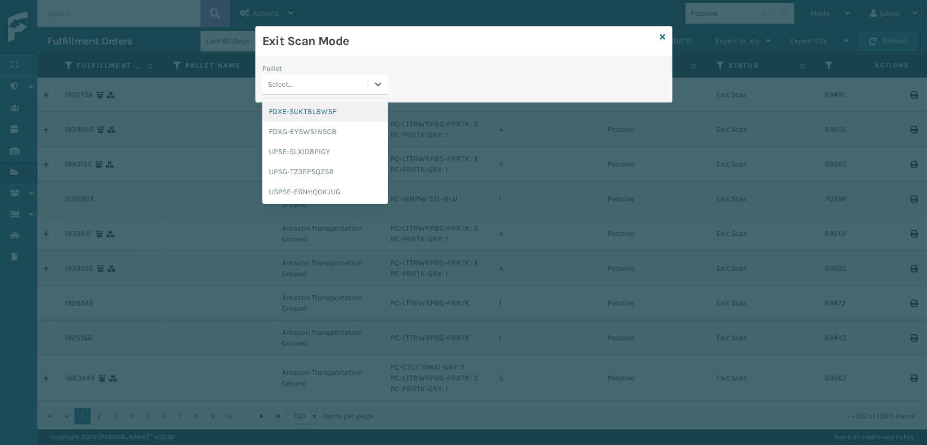
click at [322, 114] on div "FDXE-SUKTBL8W5F" at bounding box center [324, 112] width 125 height 20
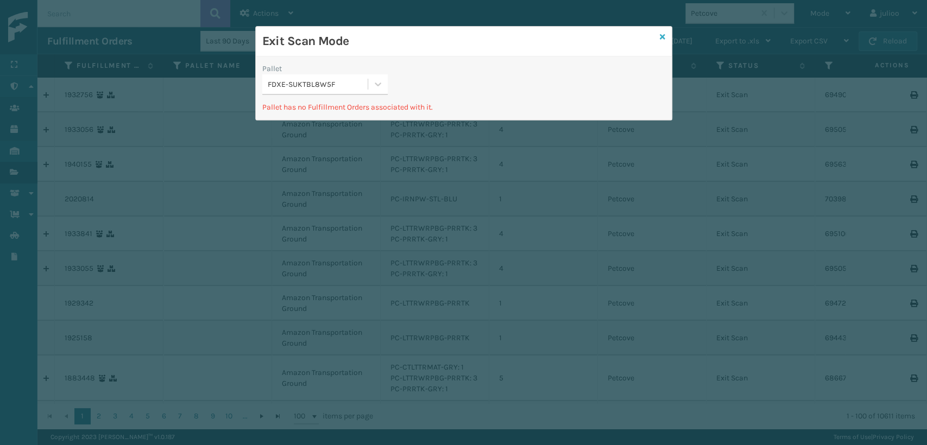
click at [663, 32] on div "Exit Scan Mode Pallet FDXE-SUKTBL8W5F Pallet has no Fulfillment Orders associat…" at bounding box center [463, 73] width 417 height 95
click at [663, 33] on icon at bounding box center [662, 37] width 5 height 8
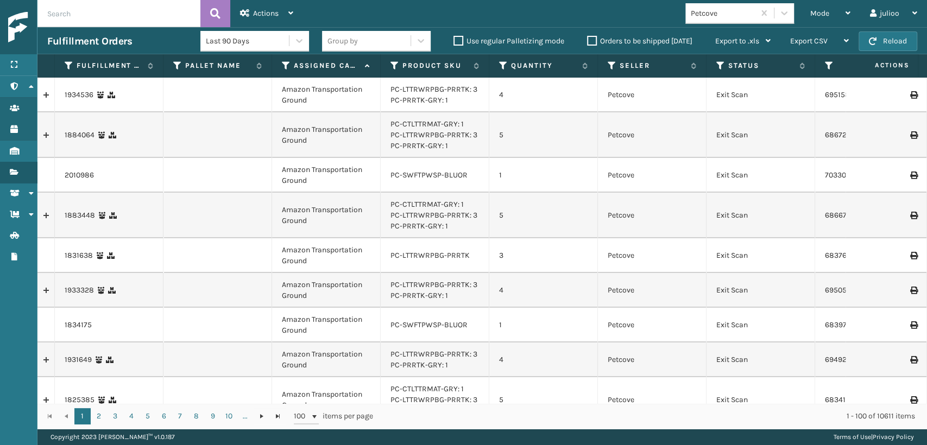
click at [826, 13] on span "Mode" at bounding box center [819, 13] width 19 height 9
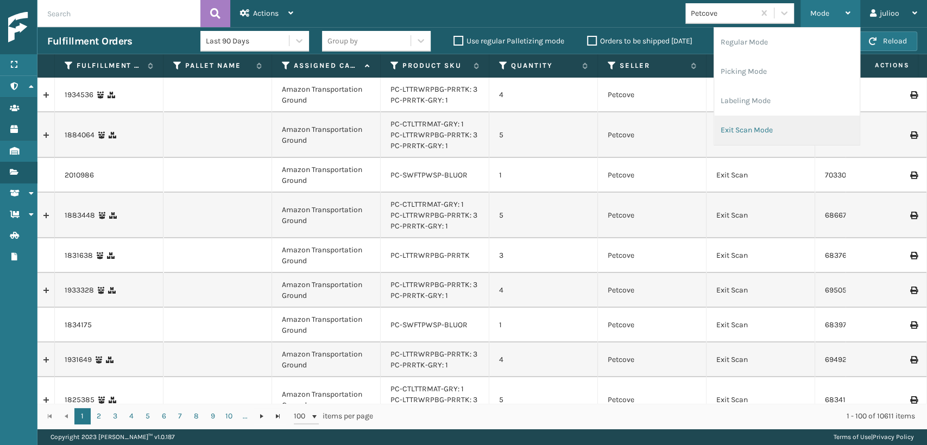
click at [738, 130] on li "Exit Scan Mode" at bounding box center [787, 130] width 146 height 29
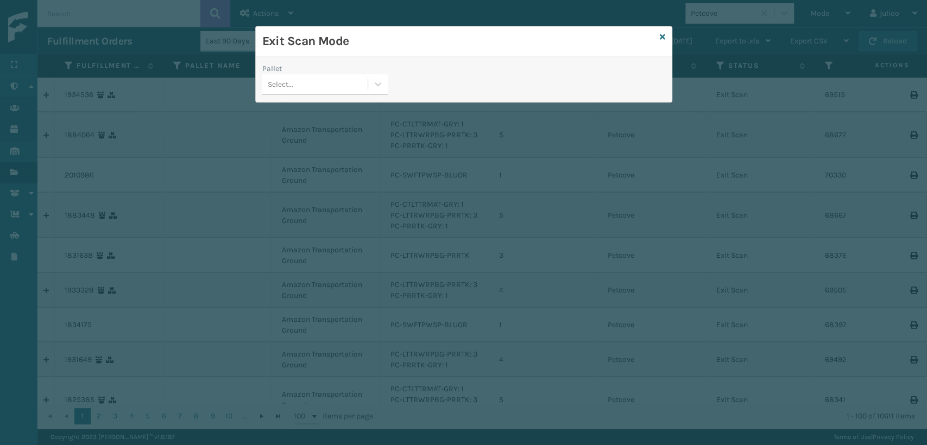
click at [290, 76] on div "Select..." at bounding box center [314, 85] width 105 height 18
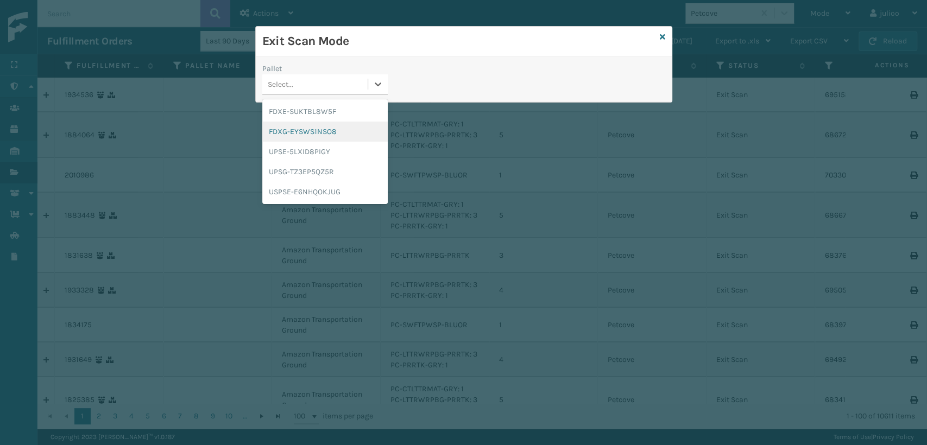
click at [301, 133] on div "FDXG-EYSWS1NSO8" at bounding box center [324, 132] width 125 height 20
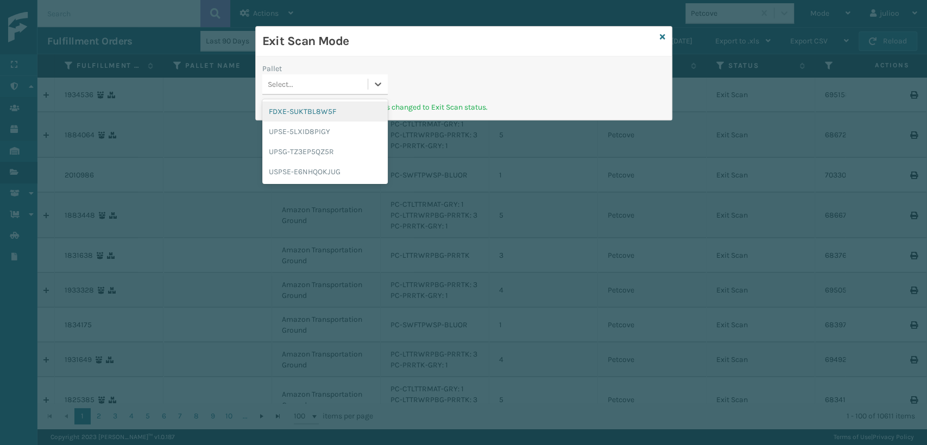
click at [348, 86] on div "Select..." at bounding box center [314, 85] width 105 height 18
click at [316, 130] on div "UPSE-5LXID8PIGY" at bounding box center [324, 132] width 125 height 20
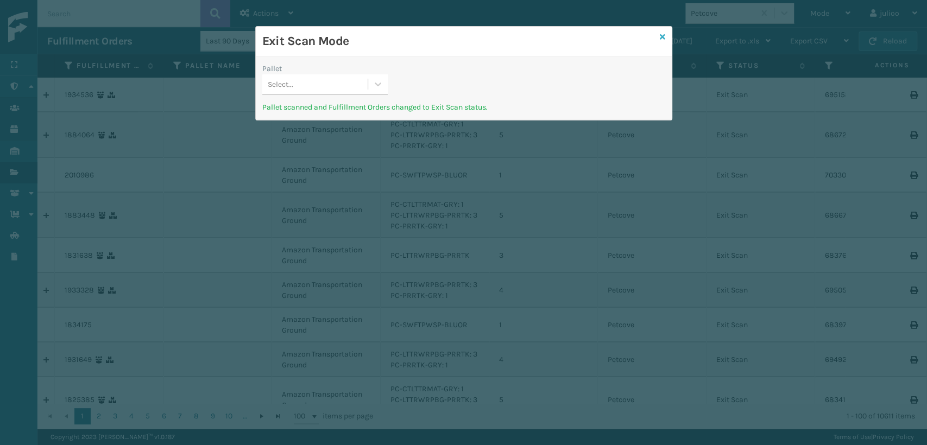
click at [663, 35] on icon at bounding box center [662, 37] width 5 height 8
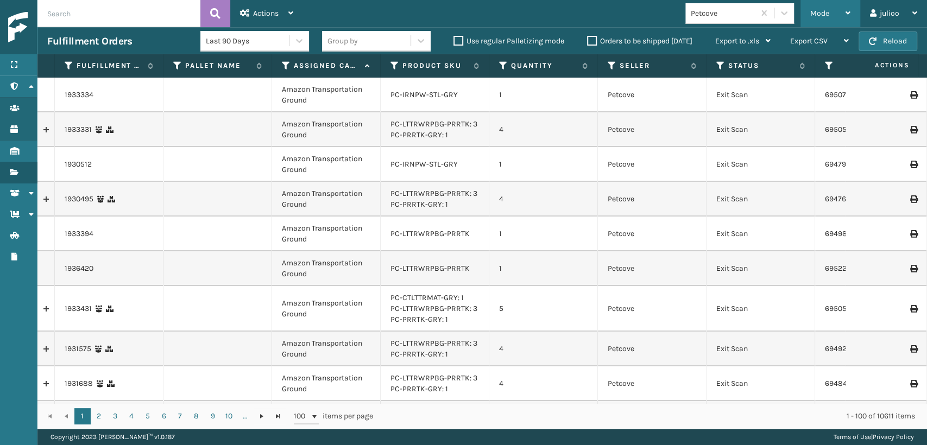
click at [821, 8] on div "Mode" at bounding box center [830, 13] width 40 height 27
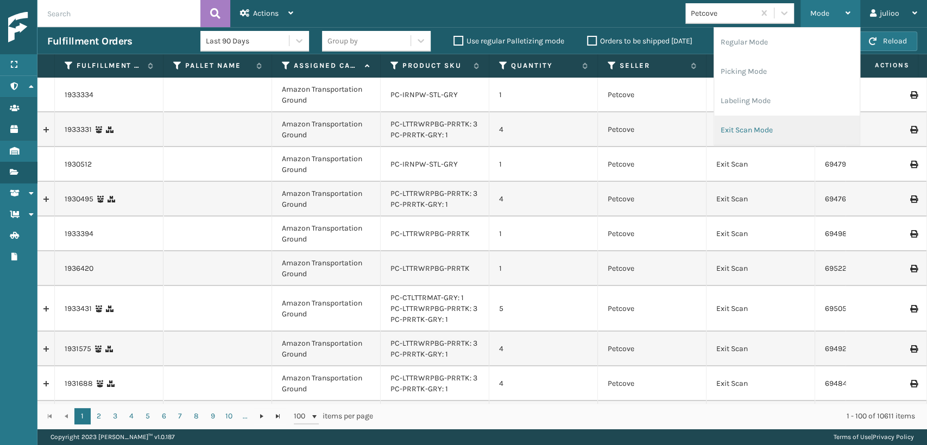
click at [722, 129] on li "Exit Scan Mode" at bounding box center [787, 130] width 146 height 29
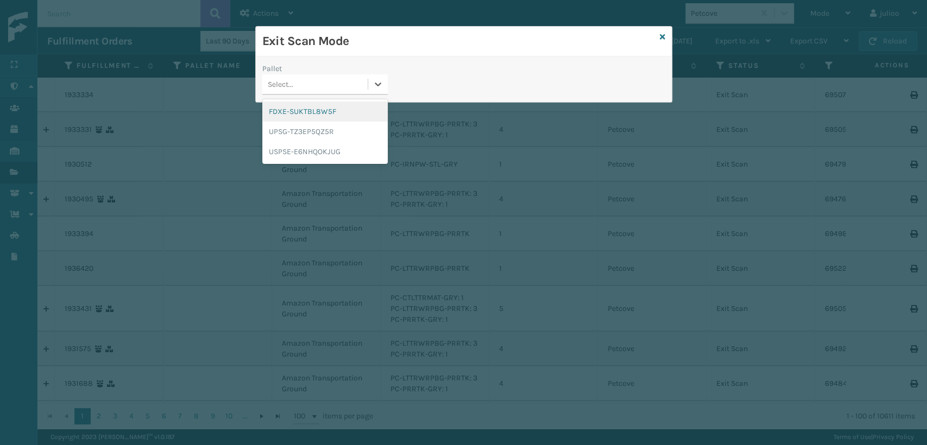
click at [278, 88] on div "Select..." at bounding box center [281, 84] width 26 height 11
click at [276, 131] on div "UPSG-TZ3EP5QZ5R" at bounding box center [324, 132] width 125 height 20
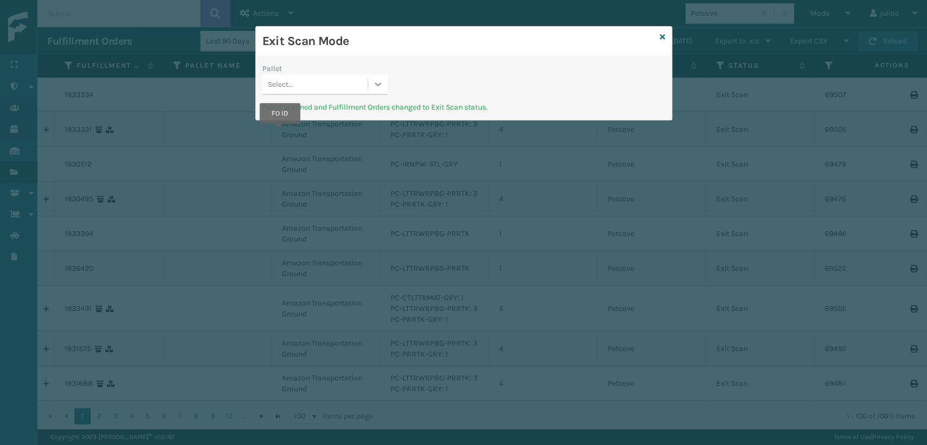
click at [376, 84] on icon at bounding box center [378, 85] width 7 height 4
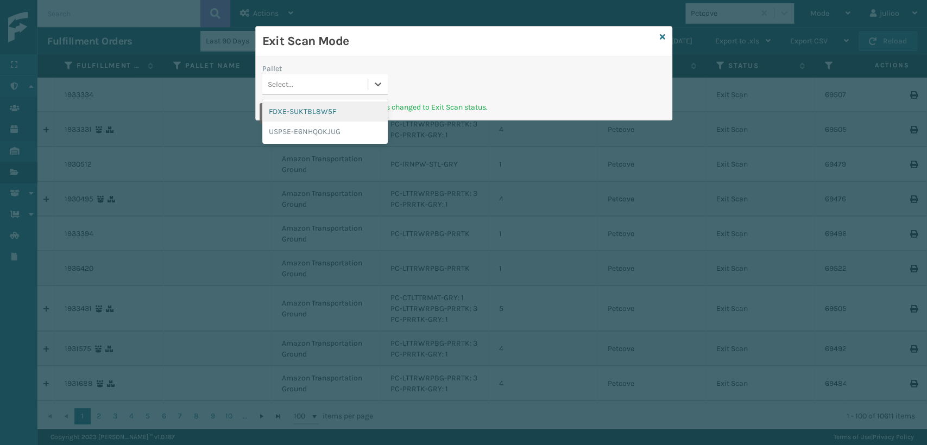
click at [345, 117] on div "FDXE-SUKTBL8W5F" at bounding box center [324, 112] width 125 height 20
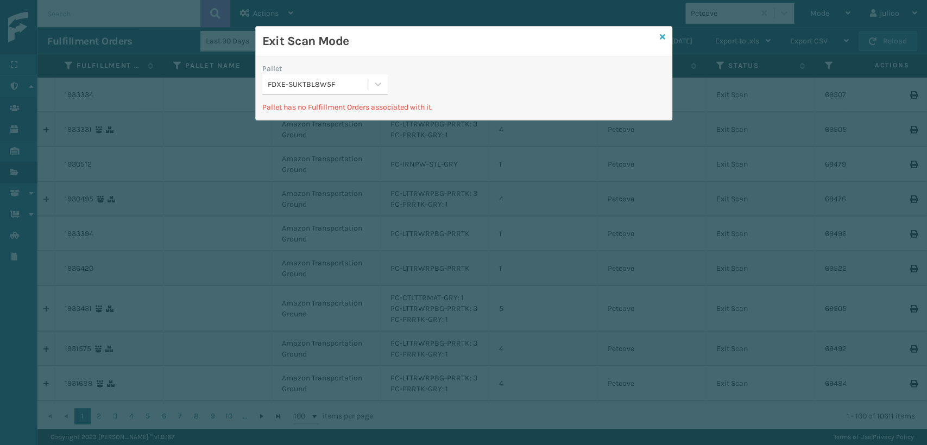
click at [660, 36] on icon at bounding box center [662, 37] width 5 height 8
